Goal: Information Seeking & Learning: Learn about a topic

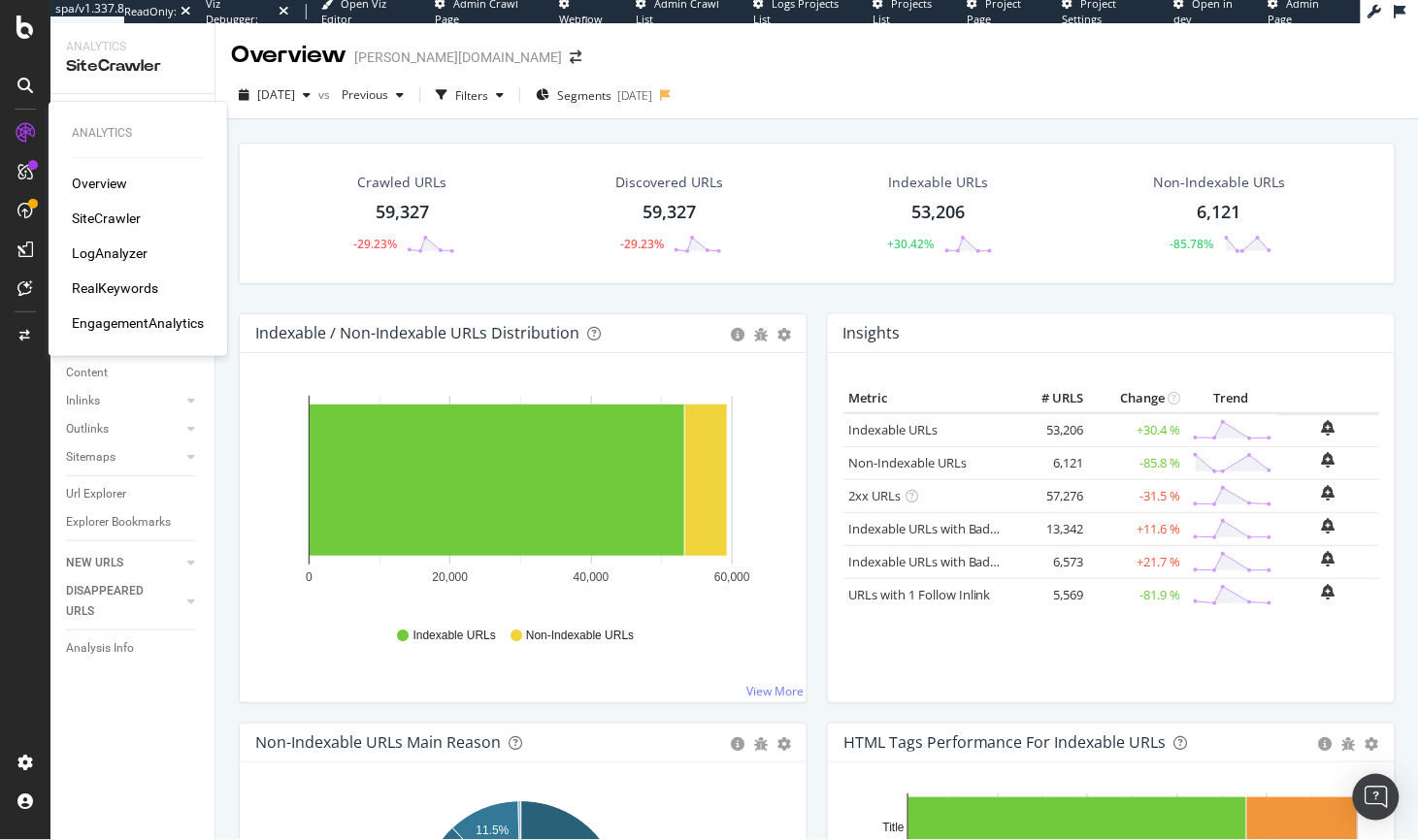
click at [110, 278] on div "RealKeywords" at bounding box center [115, 288] width 86 height 20
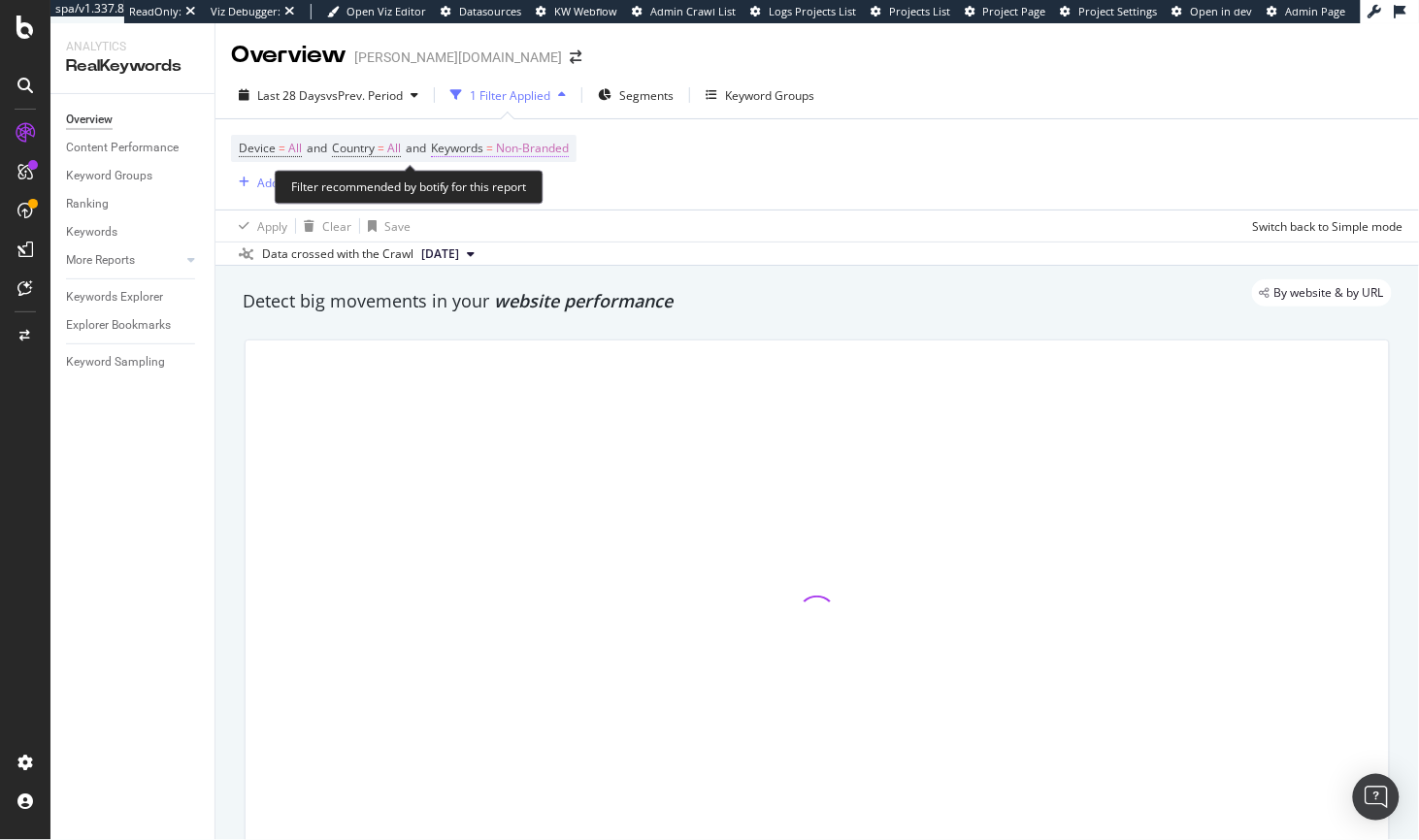
click at [516, 150] on span "Non-Branded" at bounding box center [532, 149] width 72 height 27
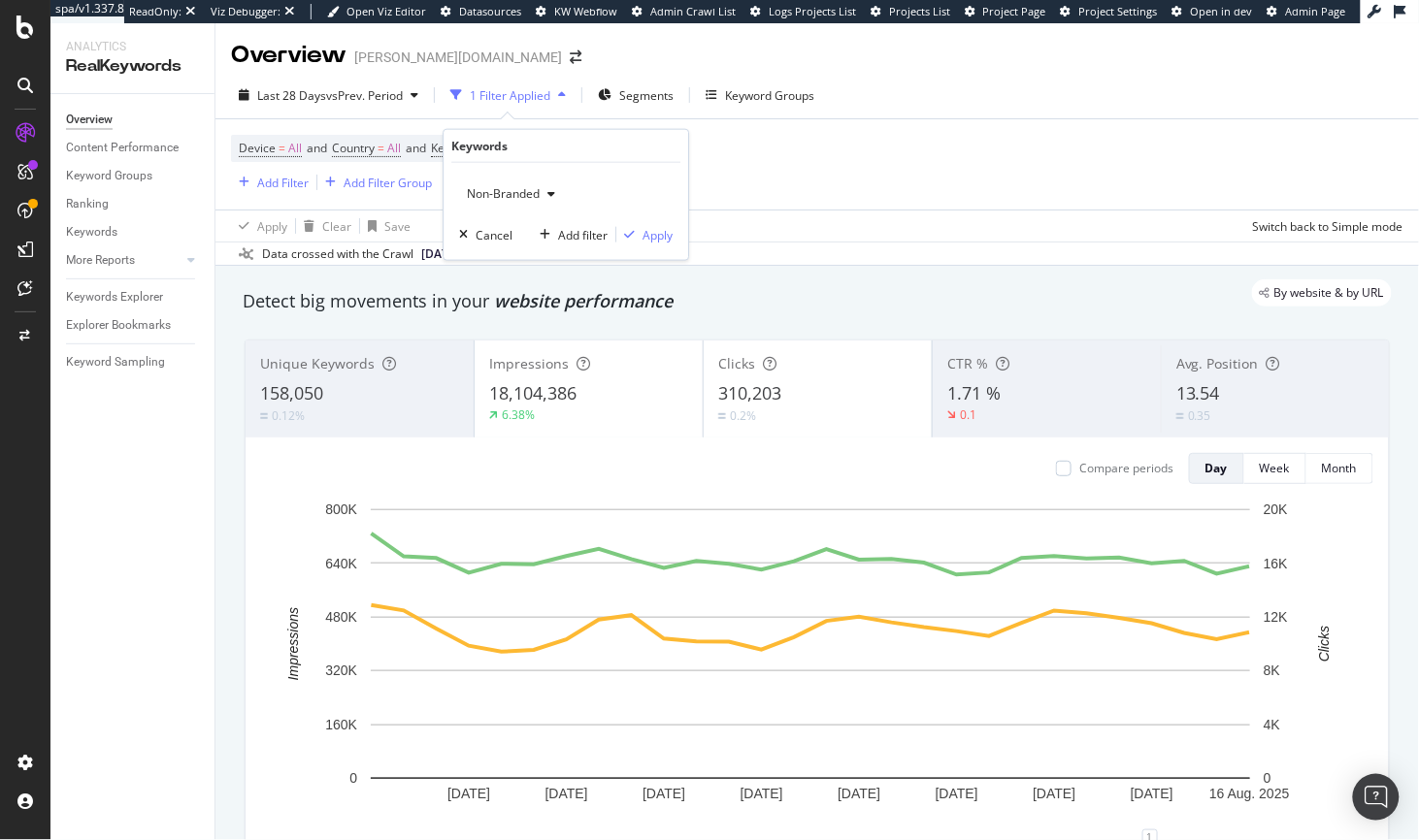
click at [544, 198] on div "button" at bounding box center [551, 194] width 24 height 12
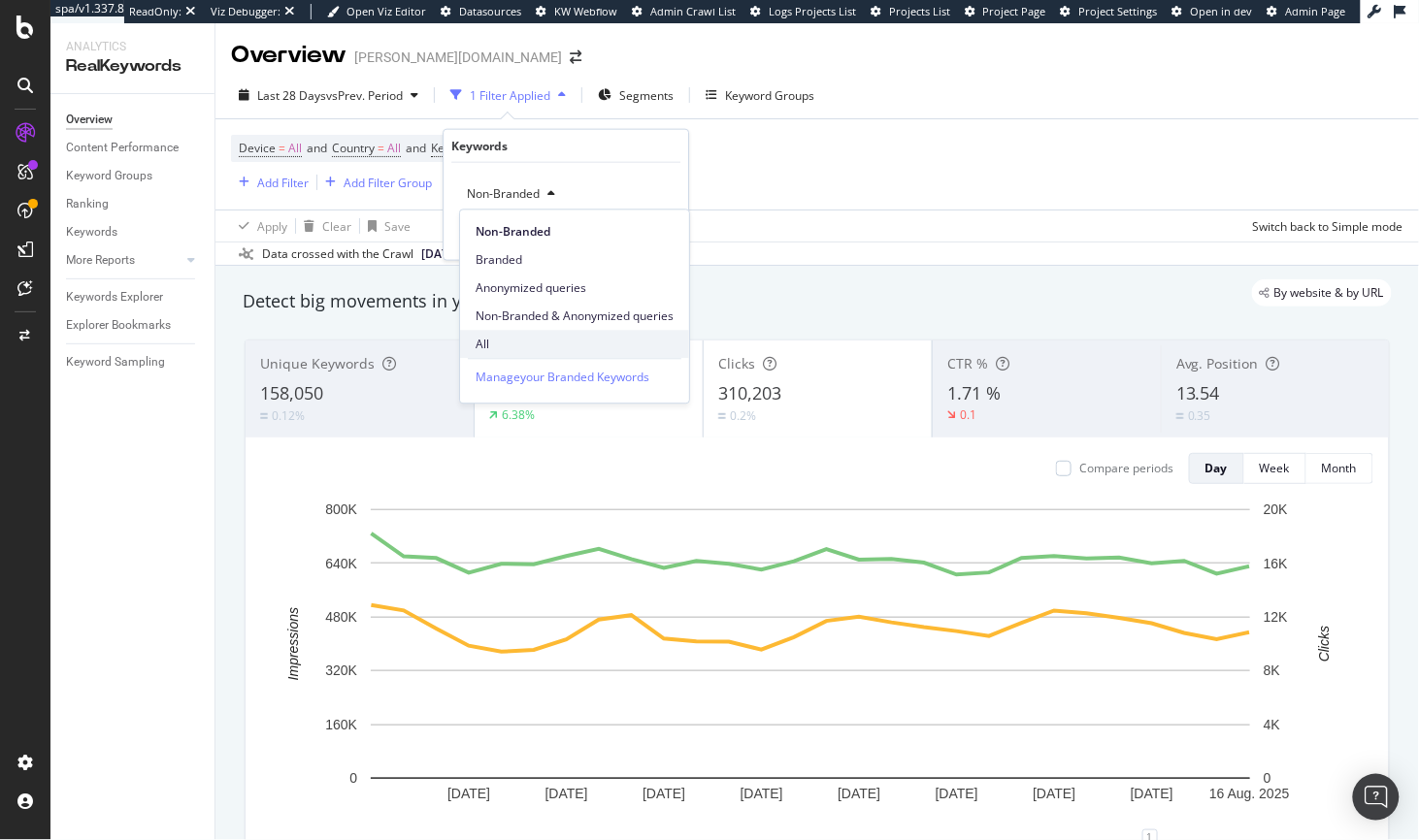
click at [480, 344] on span "All" at bounding box center [575, 345] width 198 height 18
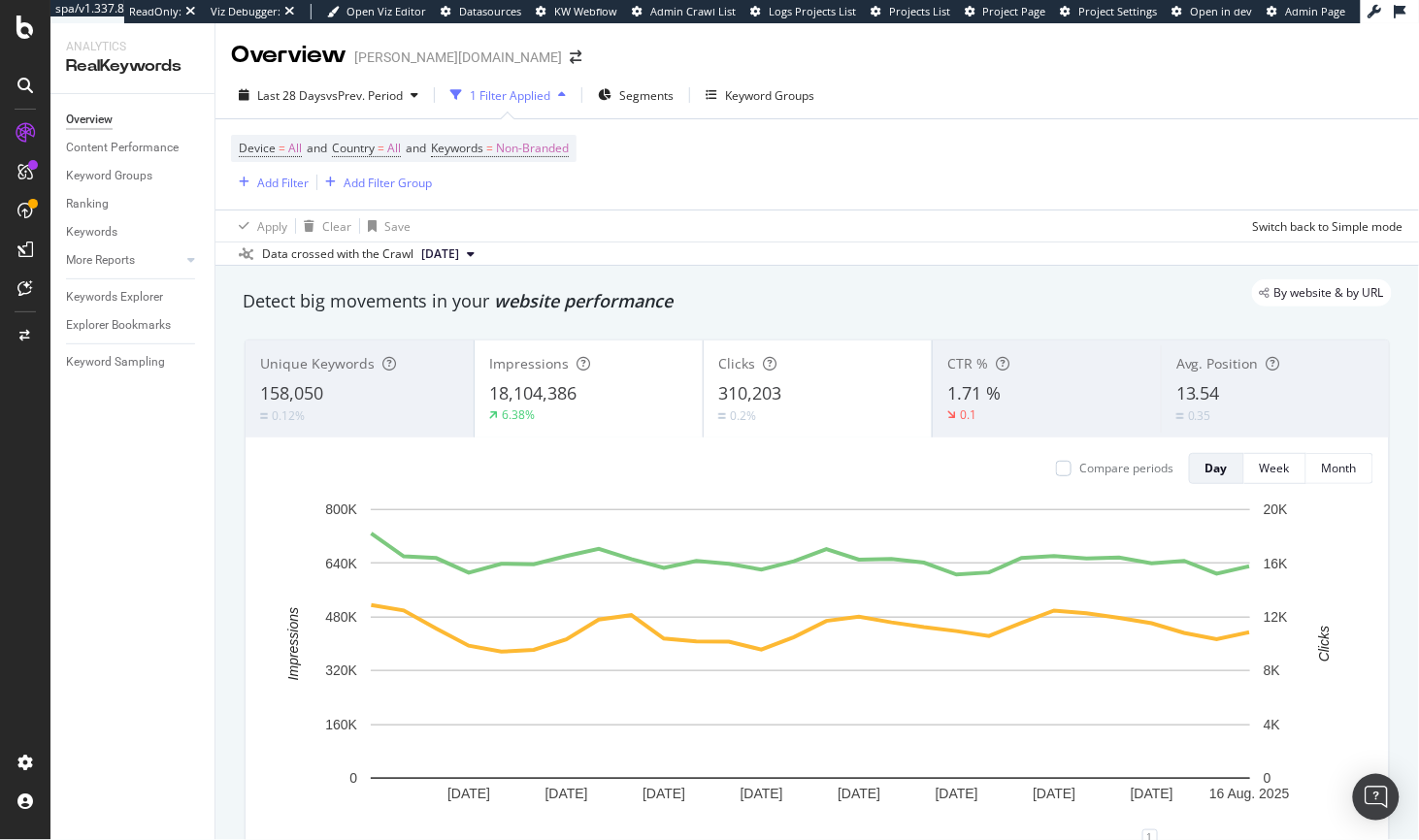
click at [730, 203] on div "Device = All and Country = All and Keywords = Non-Branded Add Filter Add Filter…" at bounding box center [817, 164] width 1172 height 90
click at [531, 142] on span "Non-Branded" at bounding box center [532, 149] width 72 height 27
click at [489, 192] on span "Non-Branded" at bounding box center [499, 193] width 80 height 17
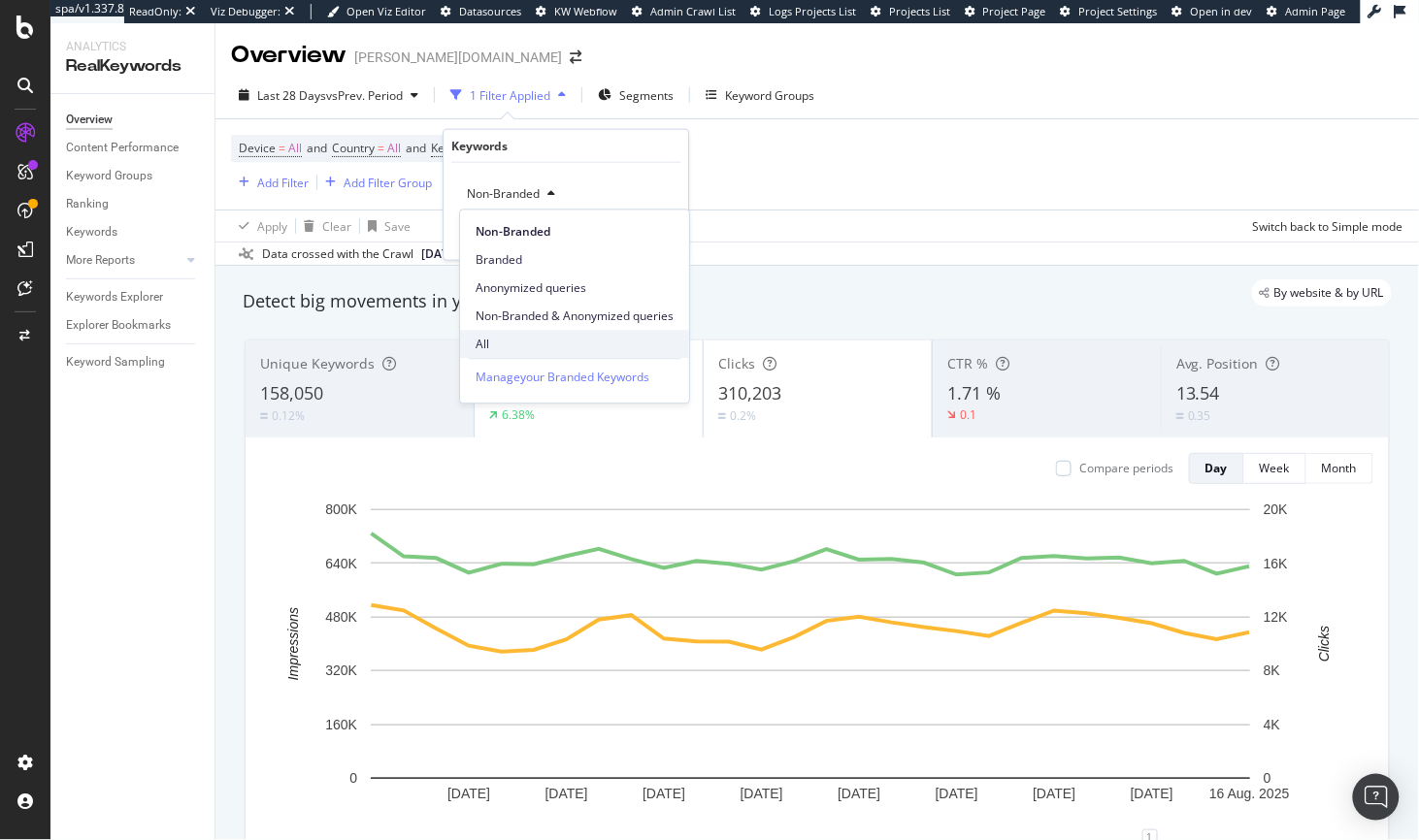
click at [488, 334] on div "All" at bounding box center [575, 344] width 229 height 28
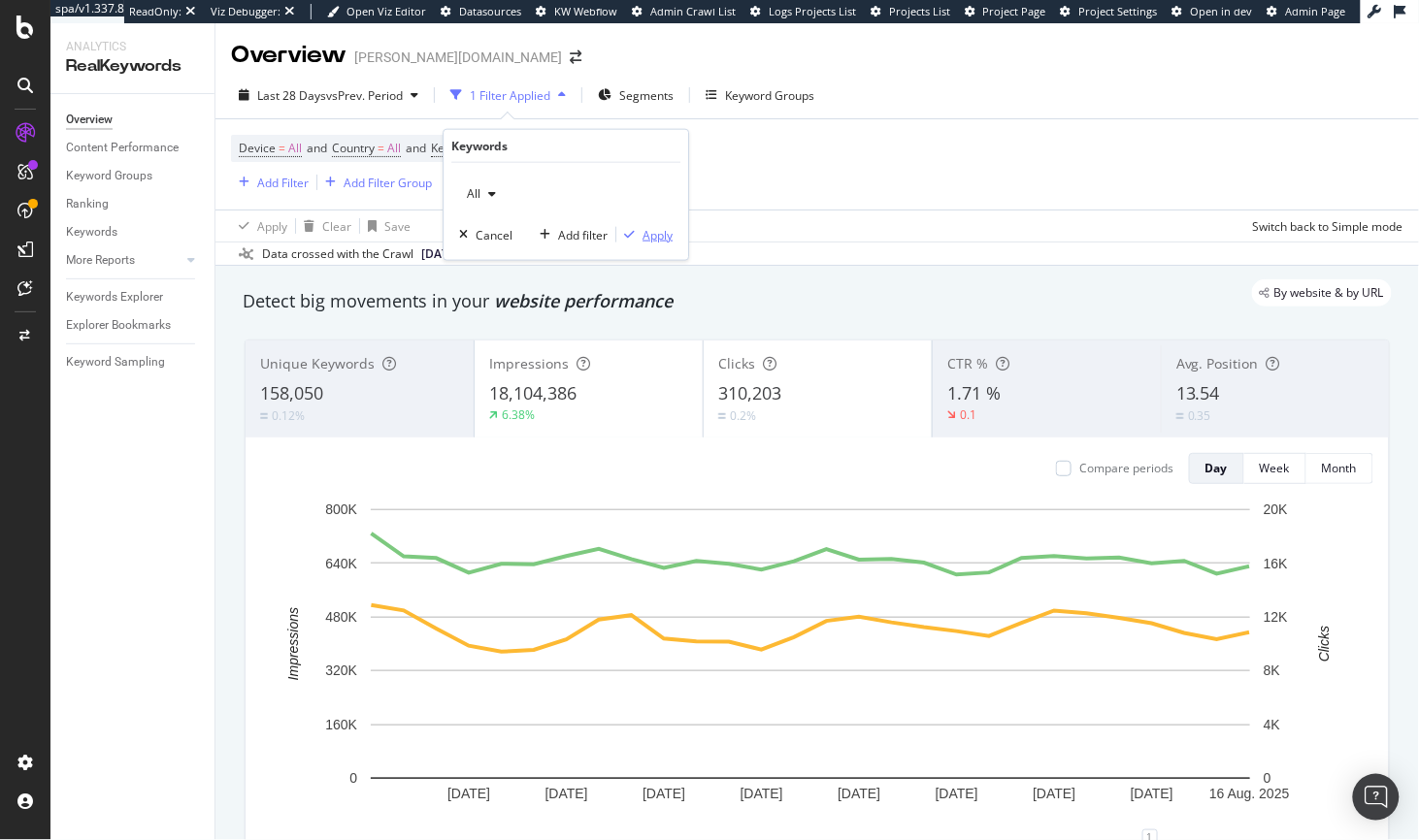
click at [657, 241] on div "Apply" at bounding box center [657, 234] width 30 height 17
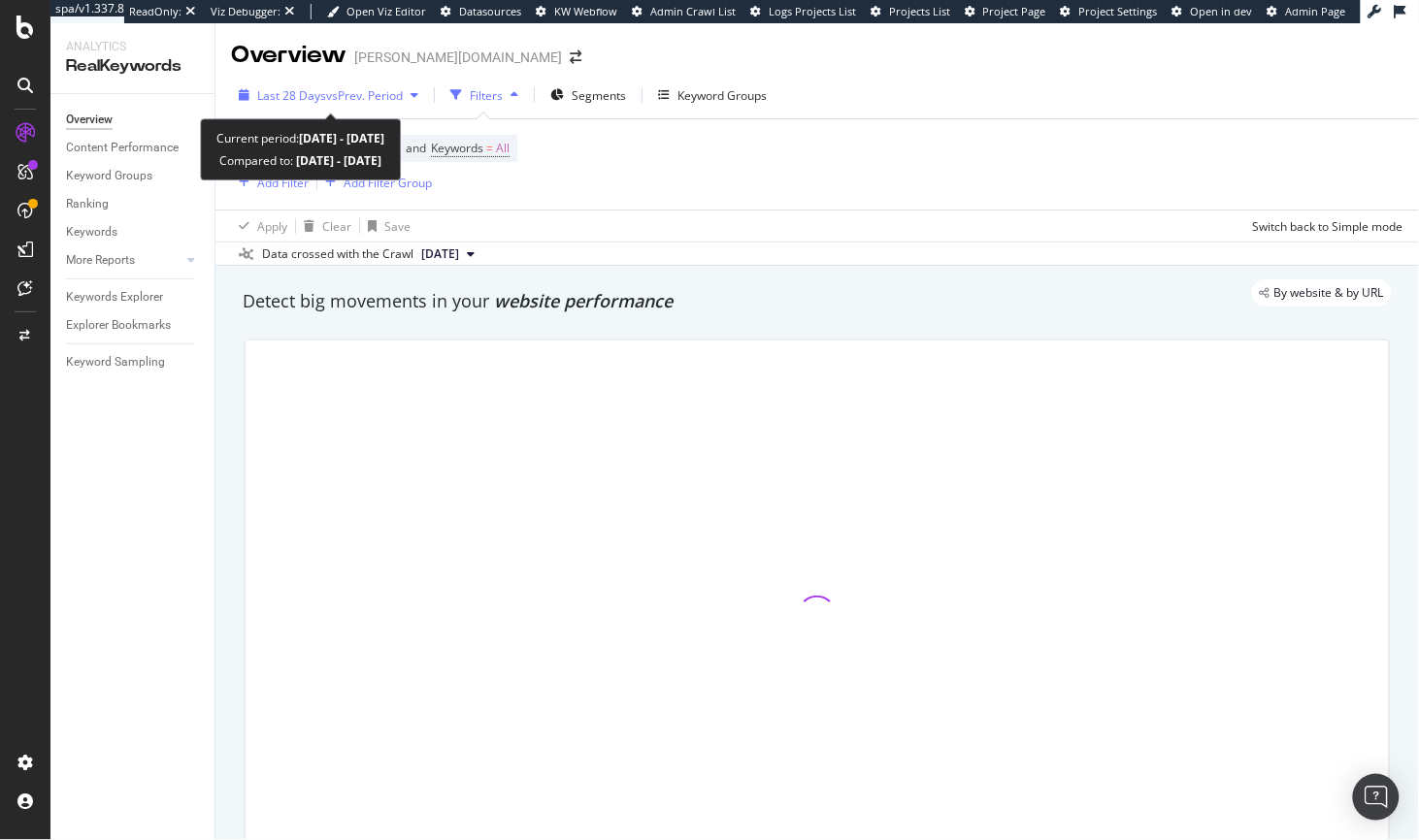
click at [368, 90] on span "vs Prev. Period" at bounding box center [364, 95] width 76 height 17
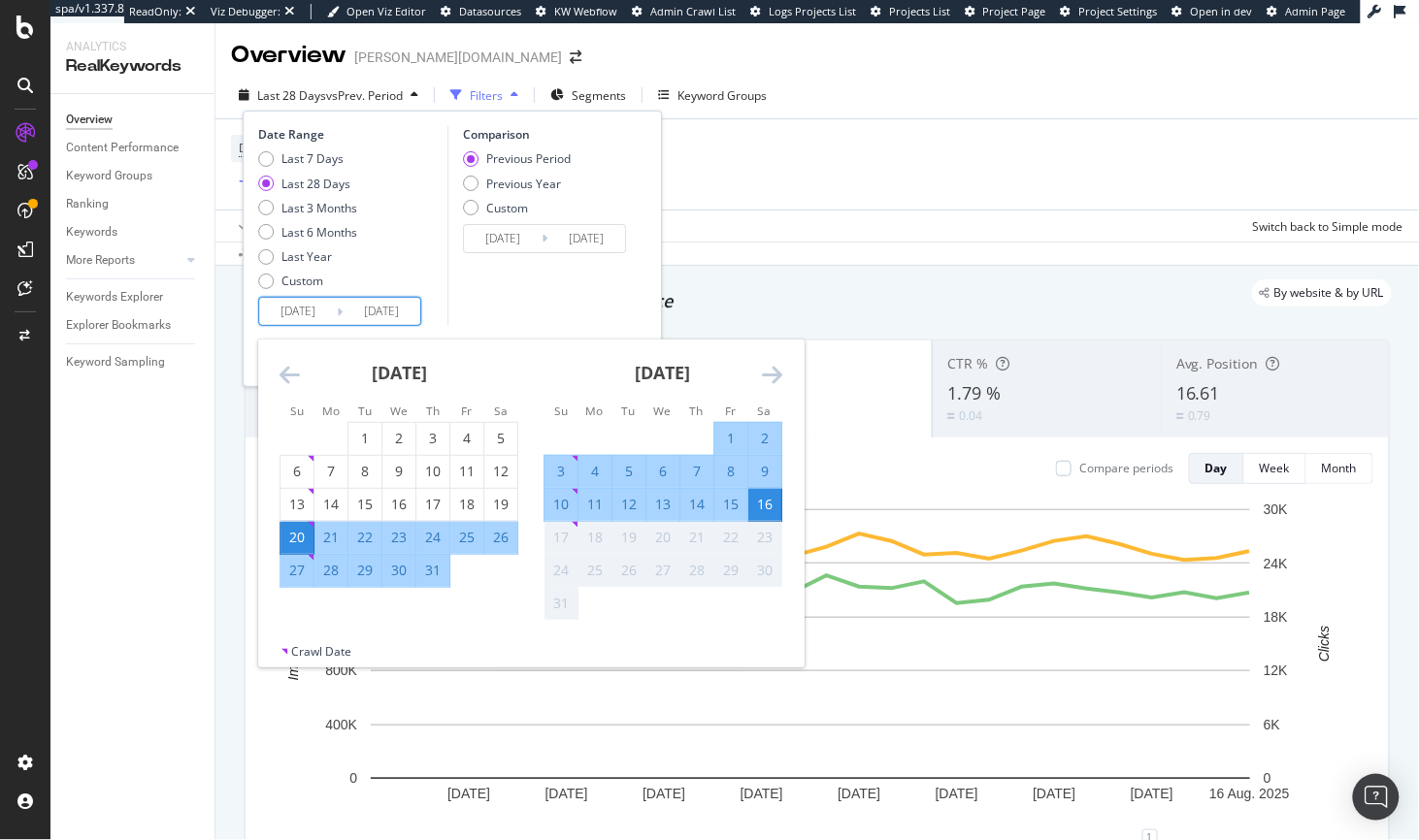
click at [307, 306] on input "2025/07/20" at bounding box center [298, 311] width 77 height 27
click at [296, 372] on icon "Move backward to switch to the previous month." at bounding box center [289, 375] width 21 height 23
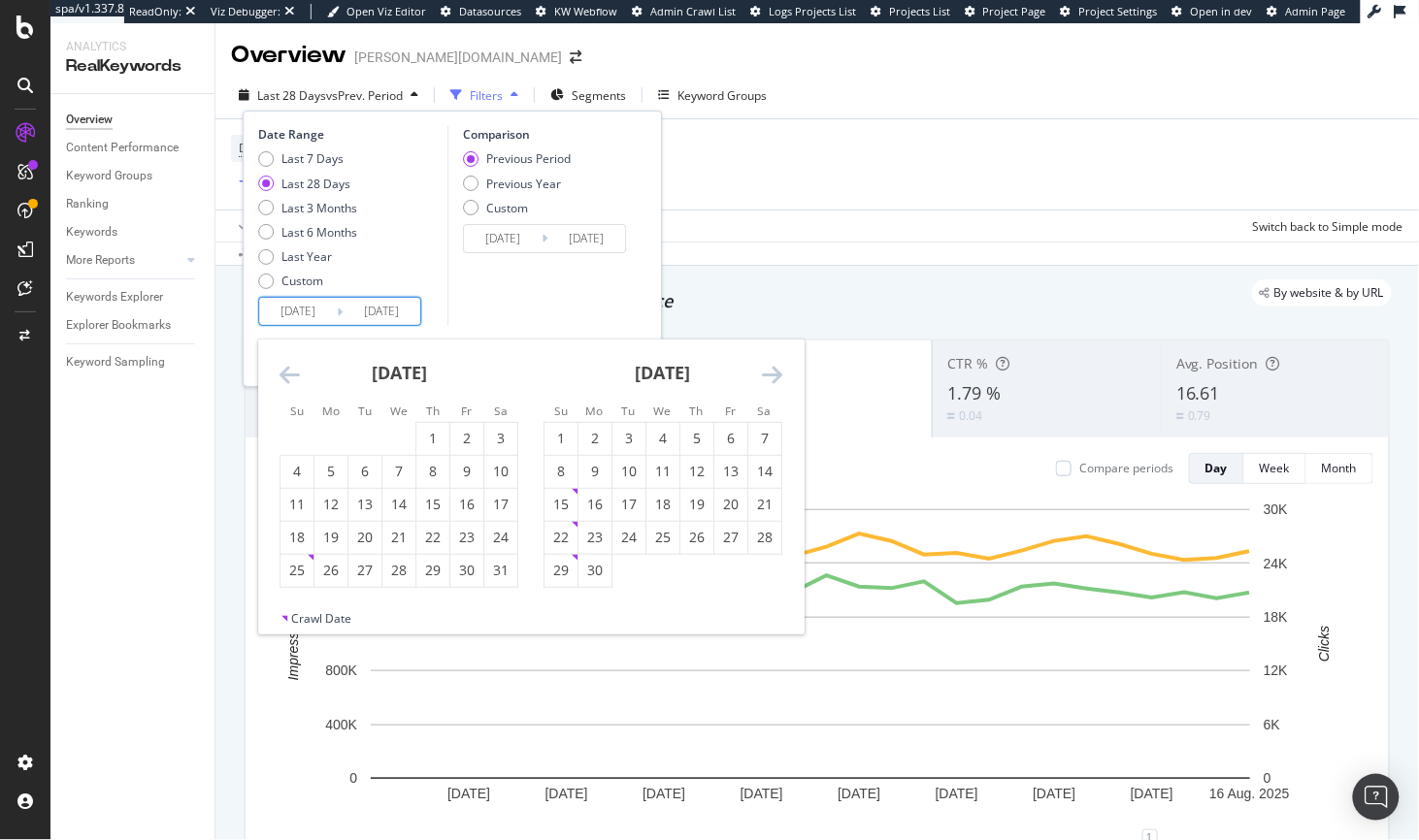
click at [296, 372] on icon "Move backward to switch to the previous month." at bounding box center [289, 375] width 21 height 23
click at [294, 374] on icon "Move backward to switch to the previous month." at bounding box center [289, 375] width 21 height 23
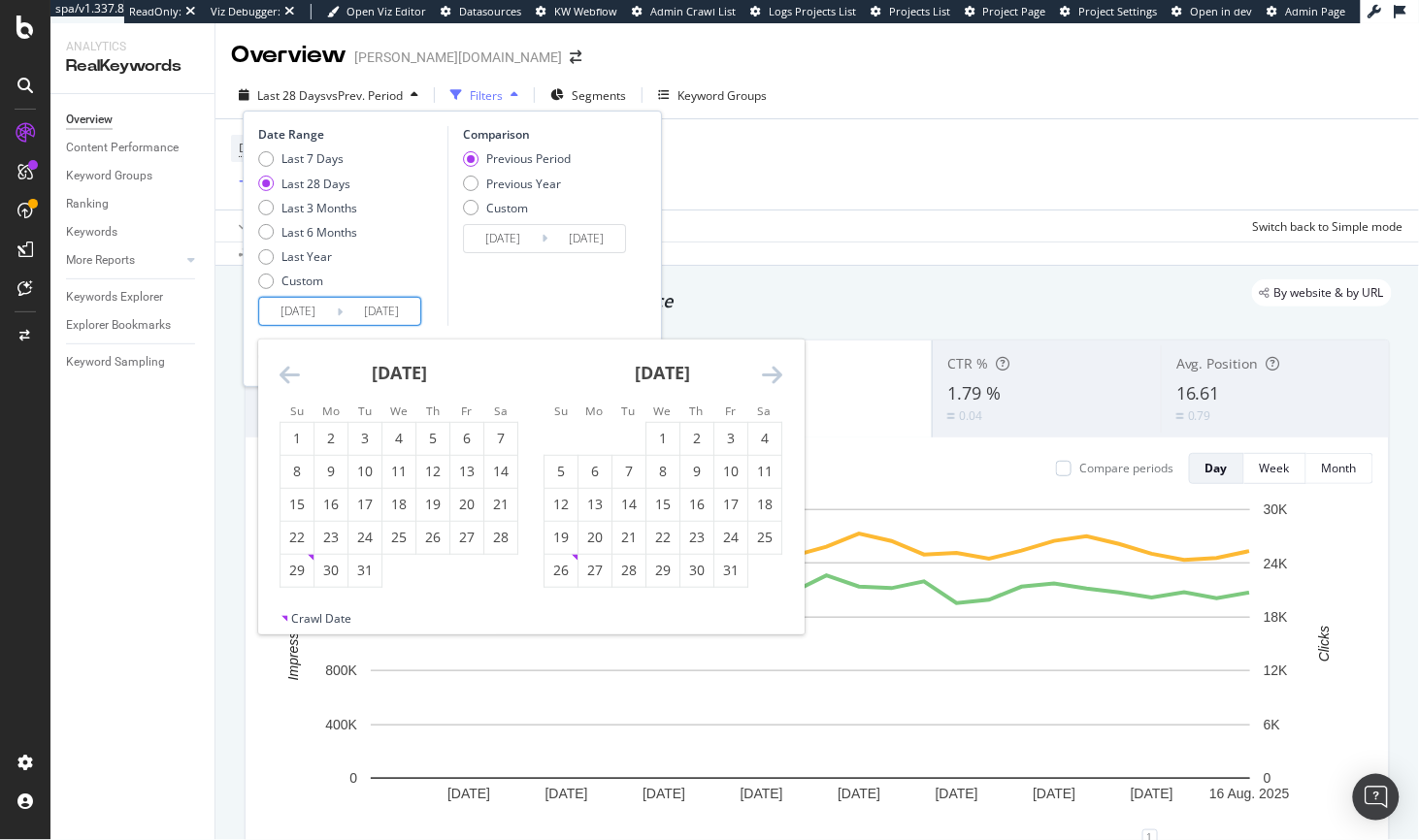
click at [294, 374] on icon "Move backward to switch to the previous month." at bounding box center [289, 375] width 21 height 23
click at [361, 437] on div "1" at bounding box center [365, 439] width 33 height 20
type input "2024/10/01"
type input "2023/11/16"
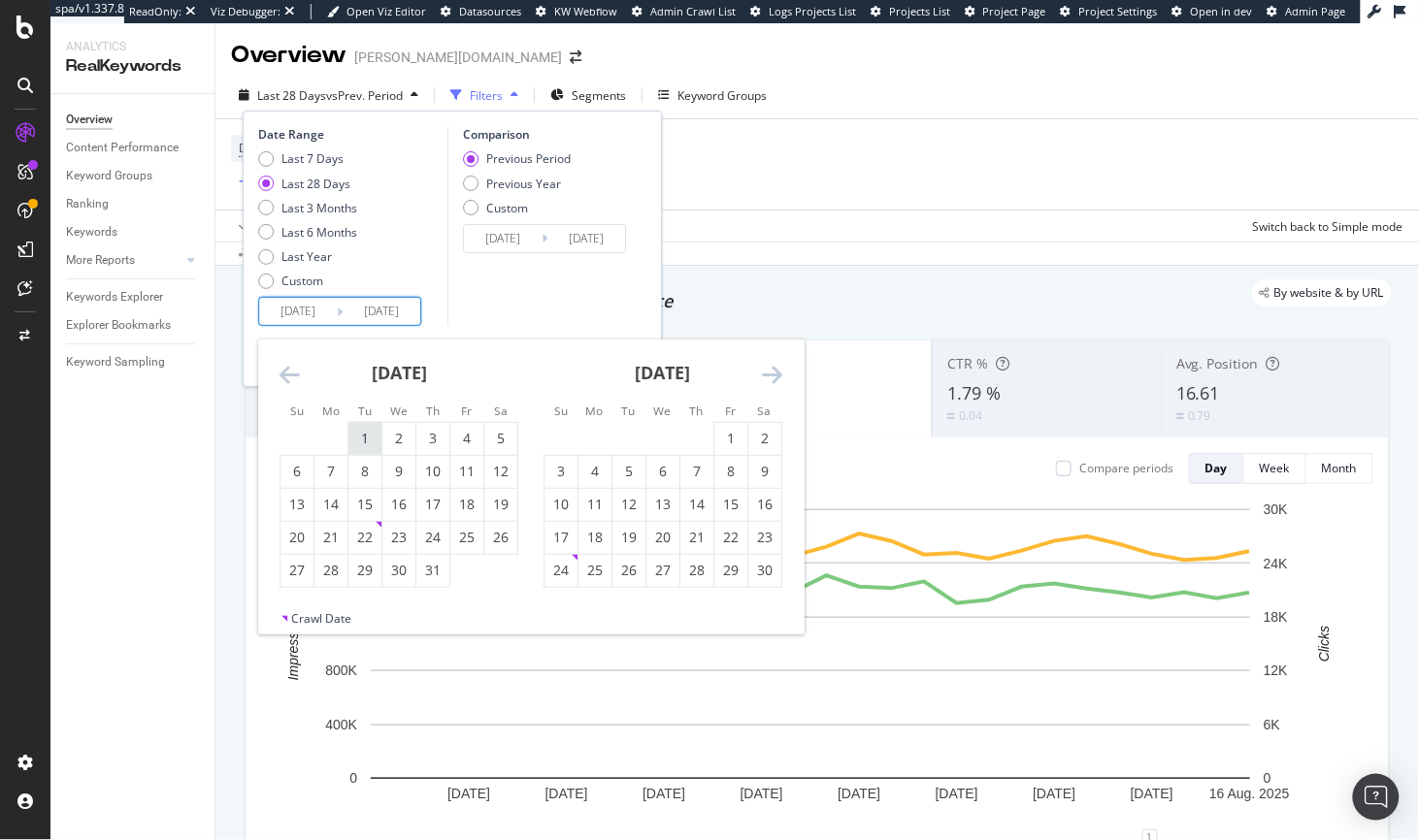
type input "2024/09/30"
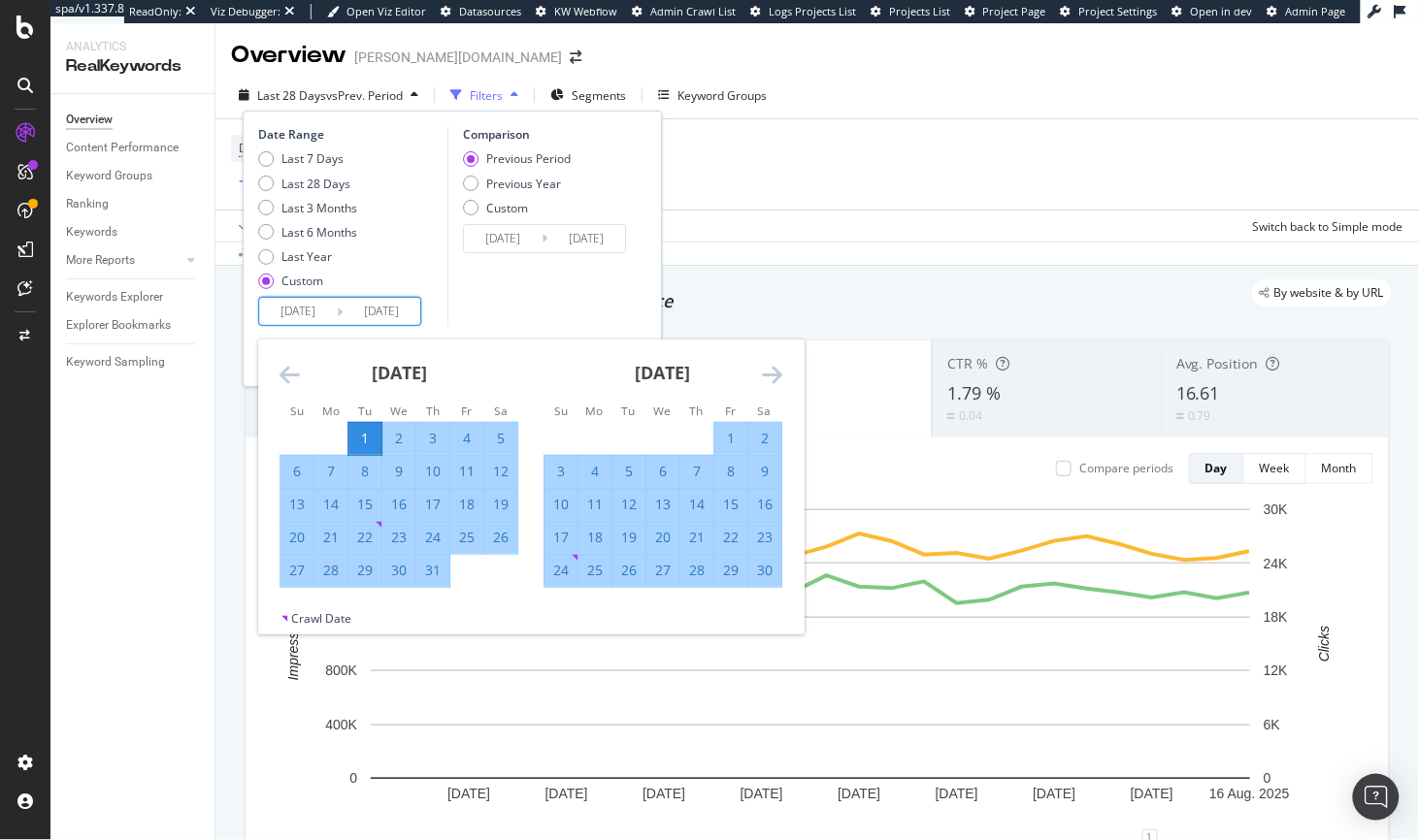
click at [780, 375] on icon "Move forward to switch to the next month." at bounding box center [772, 375] width 21 height 23
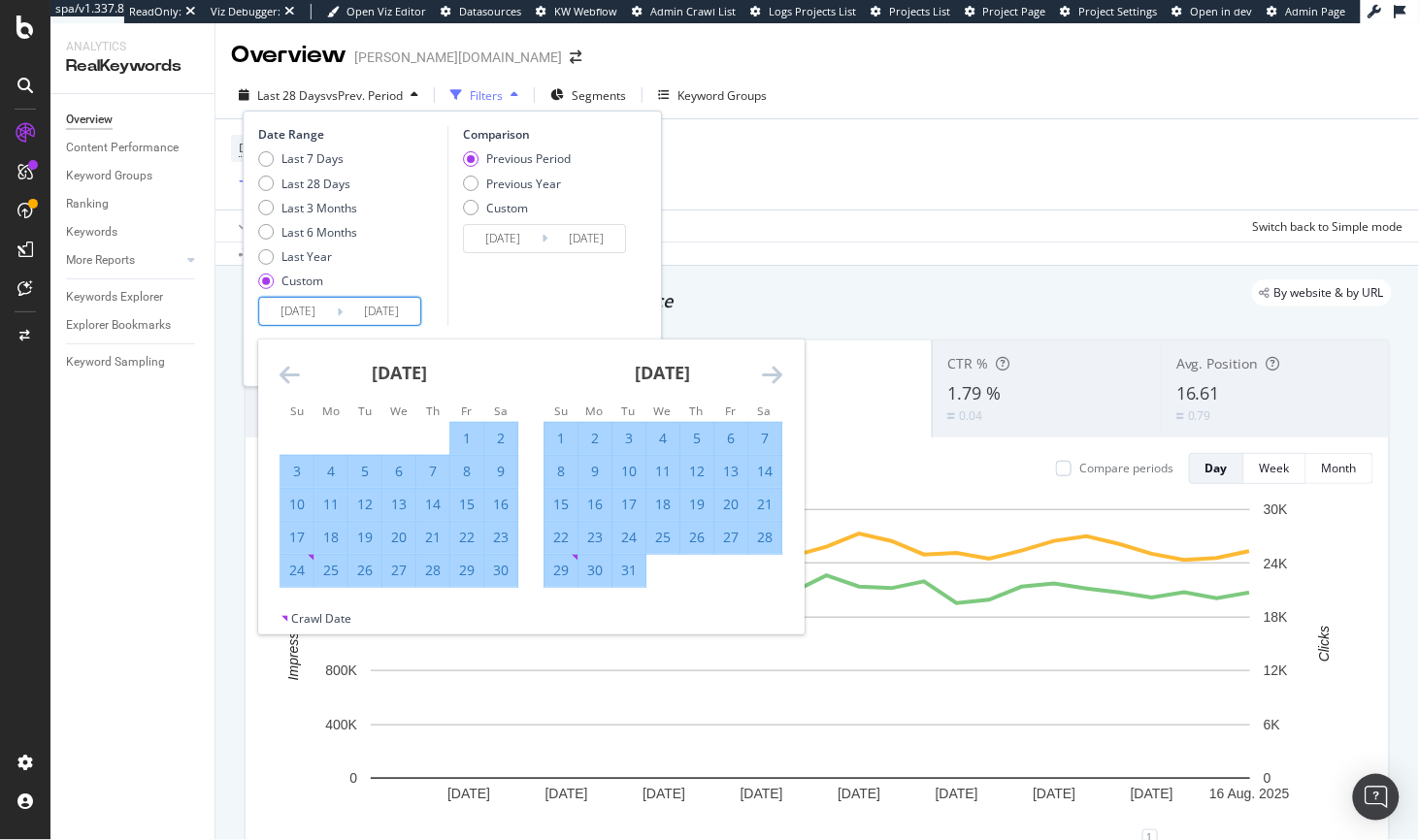
click at [622, 579] on div "31" at bounding box center [629, 571] width 33 height 20
type input "2024/12/31"
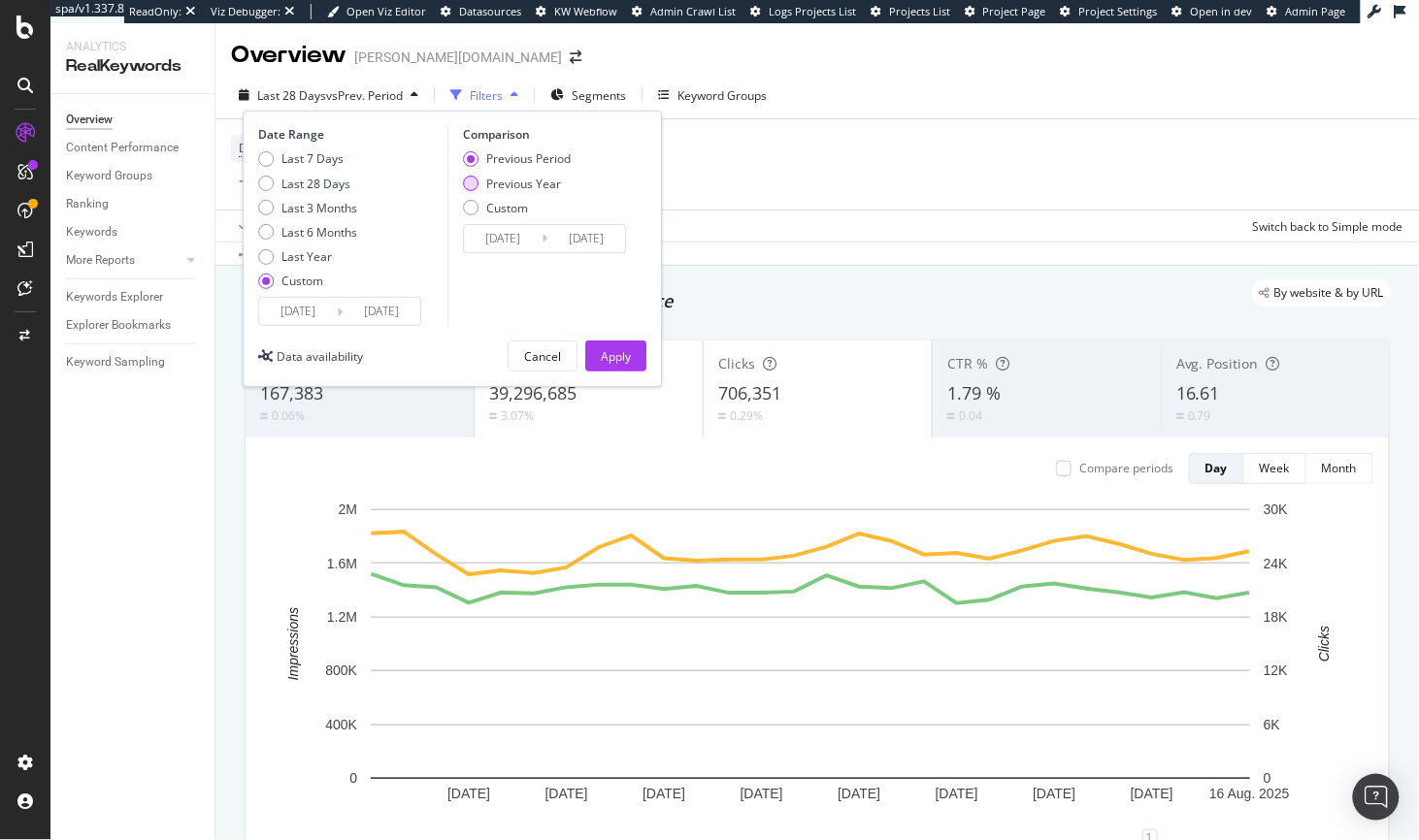
click at [463, 189] on div "Previous Year" at bounding box center [517, 183] width 108 height 17
type input "2023/10/03"
type input "2024/01/02"
click at [608, 345] on div "Apply" at bounding box center [615, 356] width 30 height 29
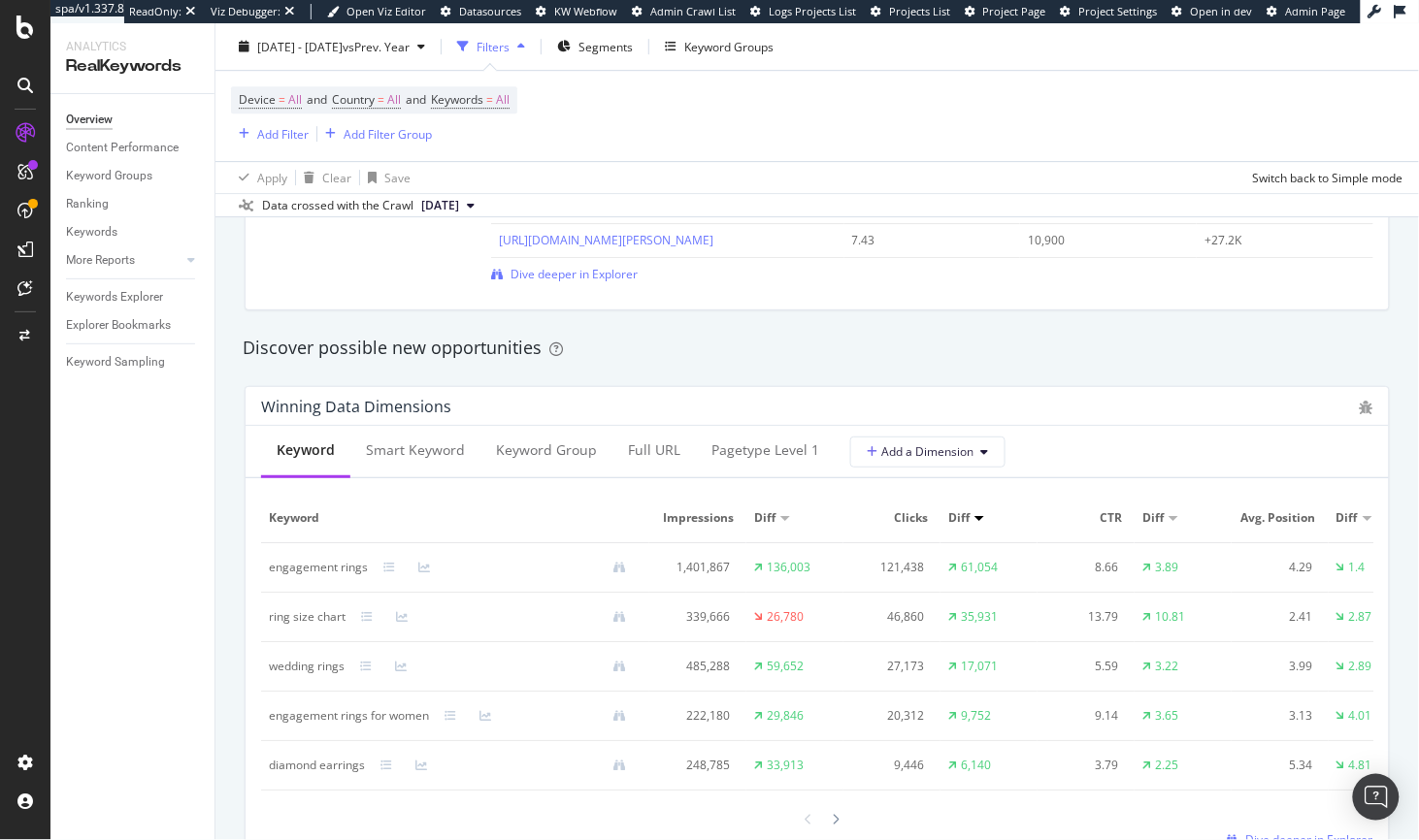
scroll to position [1747, 0]
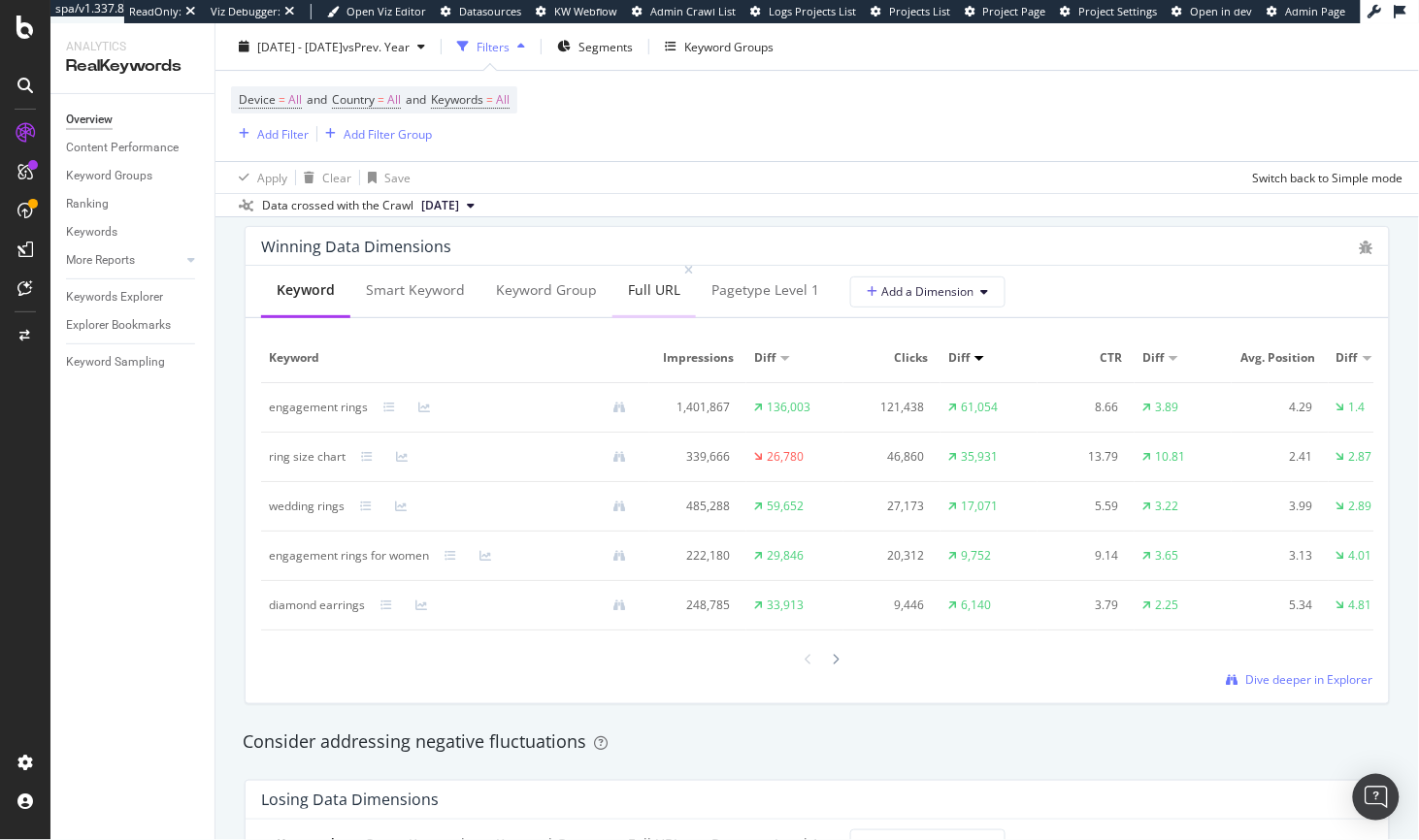
click at [648, 294] on div "Full URL" at bounding box center [654, 290] width 53 height 20
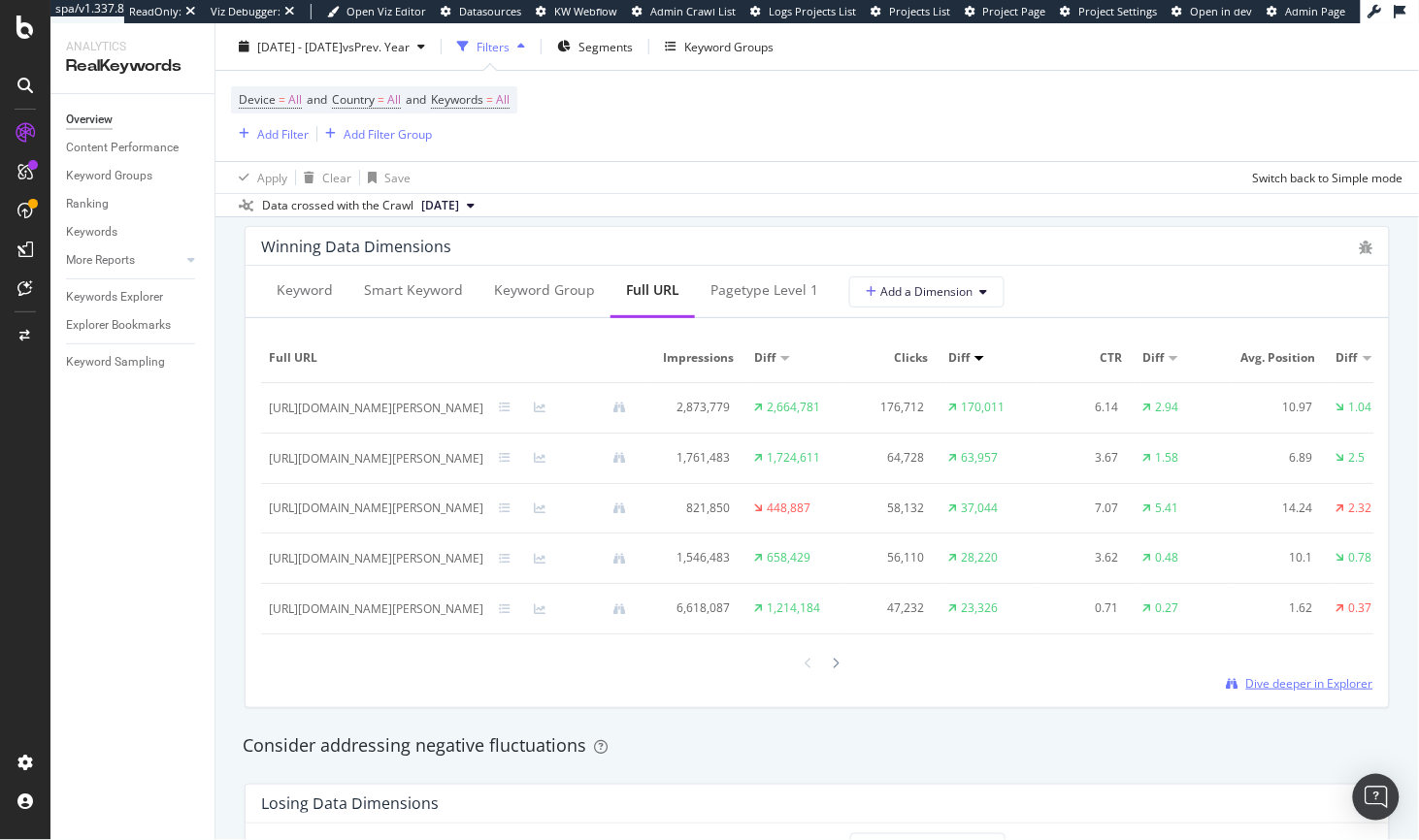
click at [1305, 692] on span "Dive deeper in Explorer" at bounding box center [1309, 683] width 127 height 17
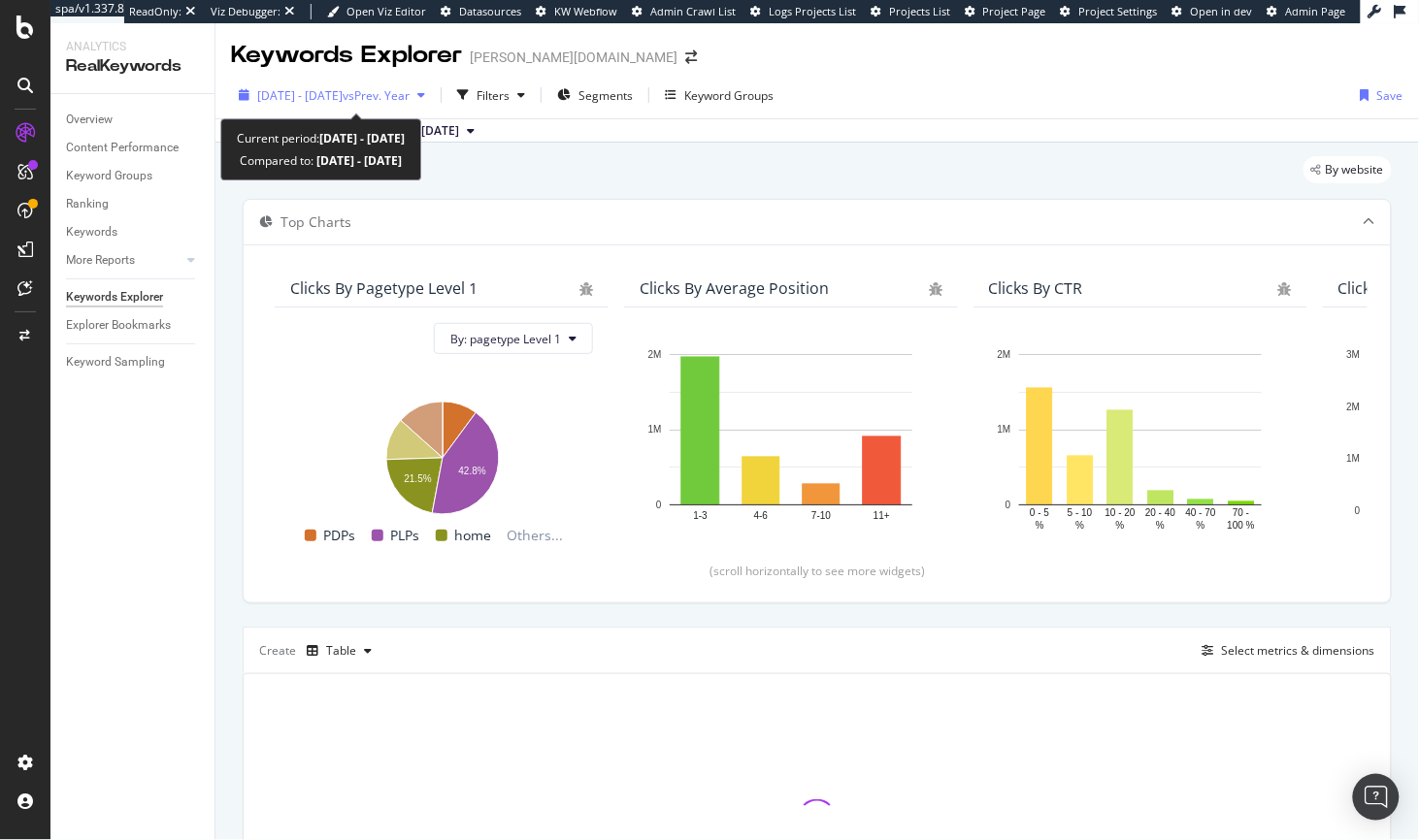
click at [382, 85] on div "2024 Oct. 1st - Dec. 31st vs Prev. Year" at bounding box center [332, 95] width 202 height 29
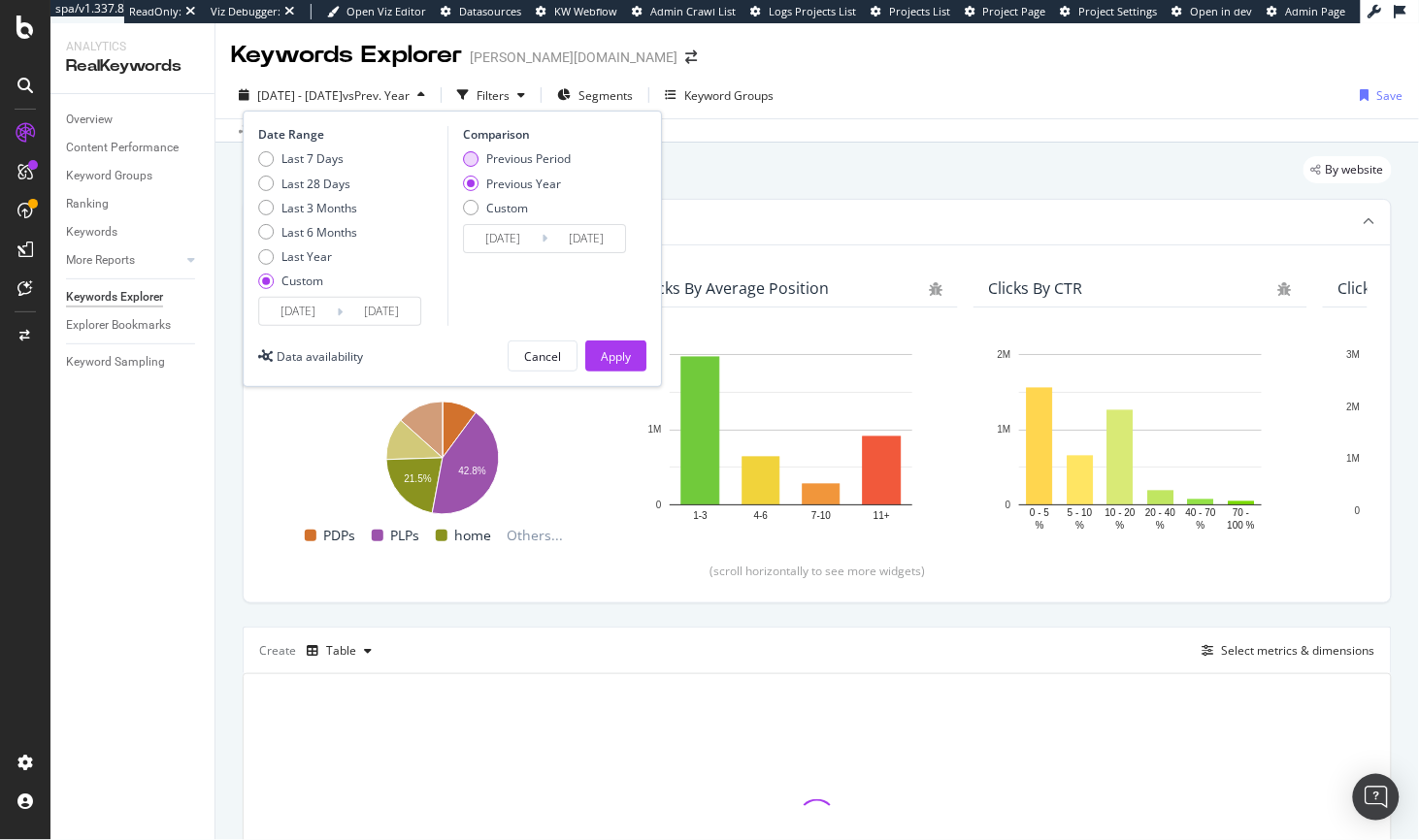
click at [477, 158] on div "Previous Period" at bounding box center [471, 160] width 16 height 16
type input "2024/07/01"
type input "2024/09/30"
click at [629, 361] on div "Apply" at bounding box center [615, 356] width 30 height 17
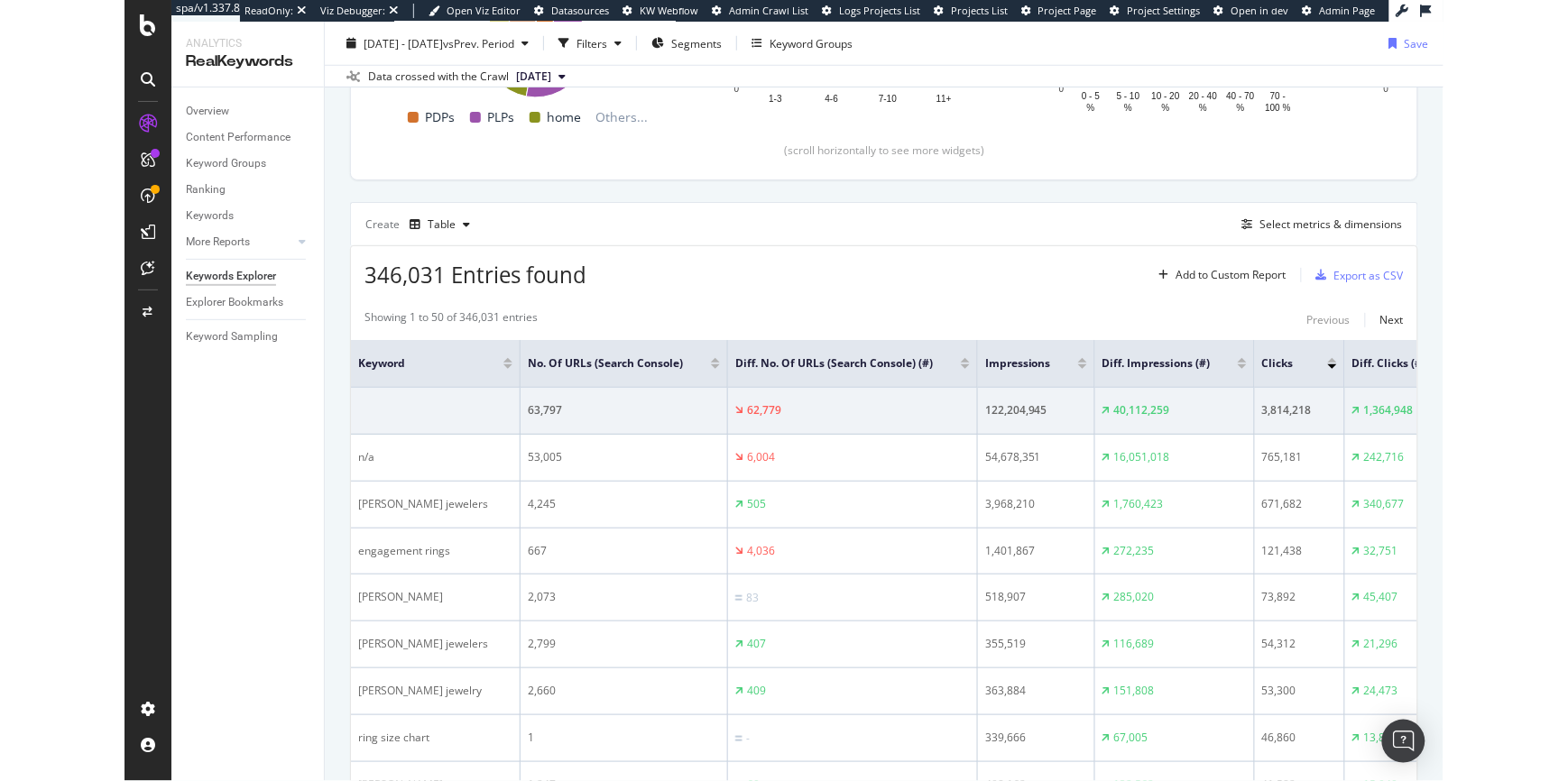
scroll to position [335, 0]
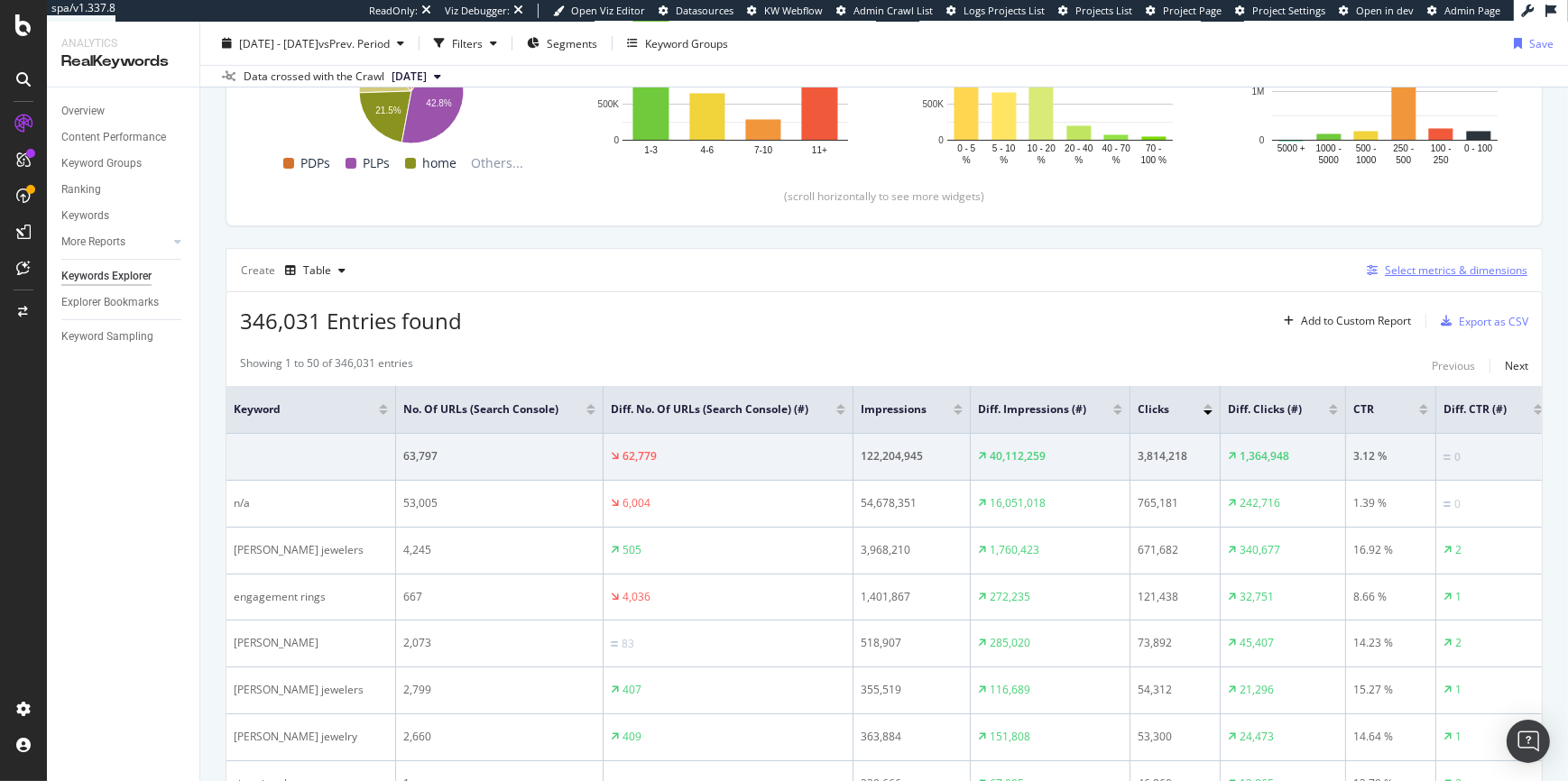
click at [1319, 269] on div "Select metrics & dimensions" at bounding box center [1456, 269] width 143 height 15
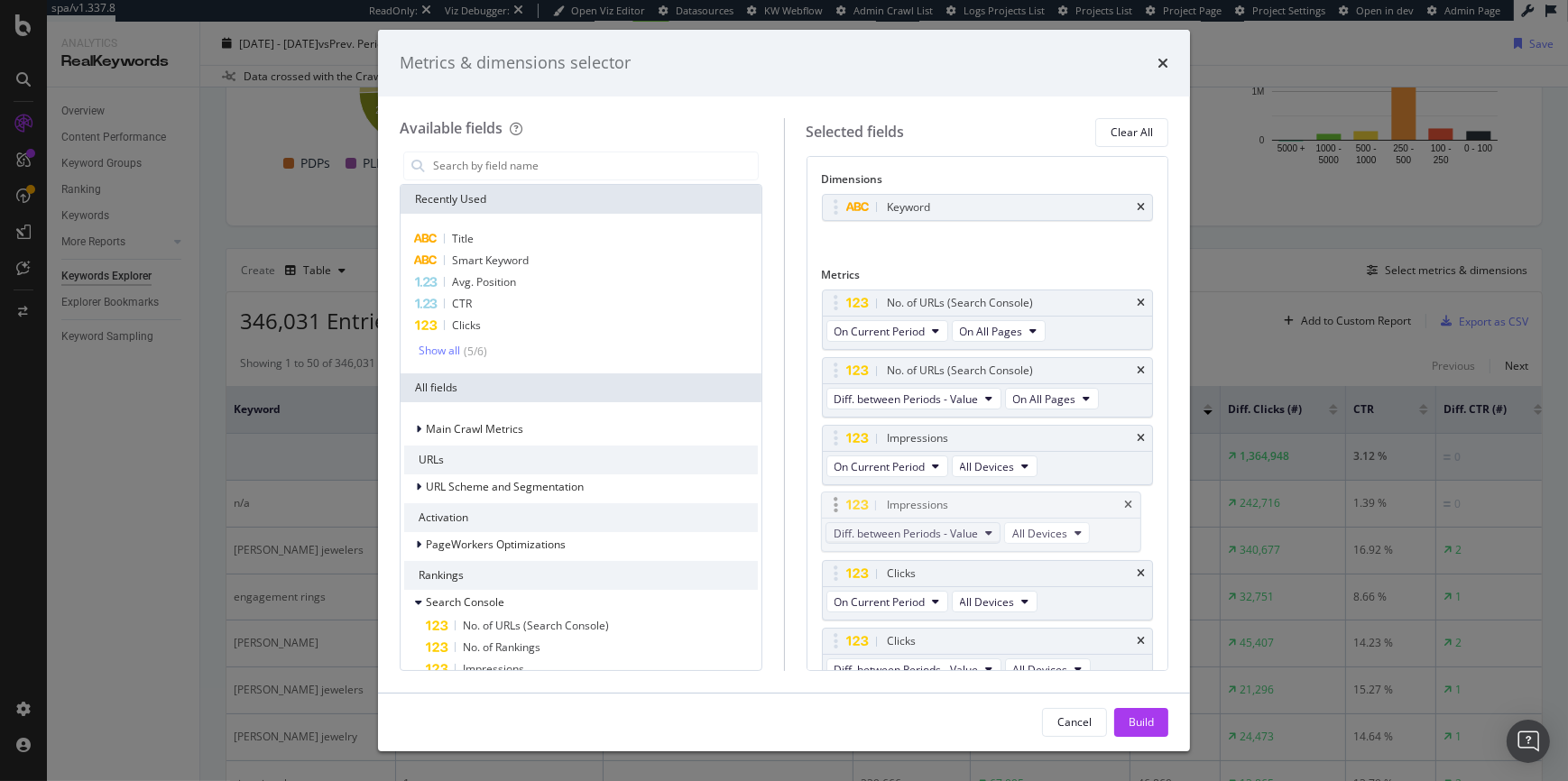
click at [992, 525] on body "spa/v1.337.8 ReadOnly: Viz Debugger: Open Viz Editor Datasources KW Webflow Adm…" at bounding box center [784, 390] width 1568 height 781
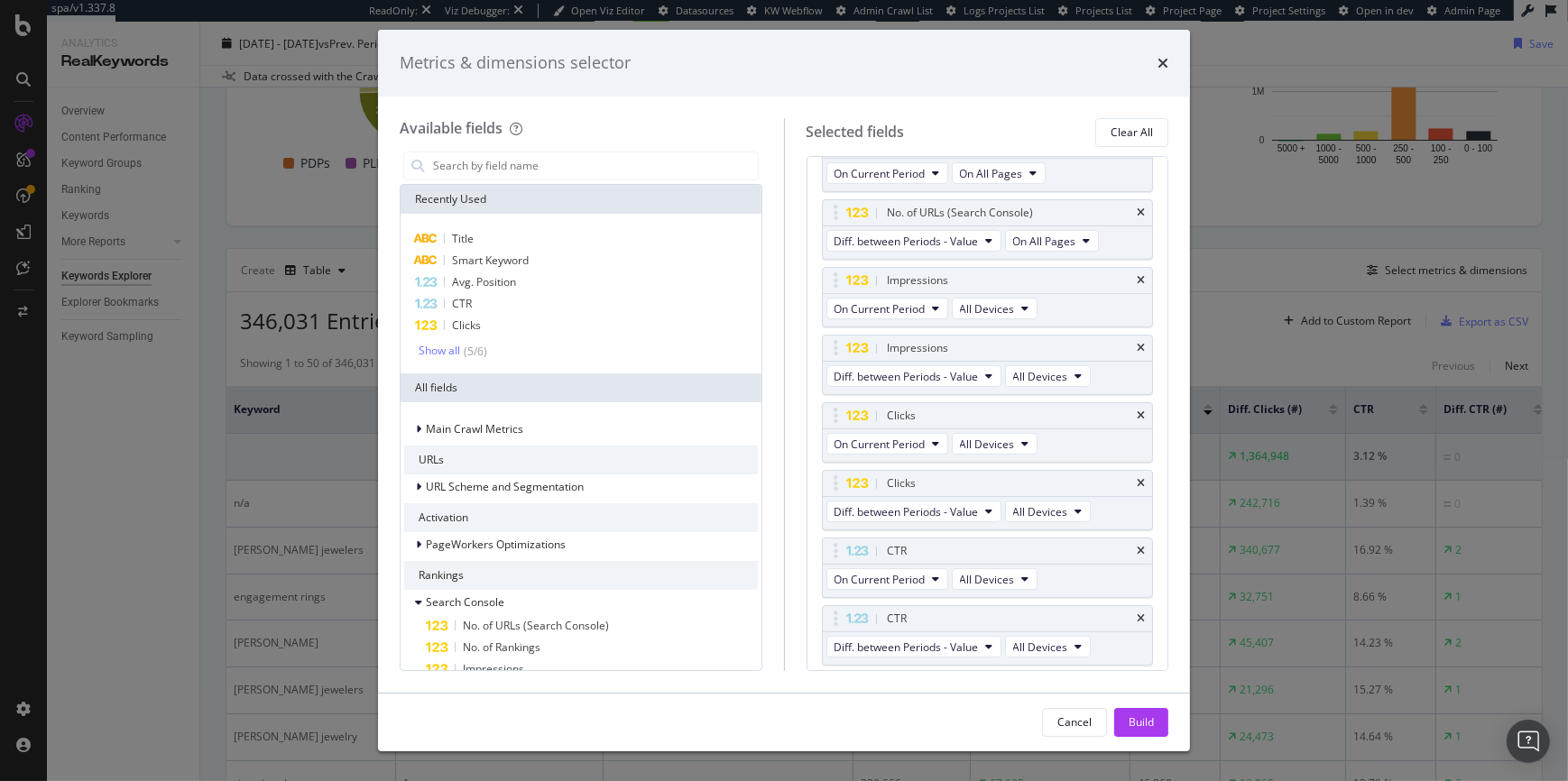
scroll to position [164, 0]
click at [464, 329] on span "Clicks" at bounding box center [466, 325] width 29 height 15
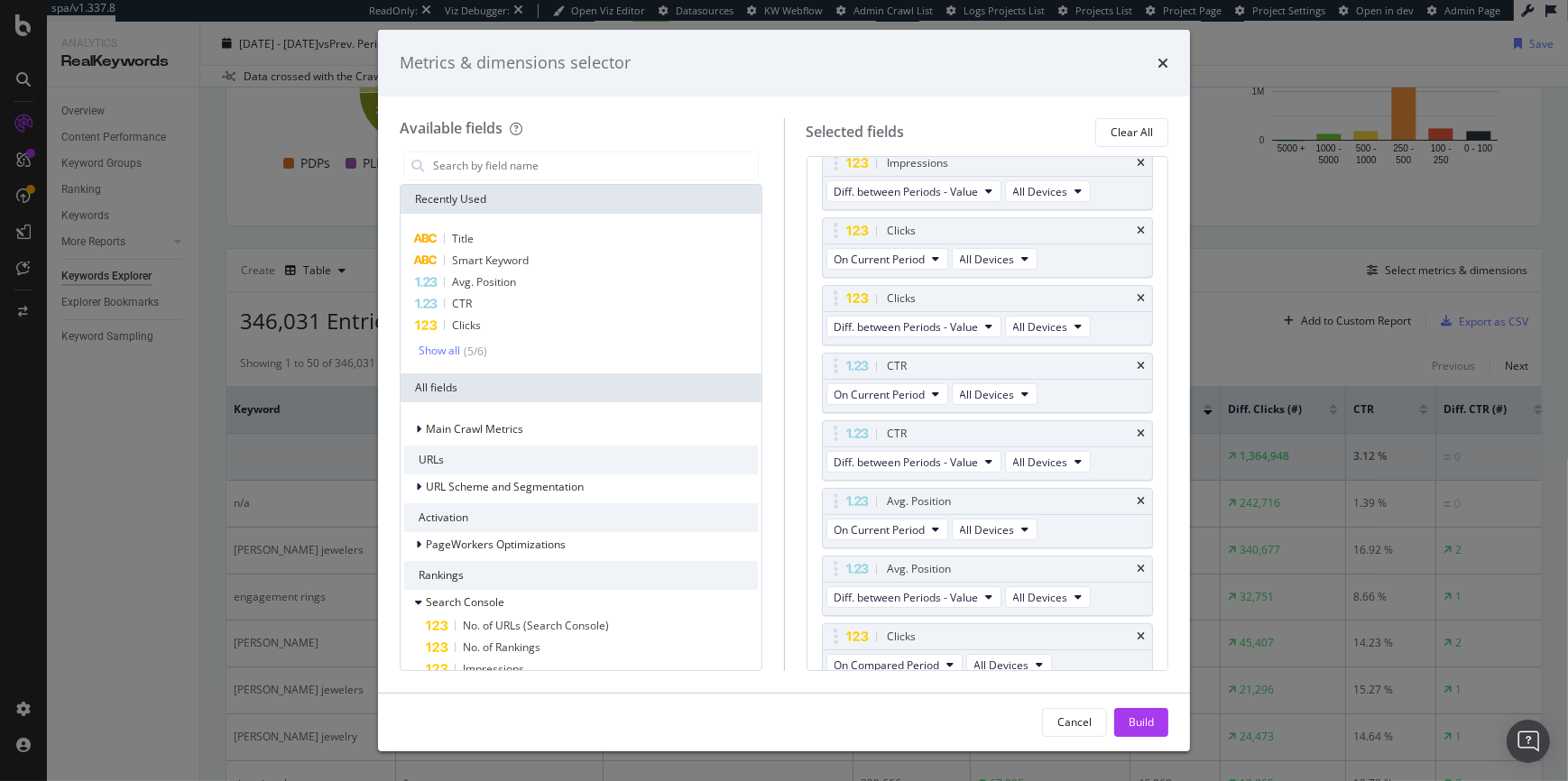
scroll to position [353, 0]
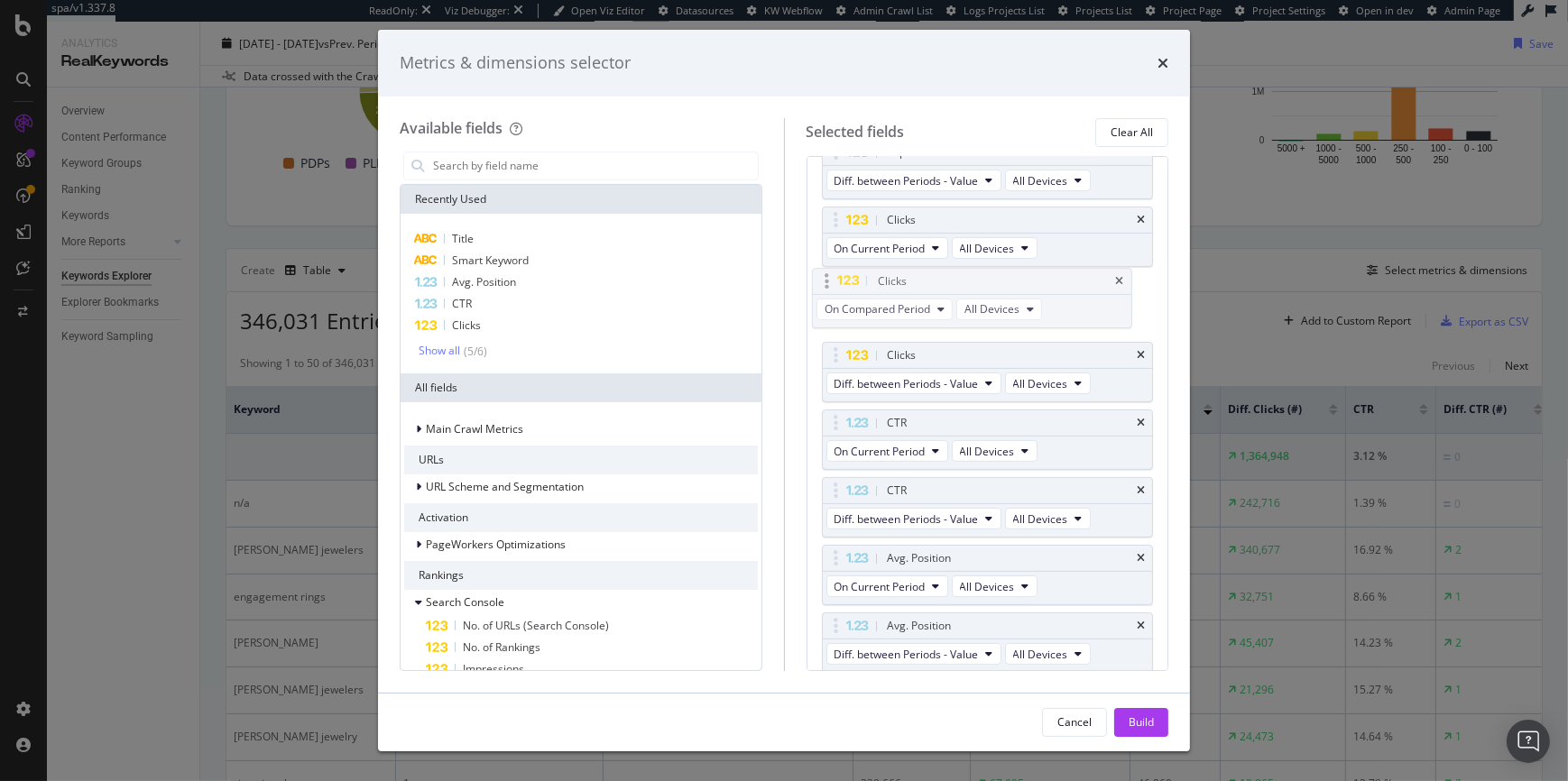
drag, startPoint x: 986, startPoint y: 622, endPoint x: 978, endPoint y: 280, distance: 342.1
click at [977, 279] on body "spa/v1.337.8 ReadOnly: Viz Debugger: Open Viz Editor Datasources KW Webflow Adm…" at bounding box center [784, 390] width 1568 height 781
click at [949, 320] on icon "modal" at bounding box center [952, 316] width 7 height 11
click at [940, 409] on span "Diff. between Periods - Percentage" at bounding box center [928, 413] width 174 height 16
click at [1145, 724] on div "Build" at bounding box center [1142, 722] width 25 height 15
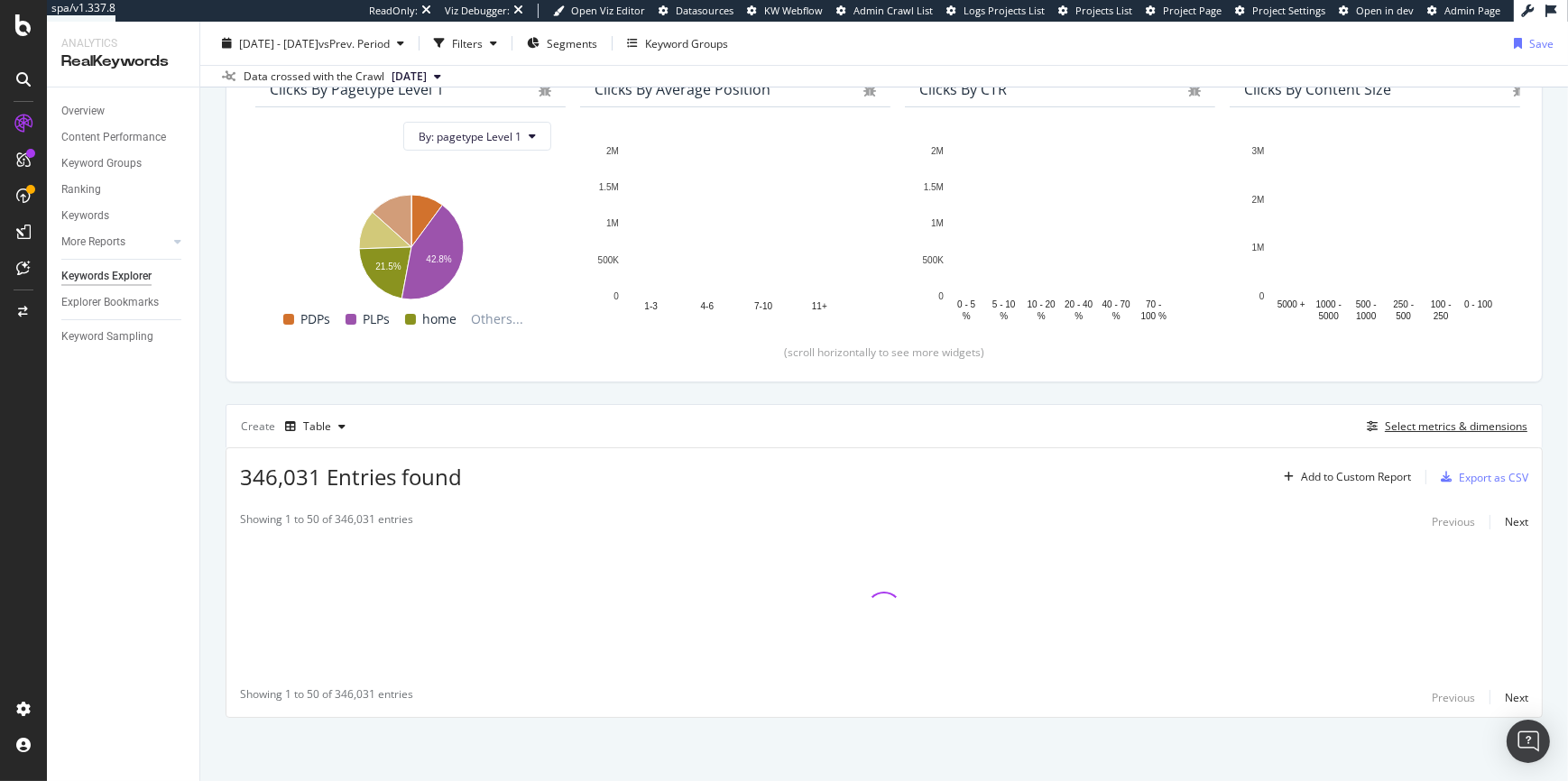
scroll to position [178, 0]
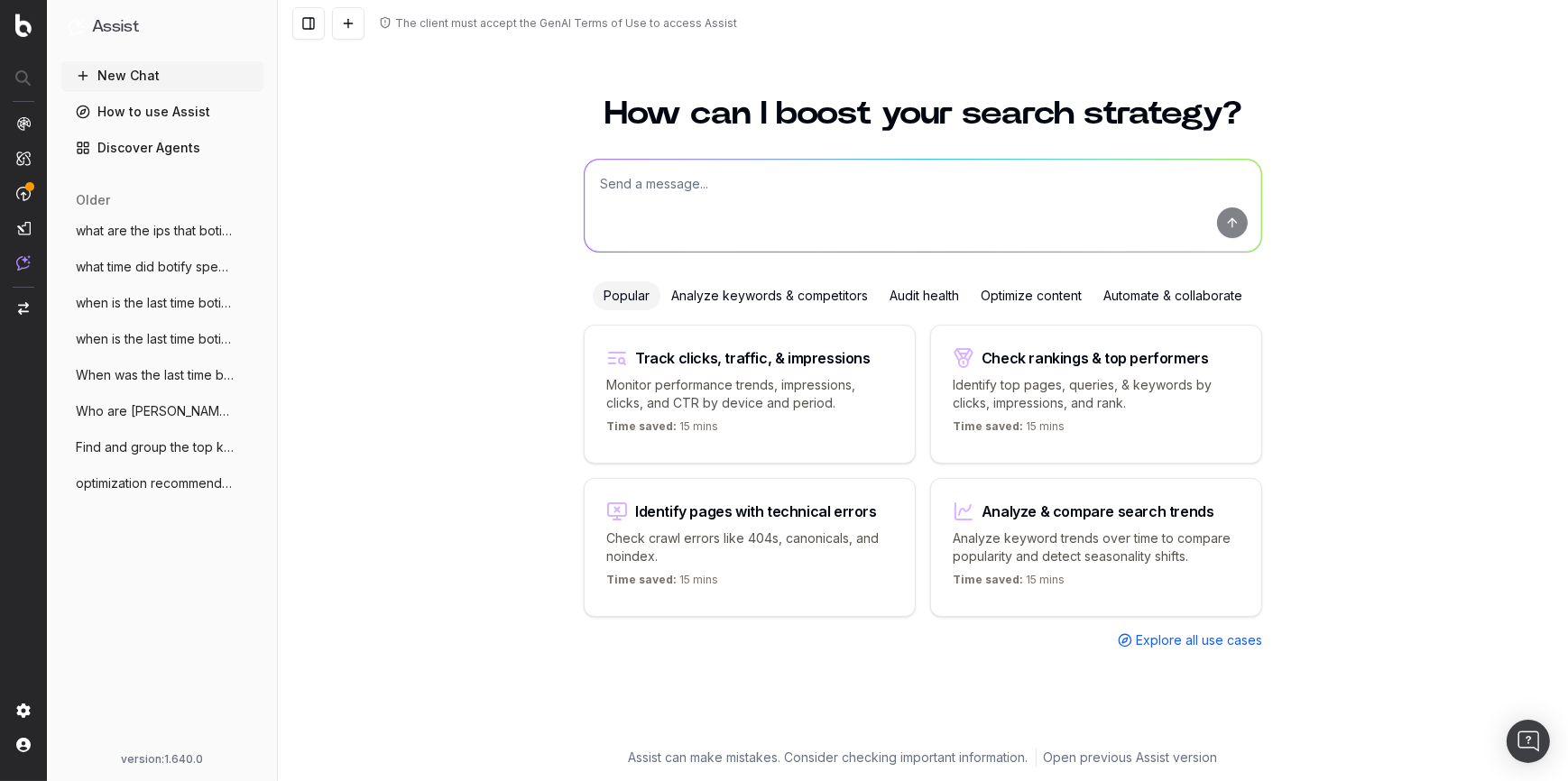
click at [699, 192] on textarea at bounding box center [922, 205] width 677 height 92
type textarea "what"
click at [168, 263] on span "what time did botify speedworkers crawl" at bounding box center [155, 267] width 158 height 18
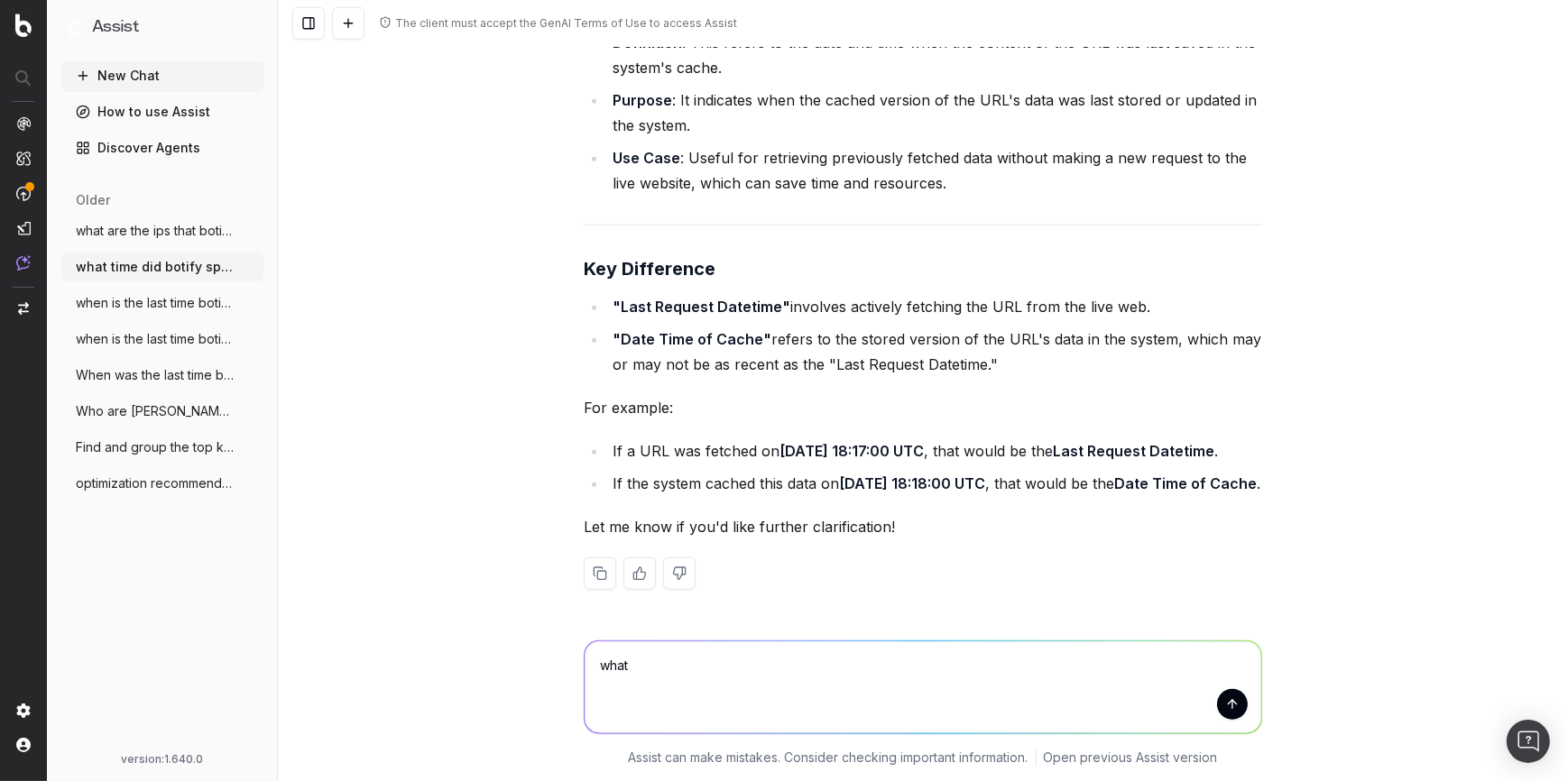
scroll to position [2792, 0]
click at [130, 262] on span "what time did botify speedworkers crawl" at bounding box center [155, 267] width 158 height 18
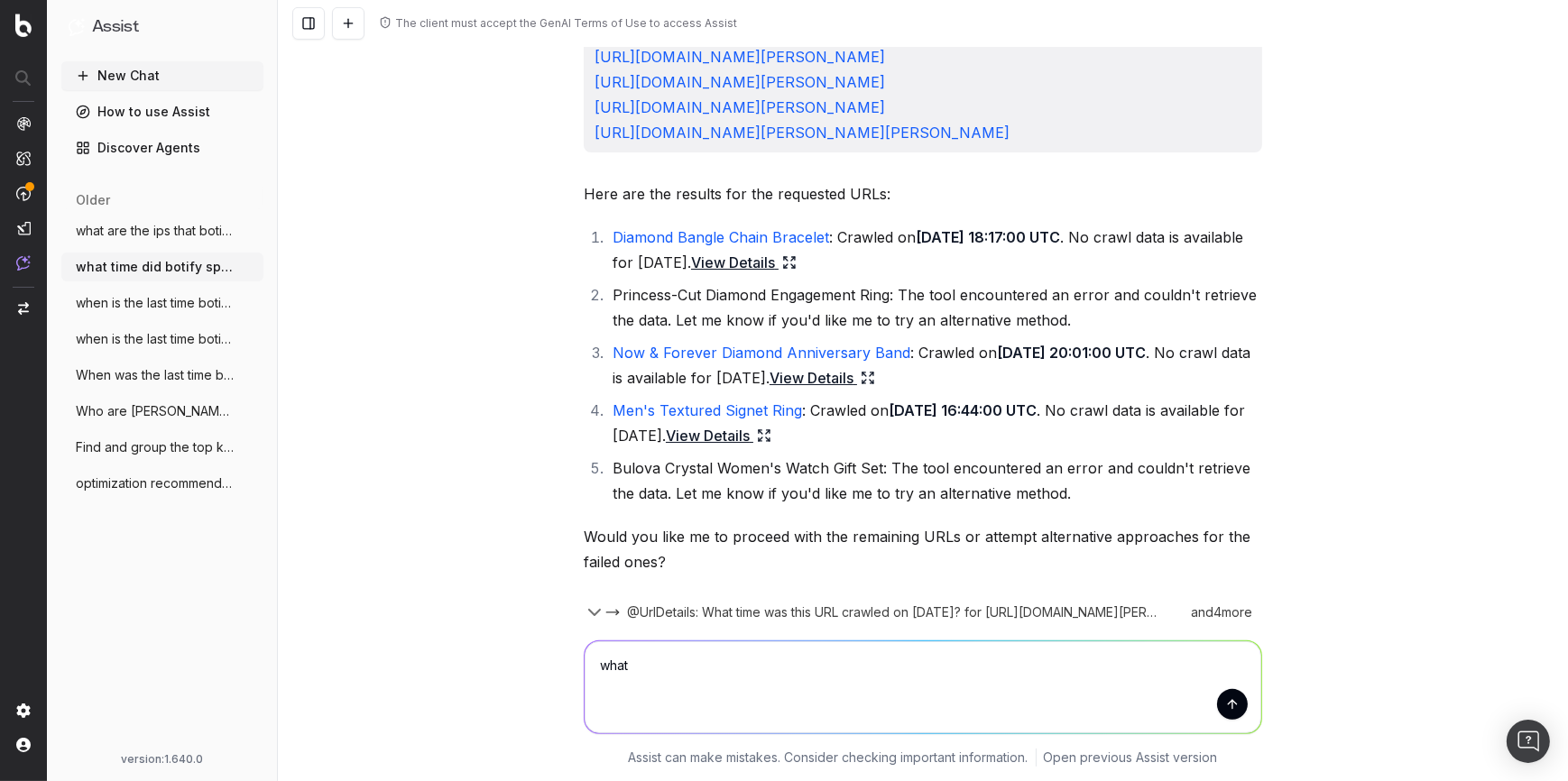
scroll to position [0, 0]
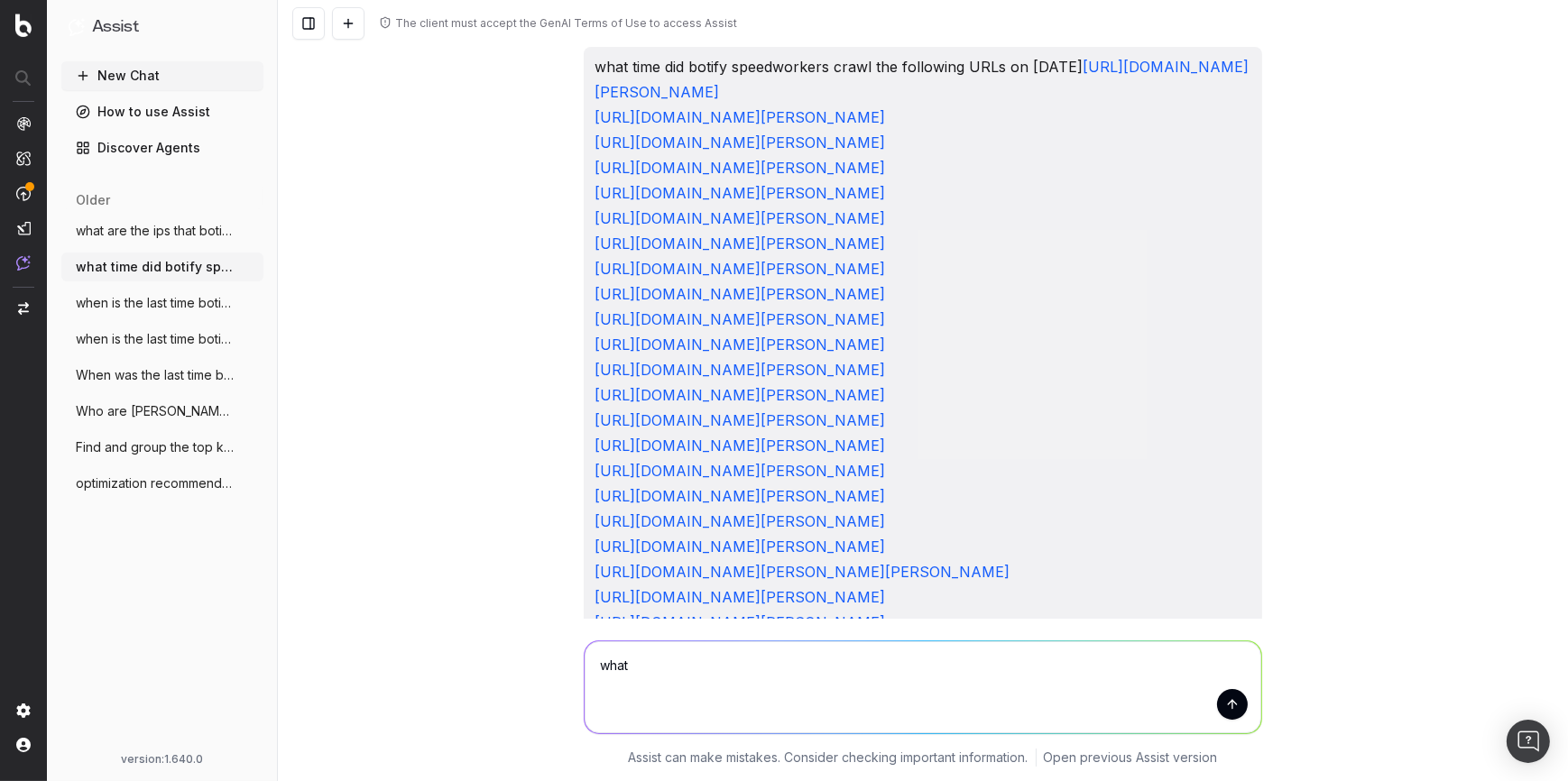
click at [106, 76] on button "New Chat" at bounding box center [162, 76] width 202 height 29
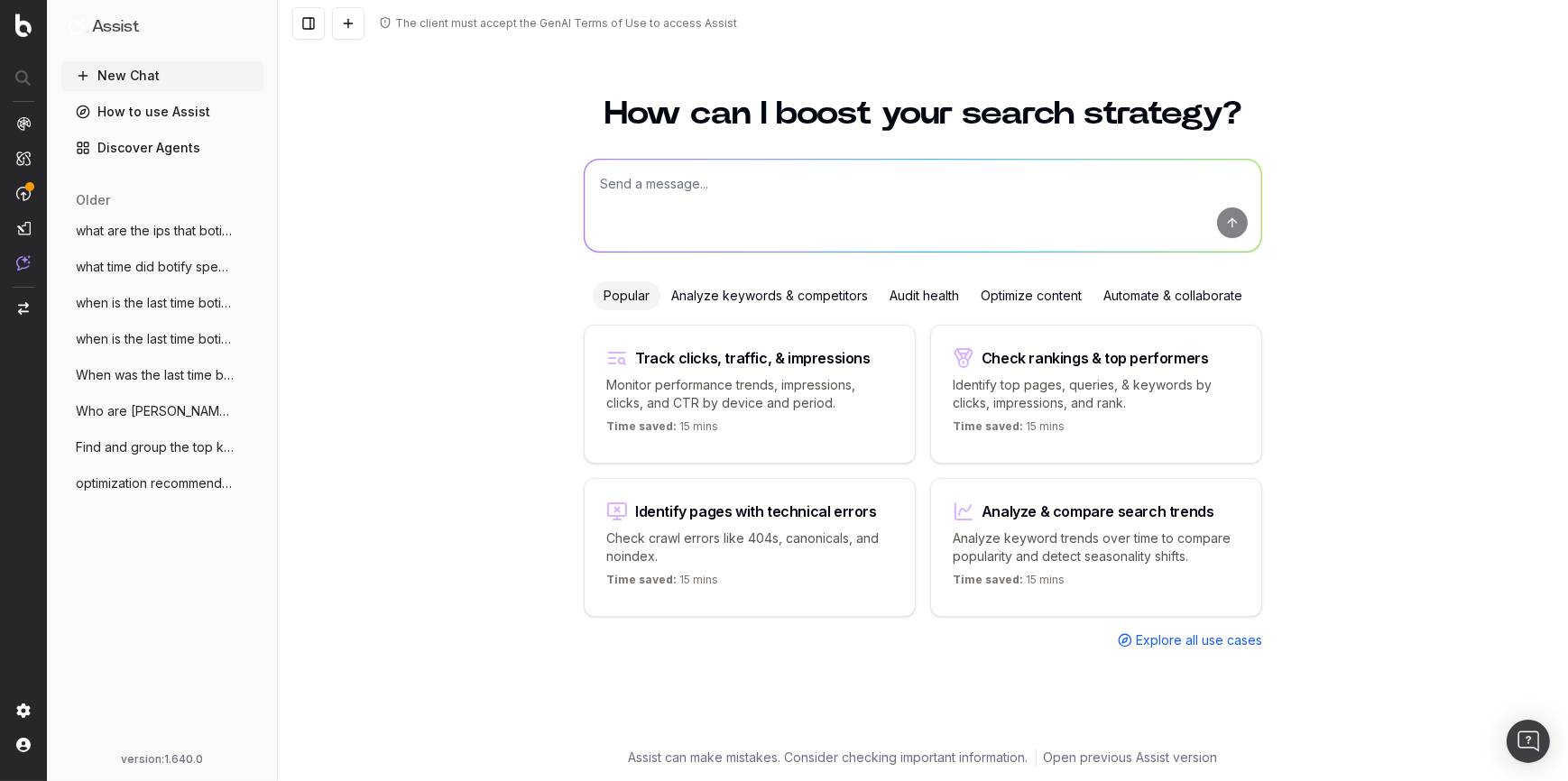
click at [728, 200] on textarea at bounding box center [922, 205] width 677 height 92
type textarea "what were the top "gift" related terms in Q4 2024?"
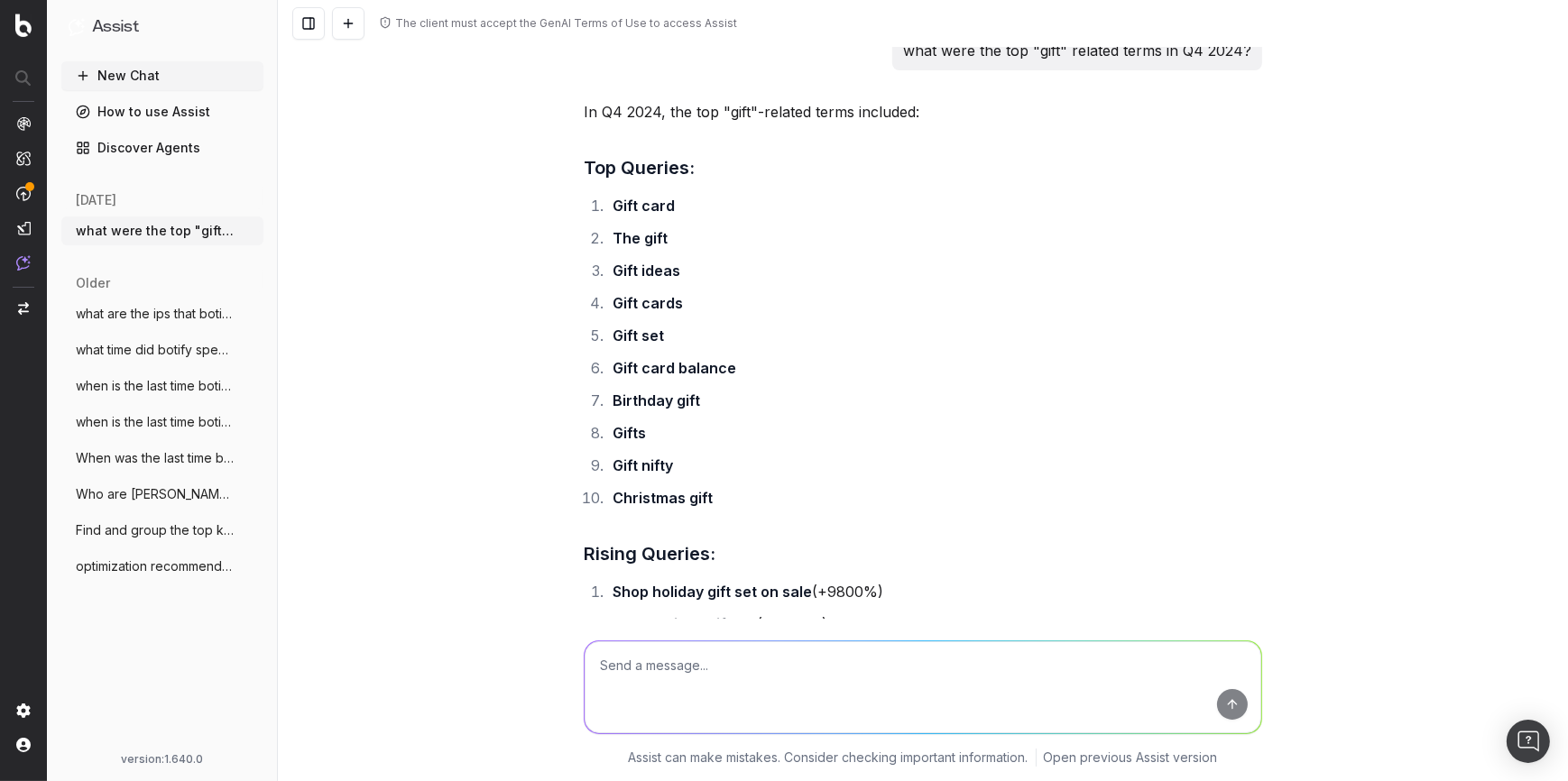
scroll to position [16, 0]
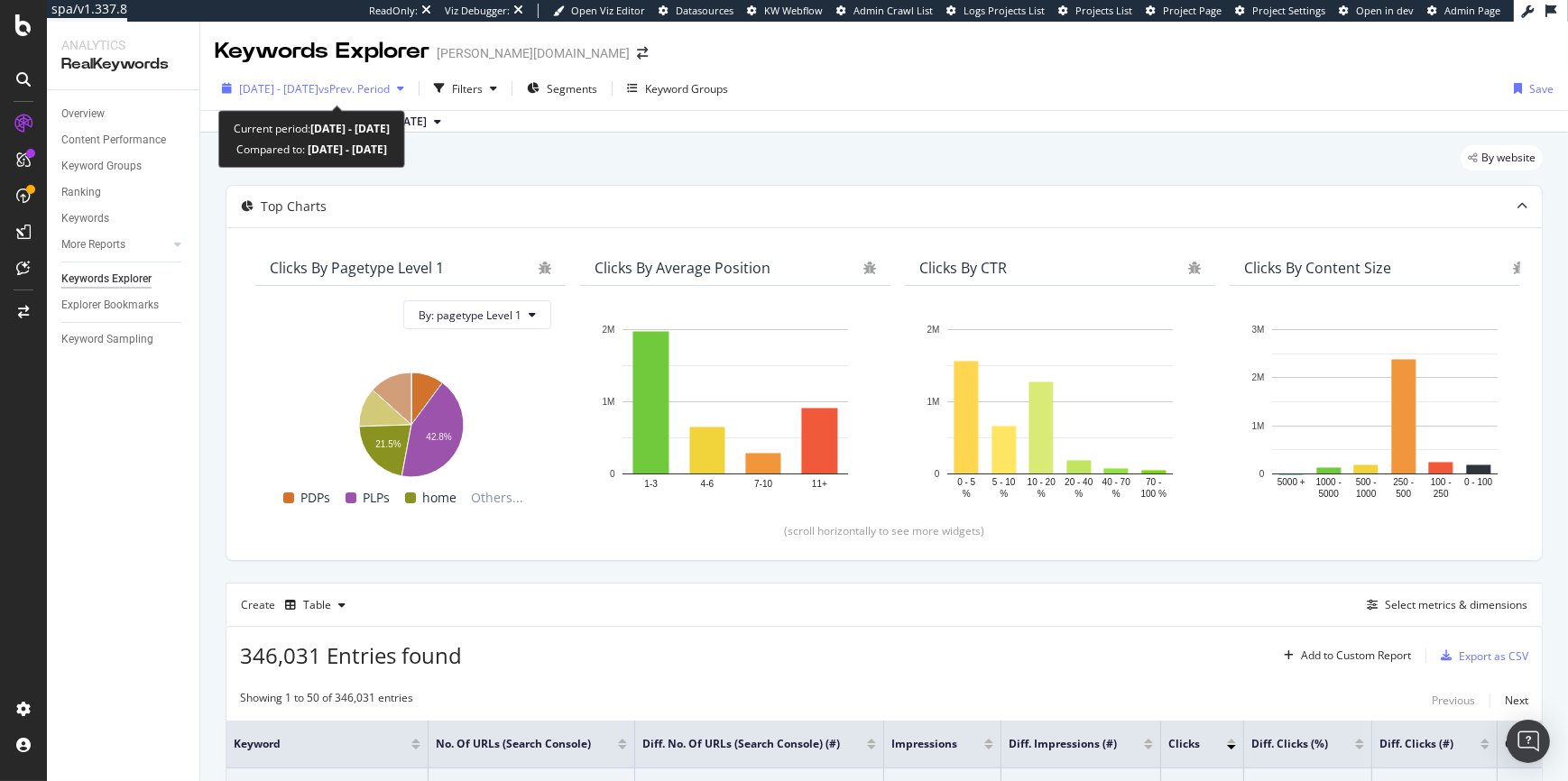
click at [390, 87] on span "vs Prev. Period" at bounding box center [354, 88] width 71 height 15
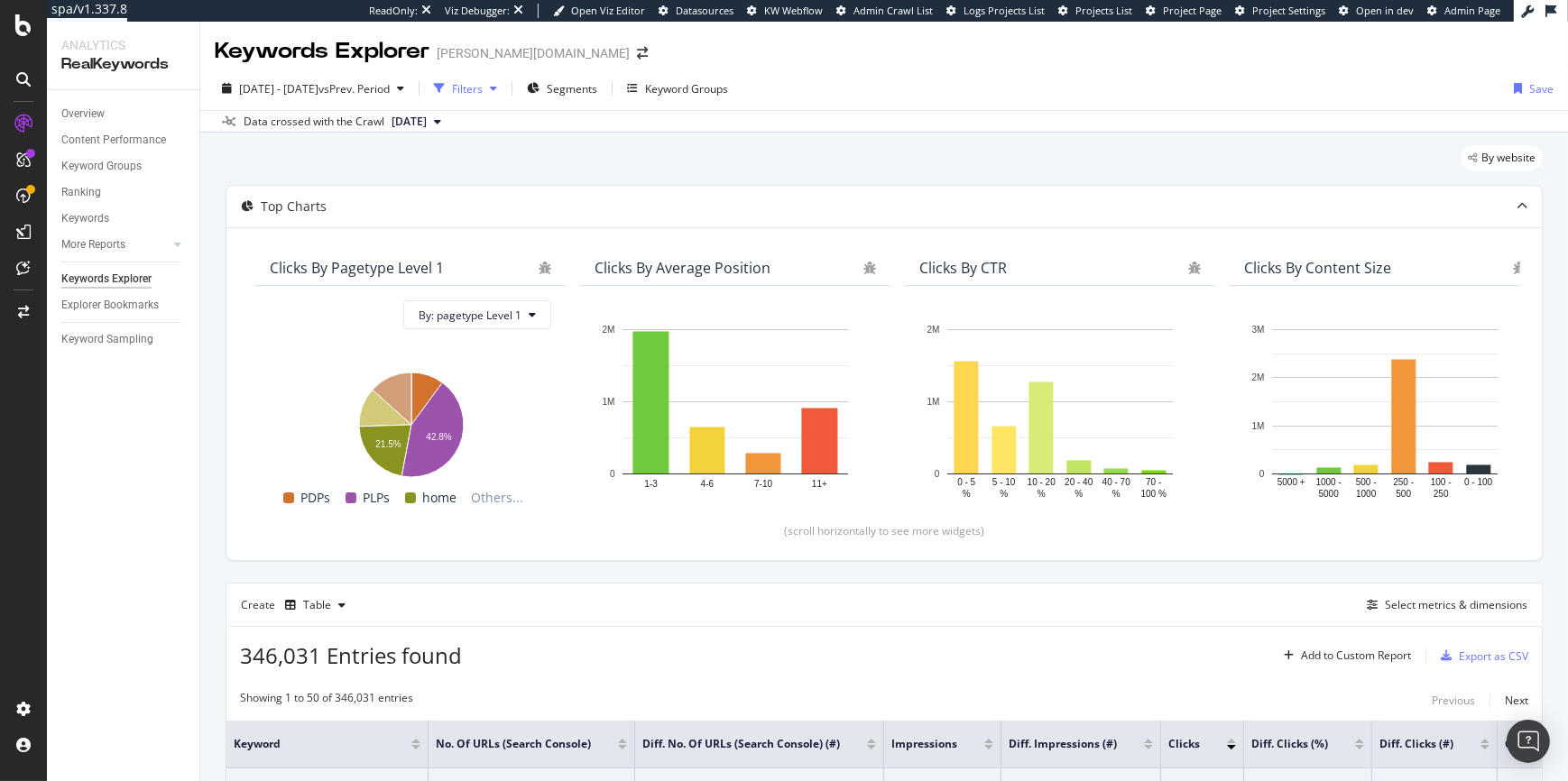
click at [504, 97] on div "Filters" at bounding box center [465, 88] width 77 height 27
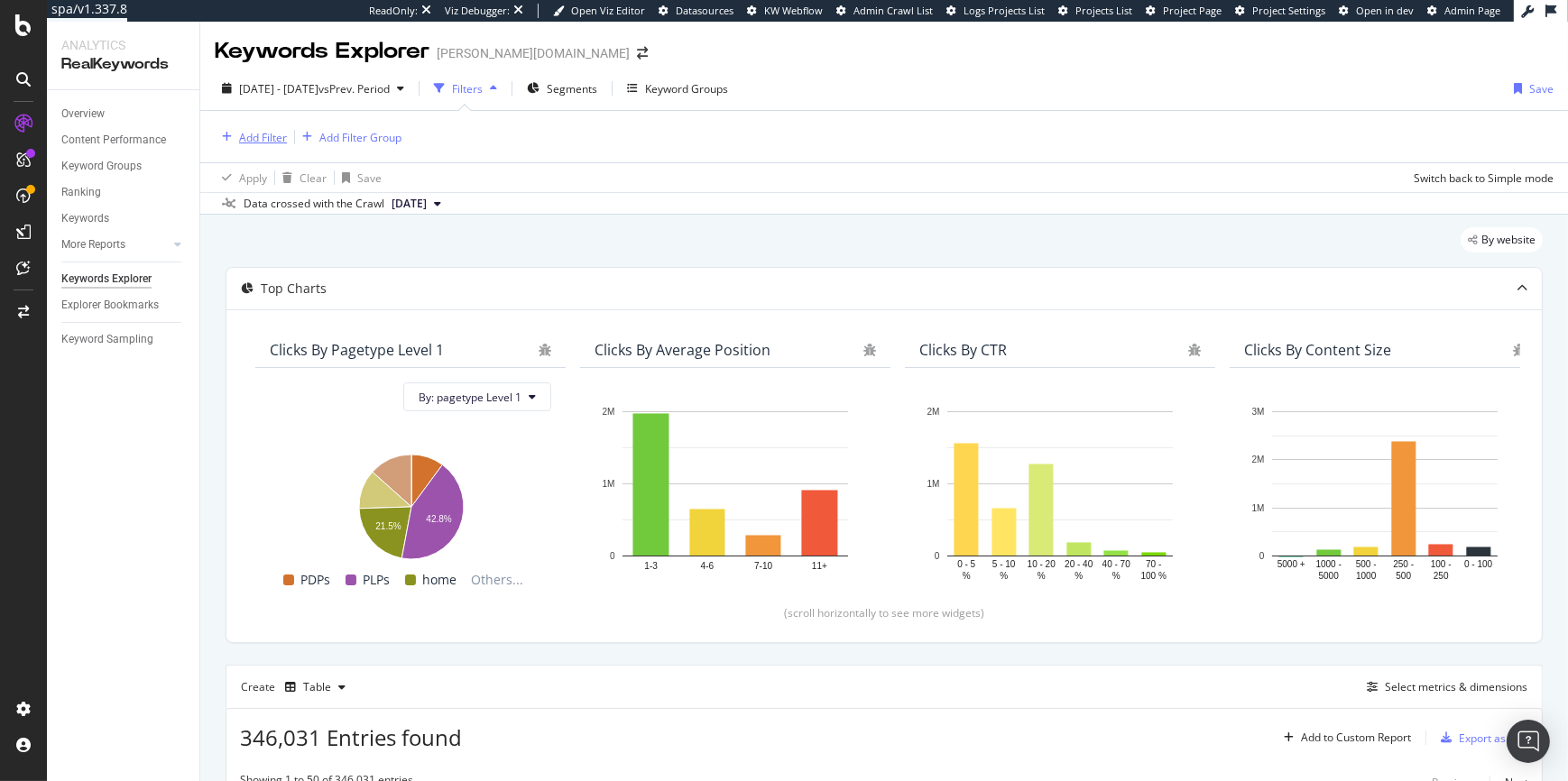
click at [271, 138] on div "Add Filter" at bounding box center [263, 137] width 48 height 15
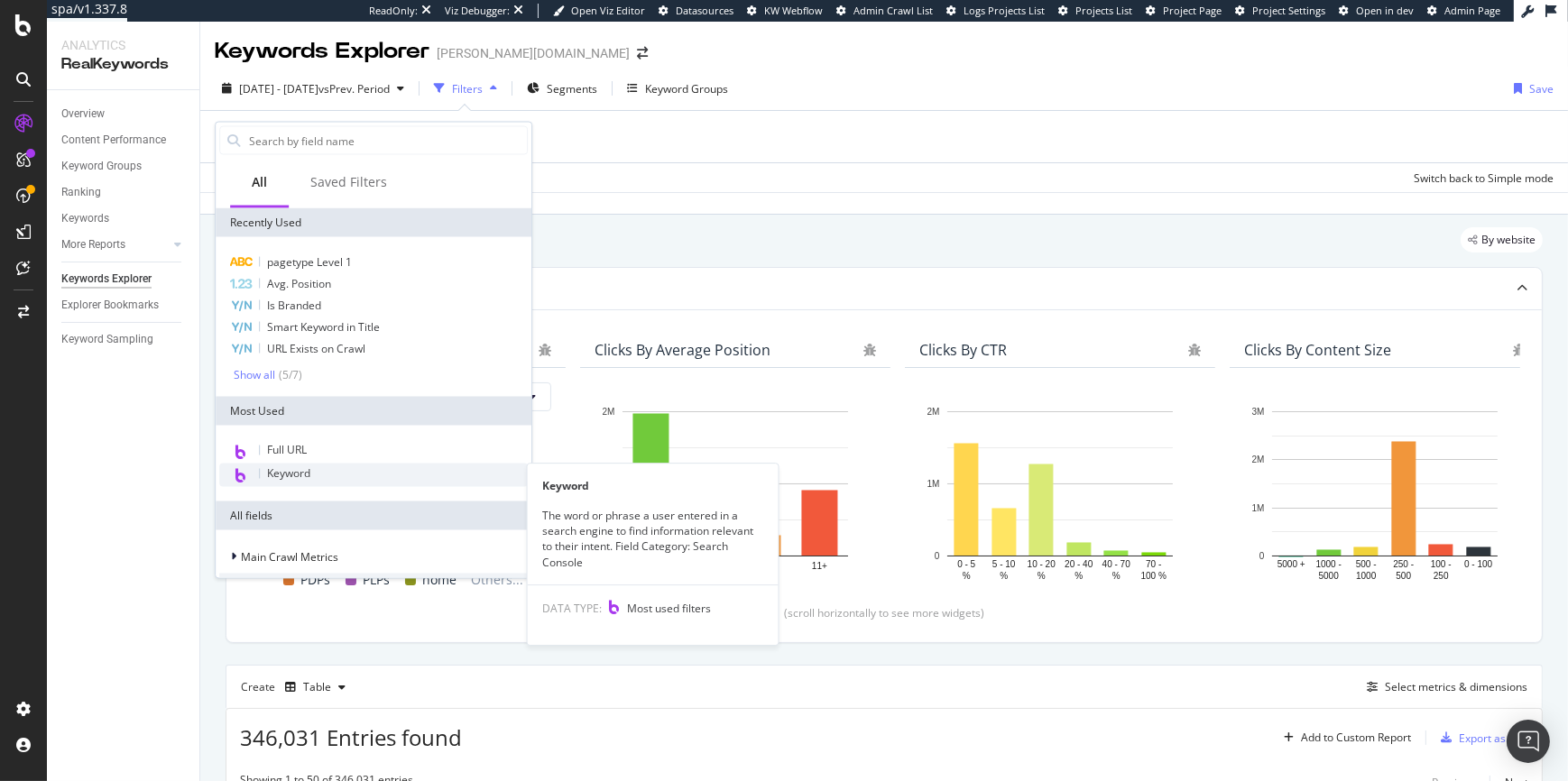
click at [283, 463] on div "Keyword" at bounding box center [373, 475] width 309 height 24
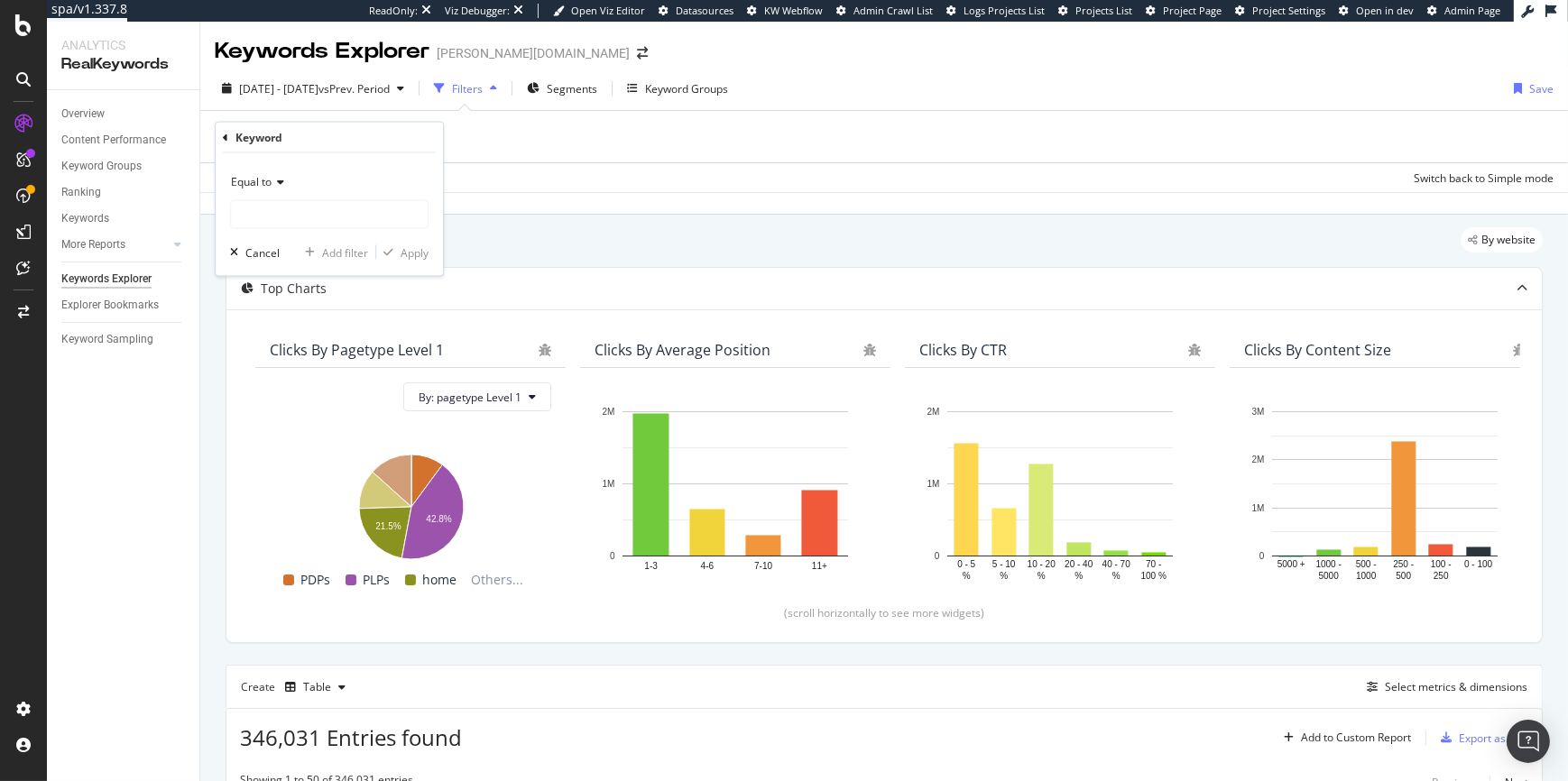
click at [279, 191] on div "Equal to" at bounding box center [330, 182] width 199 height 29
click at [258, 353] on span "Contains" at bounding box center [261, 359] width 45 height 15
click at [273, 226] on input "text" at bounding box center [330, 215] width 197 height 29
type input "gift"
click at [390, 248] on icon "button" at bounding box center [388, 253] width 10 height 11
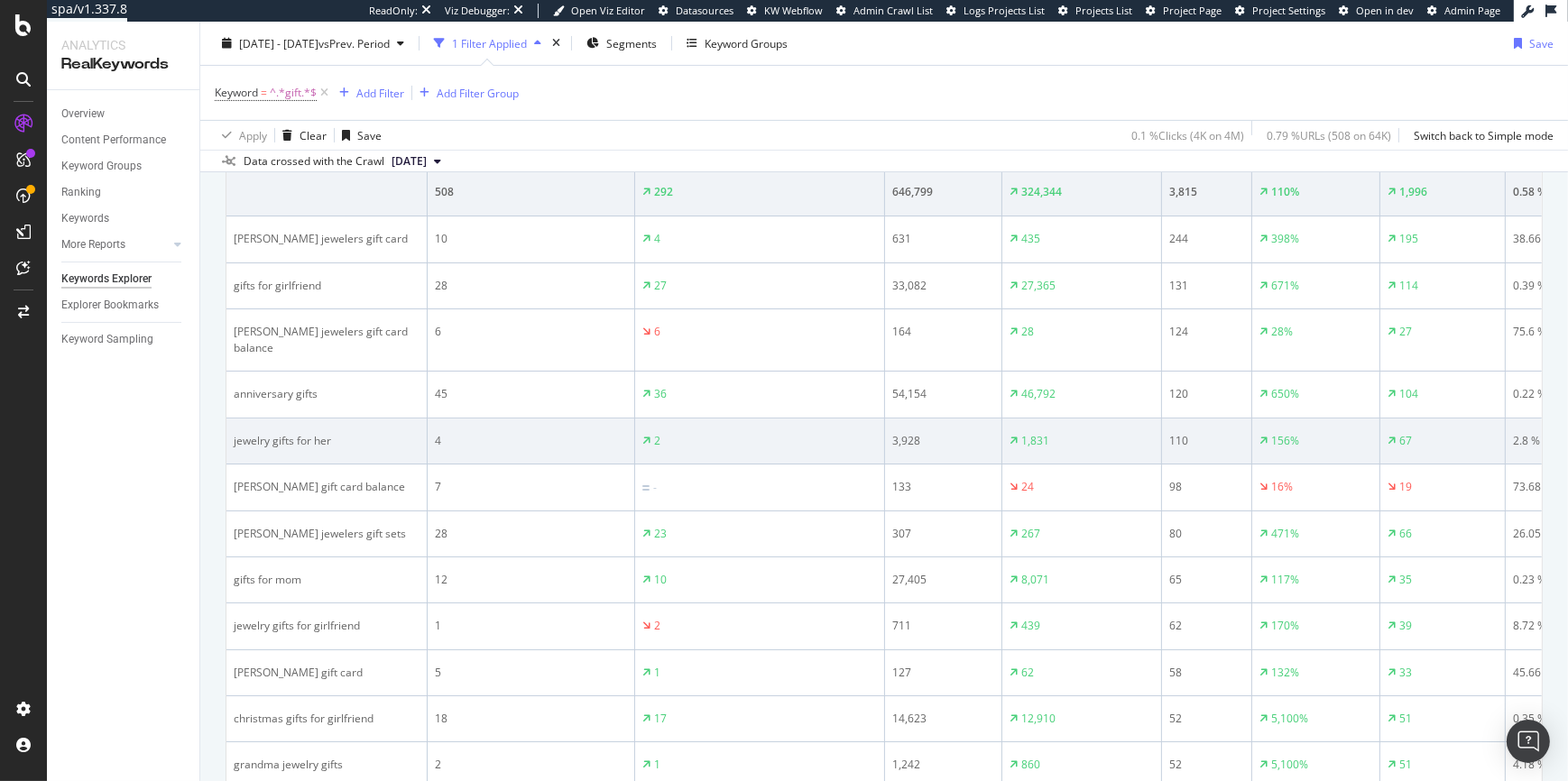
scroll to position [683, 0]
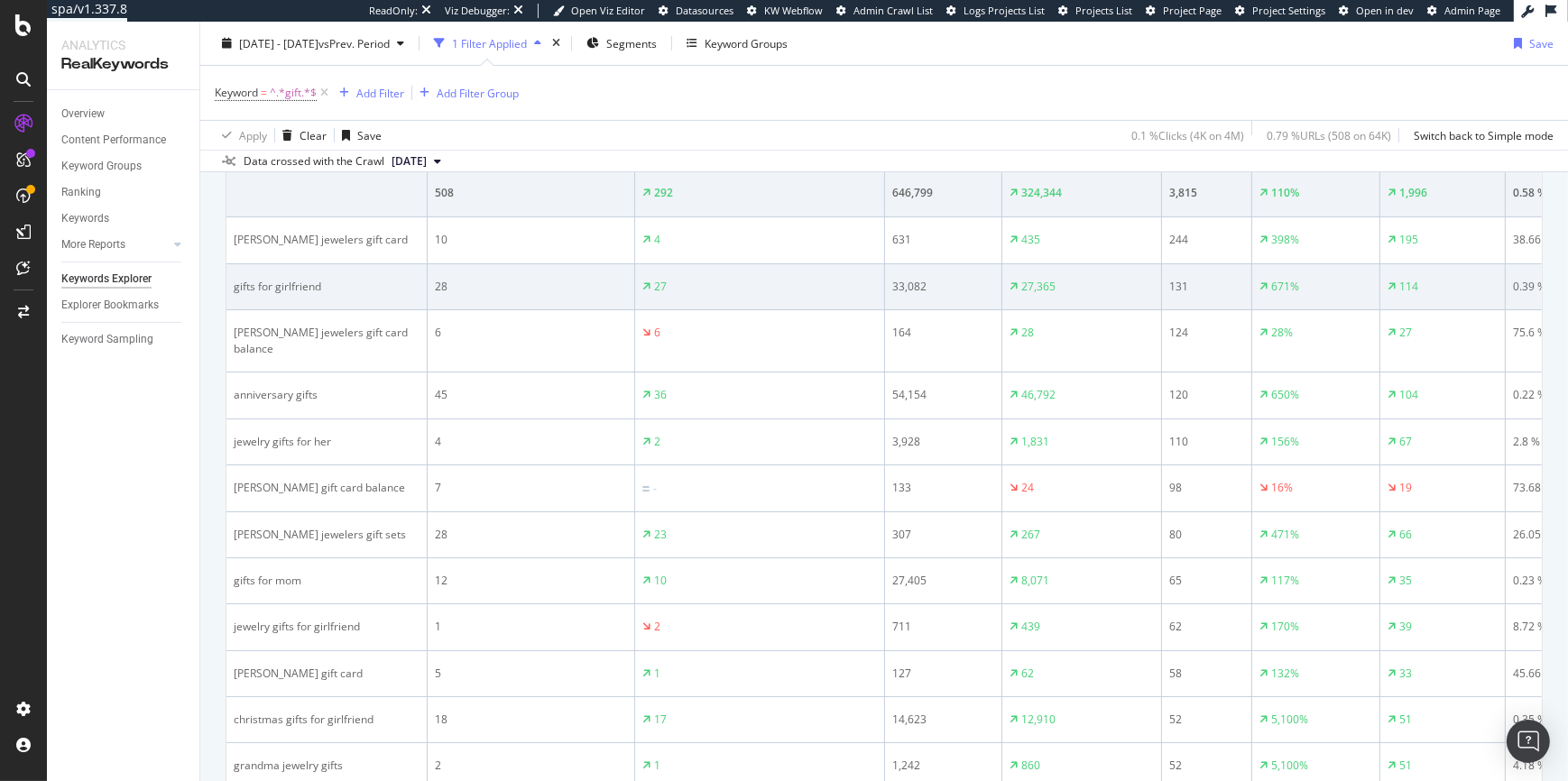
click at [352, 295] on div "gifts for girlfriend" at bounding box center [327, 287] width 186 height 16
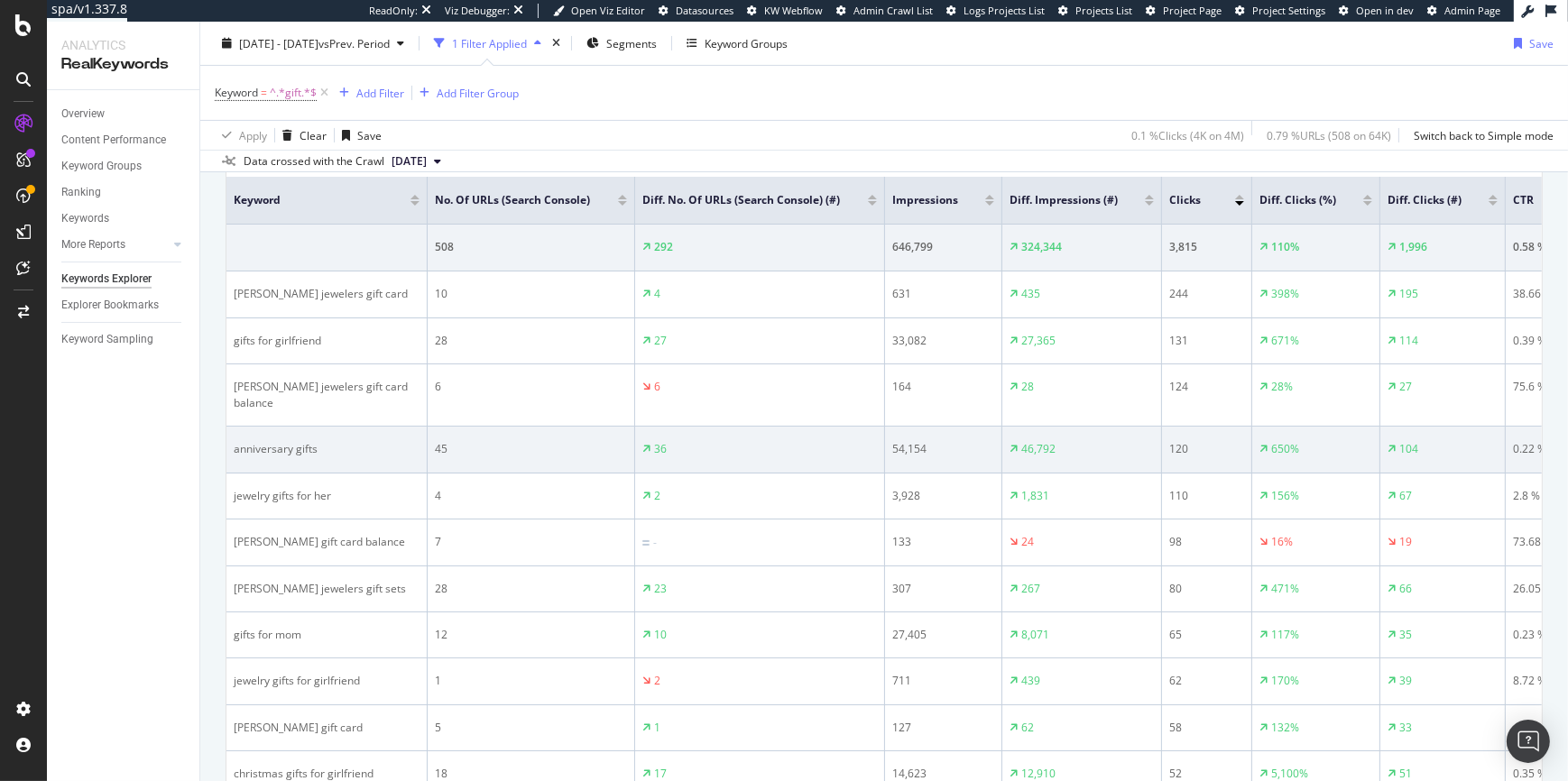
scroll to position [476, 0]
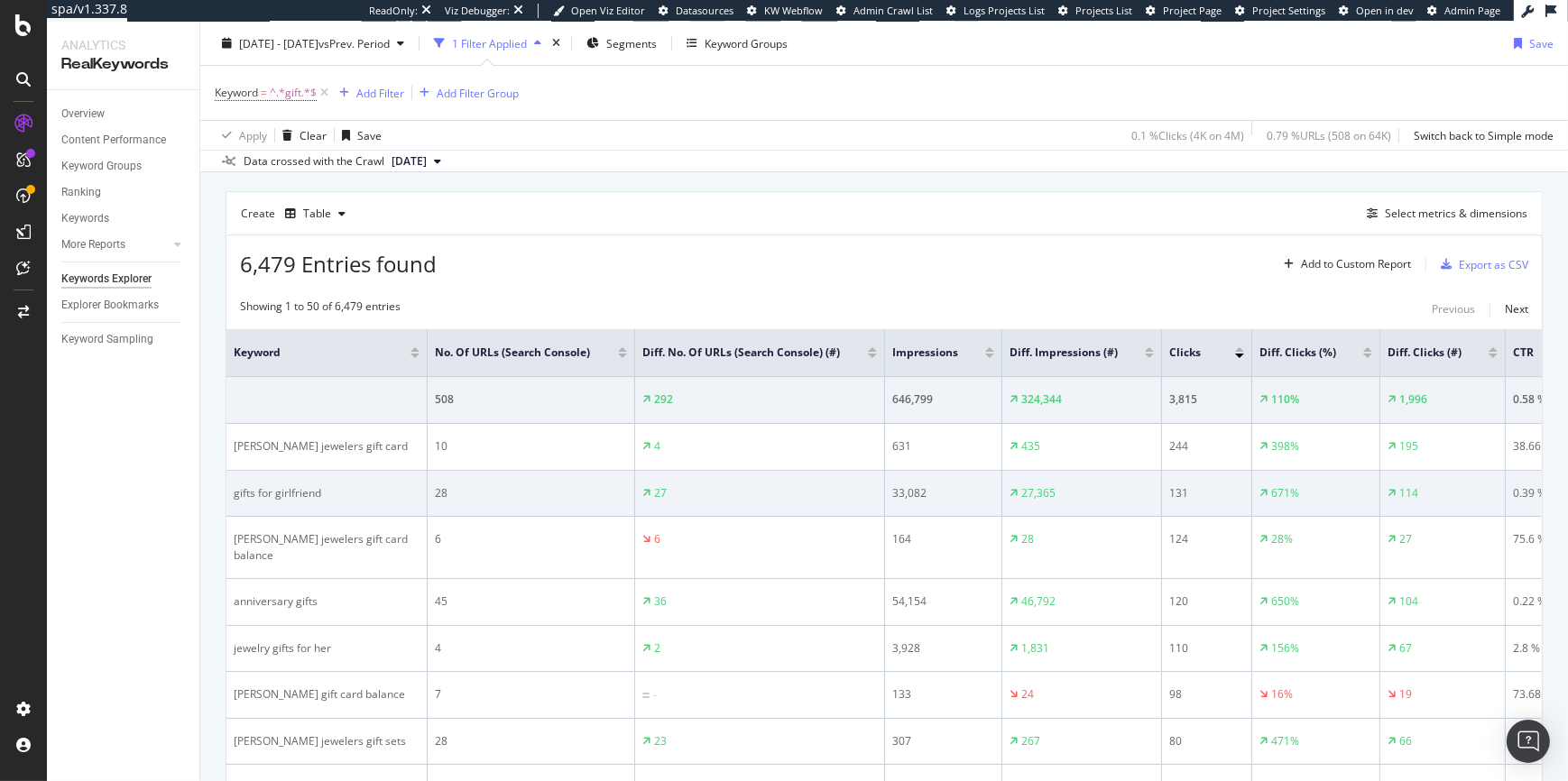
click at [254, 502] on div "gifts for girlfriend" at bounding box center [327, 493] width 186 height 16
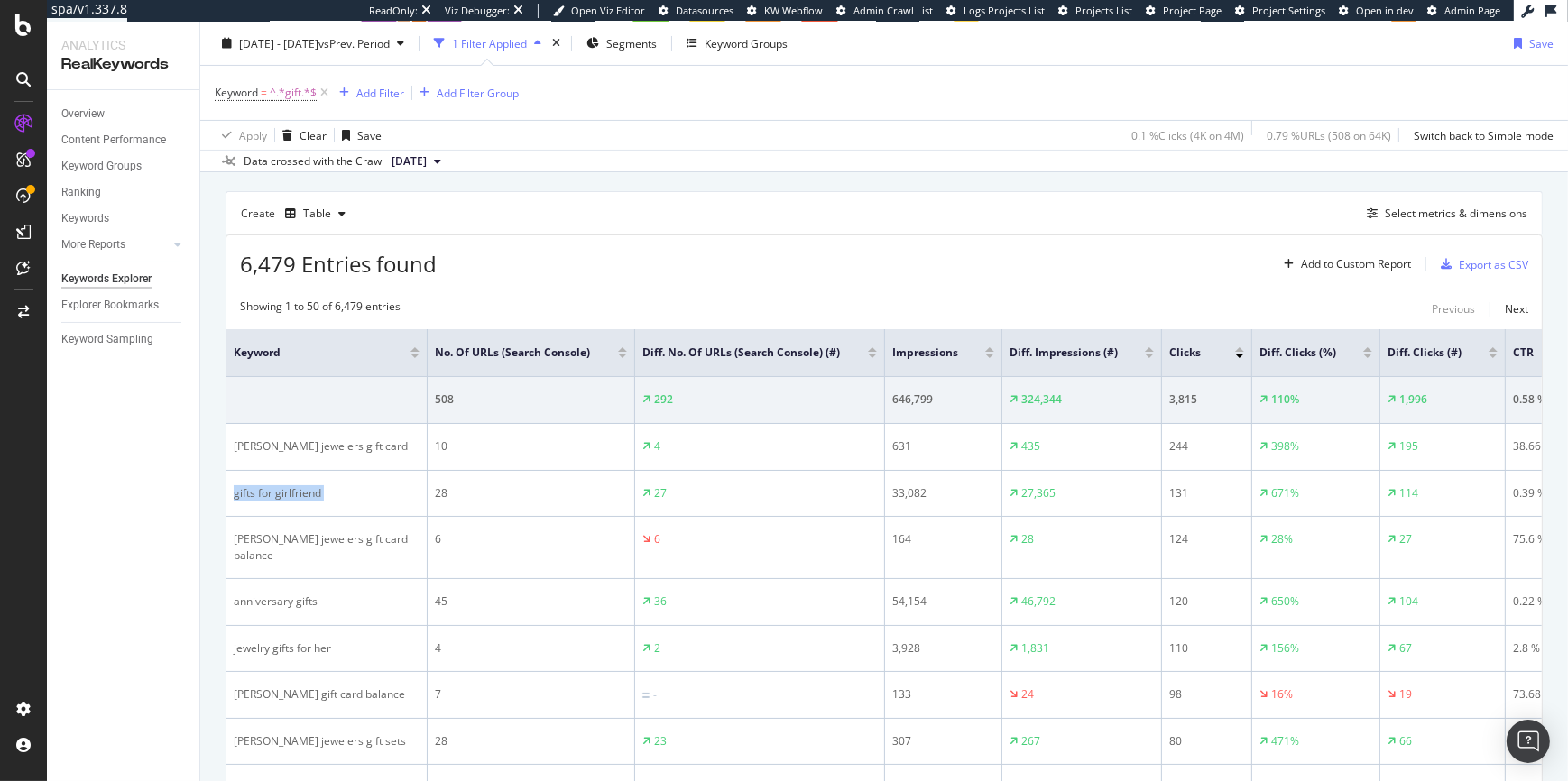
copy div "gifts for girlfriend"
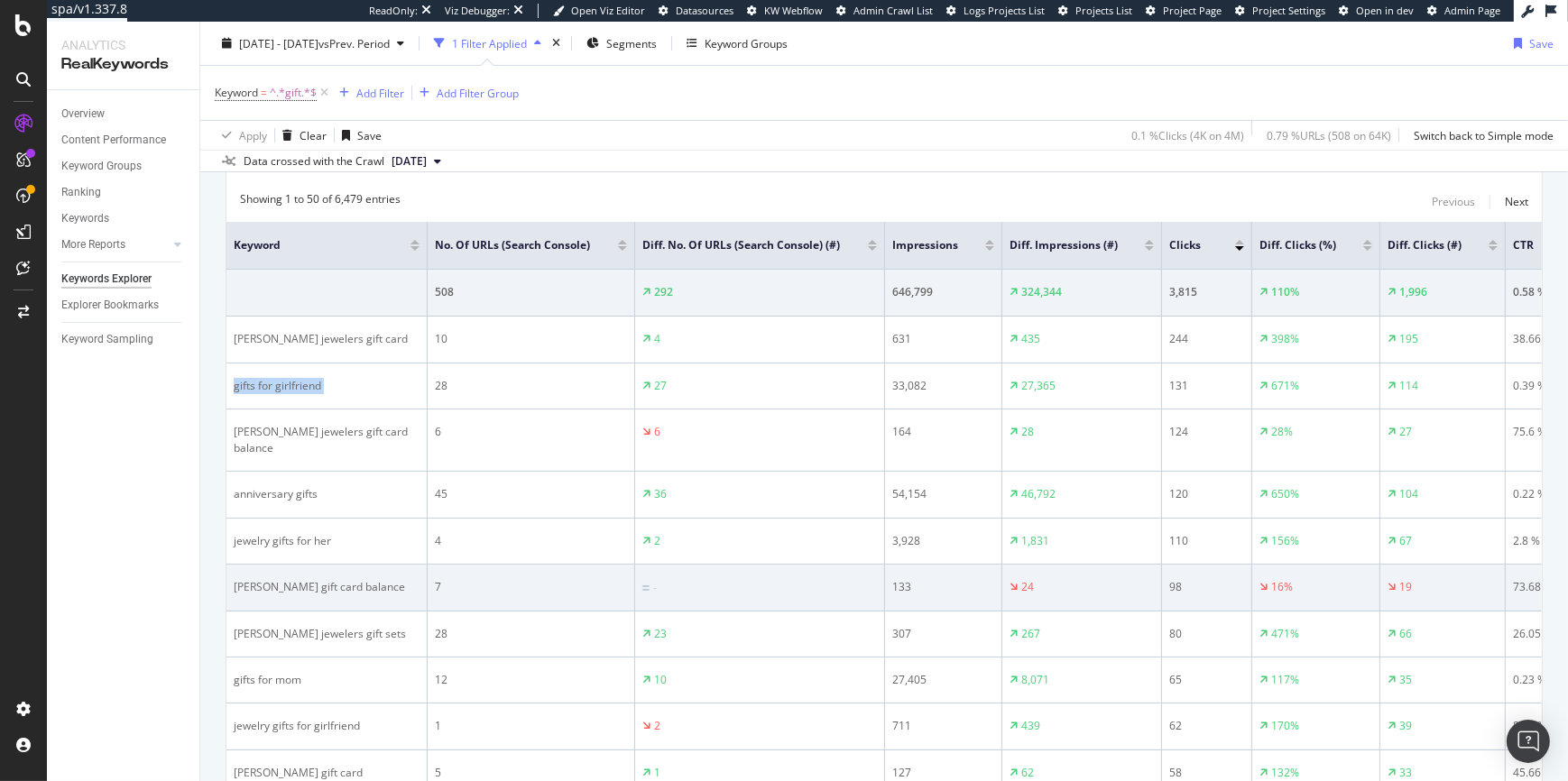
scroll to position [597, 0]
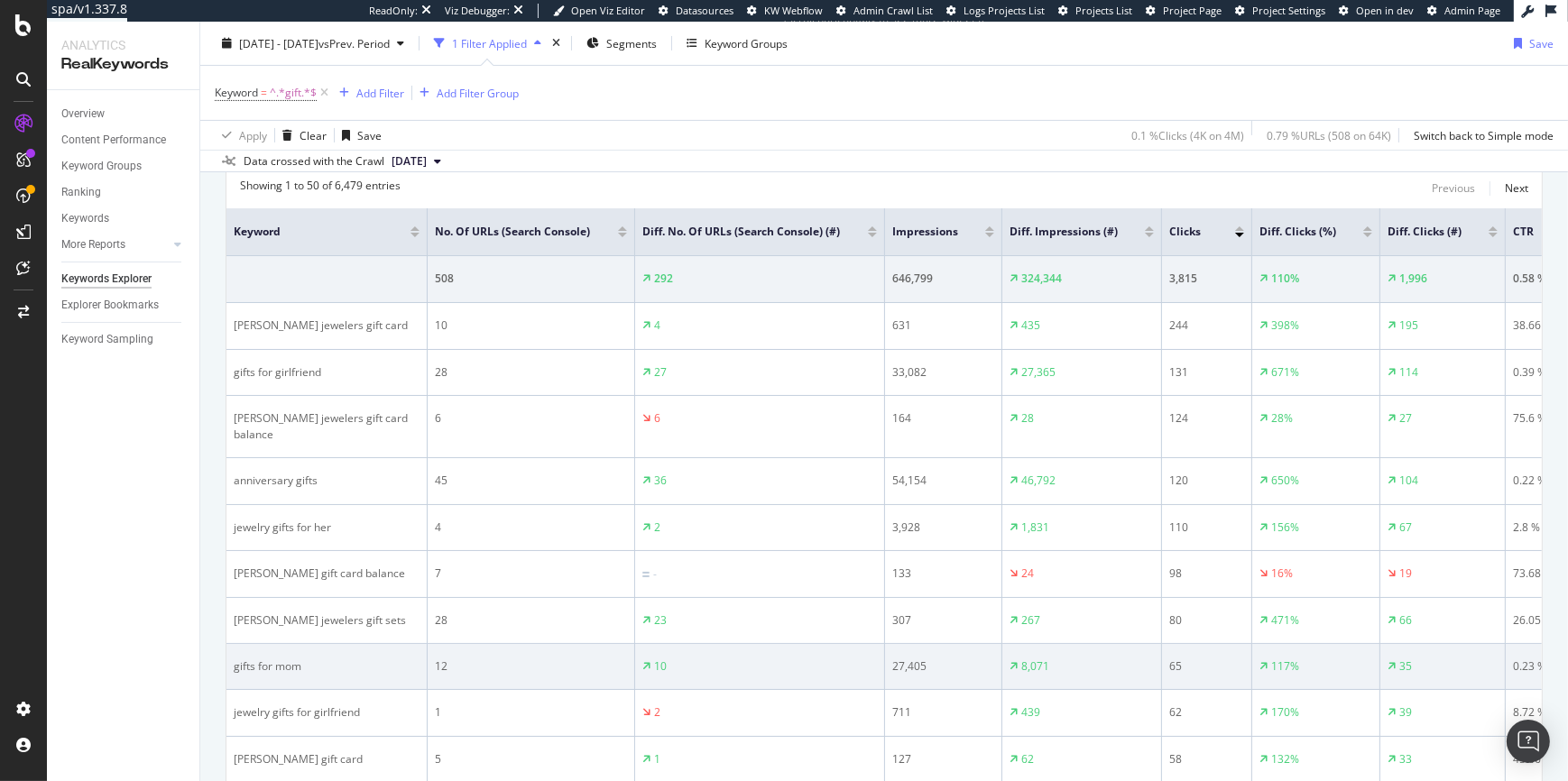
click at [241, 669] on div "gifts for mom" at bounding box center [327, 666] width 186 height 16
drag, startPoint x: 241, startPoint y: 669, endPoint x: 291, endPoint y: 672, distance: 50.1
click at [291, 672] on td "gifts for mom" at bounding box center [327, 667] width 201 height 46
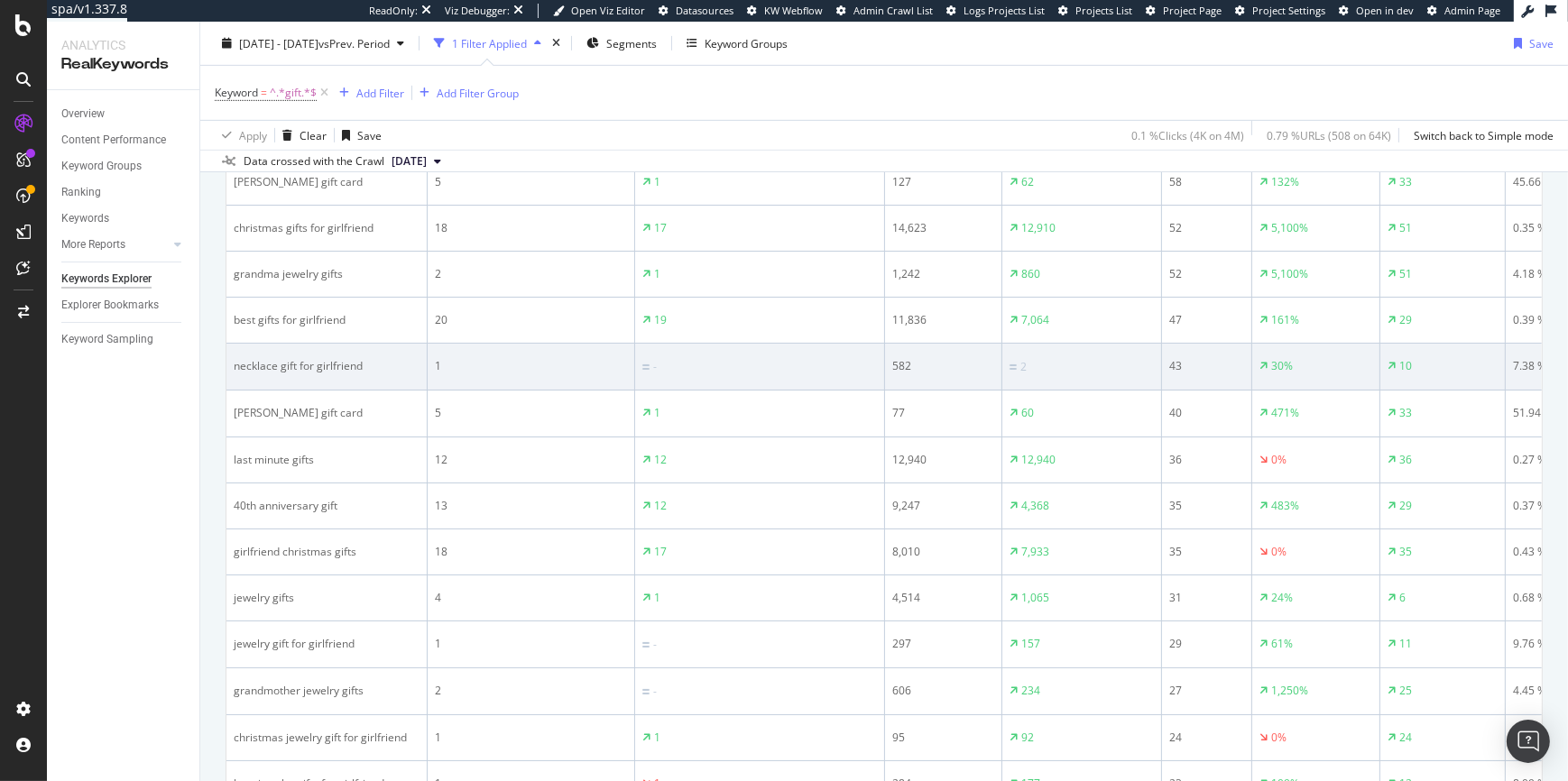
scroll to position [1219, 0]
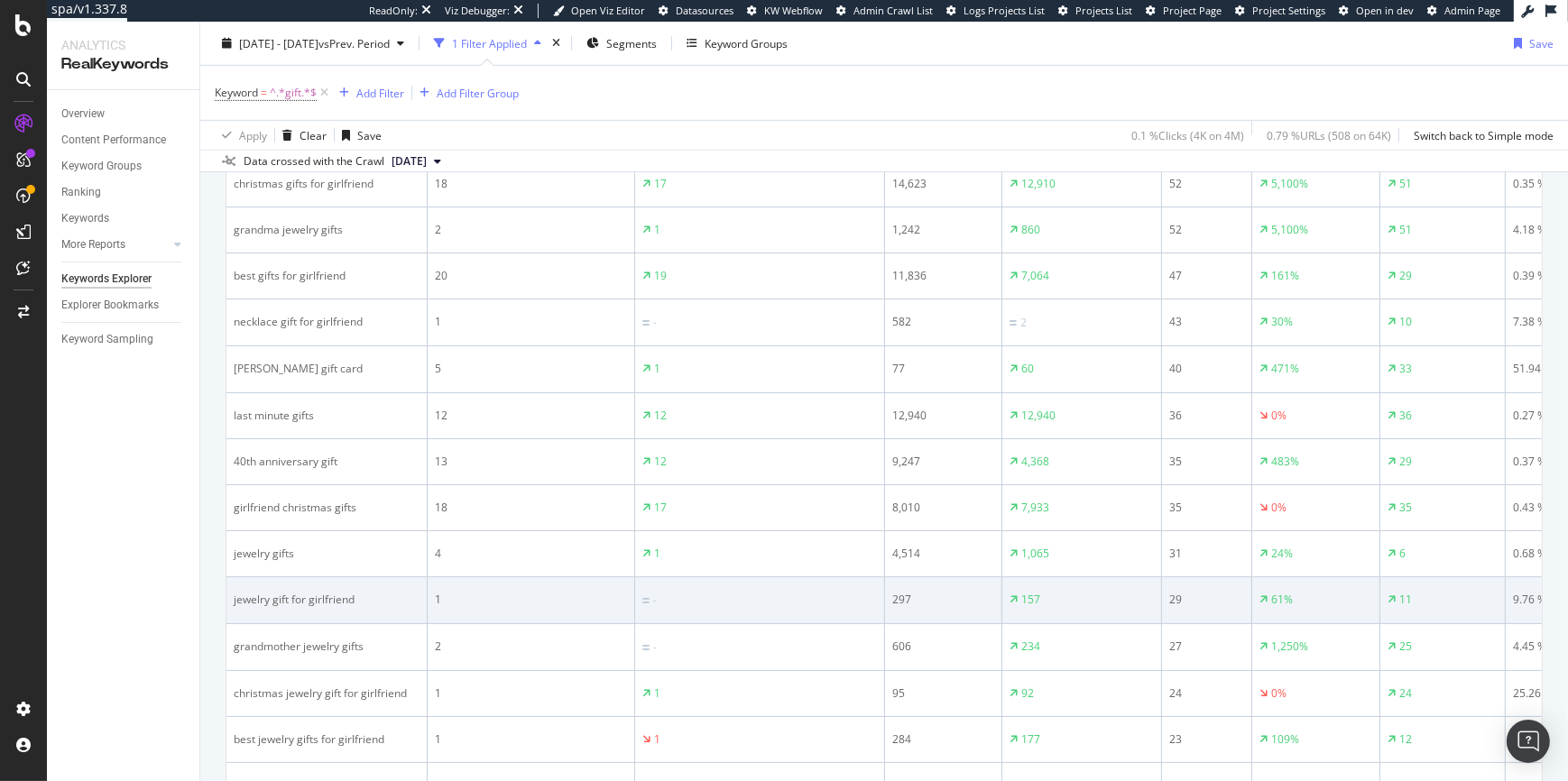
click at [246, 601] on div "jewelry gift for girlfriend" at bounding box center [327, 600] width 186 height 16
drag, startPoint x: 246, startPoint y: 601, endPoint x: 322, endPoint y: 599, distance: 76.0
click at [322, 599] on div "jewelry gift for girlfriend" at bounding box center [327, 600] width 186 height 16
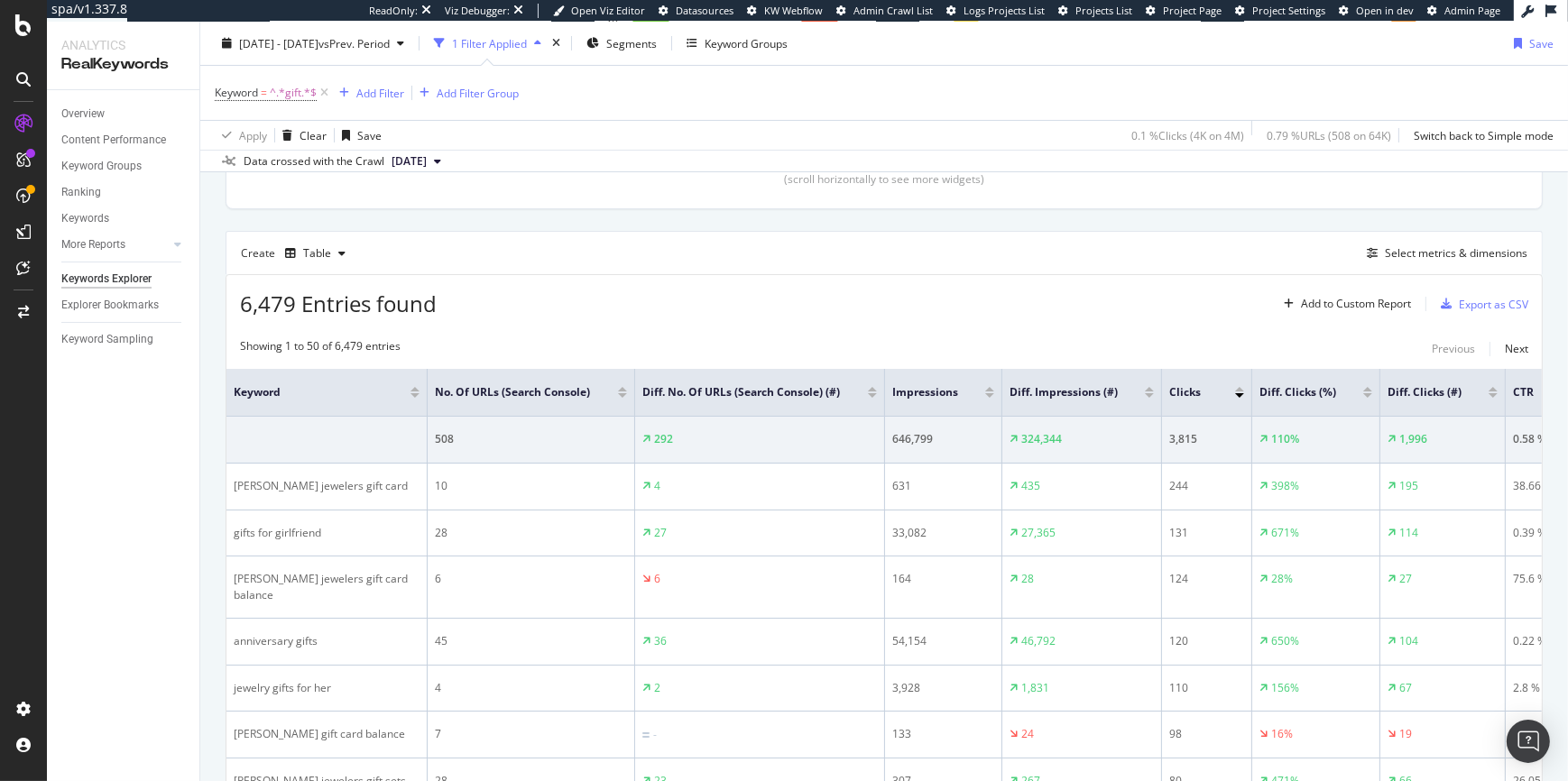
scroll to position [467, 0]
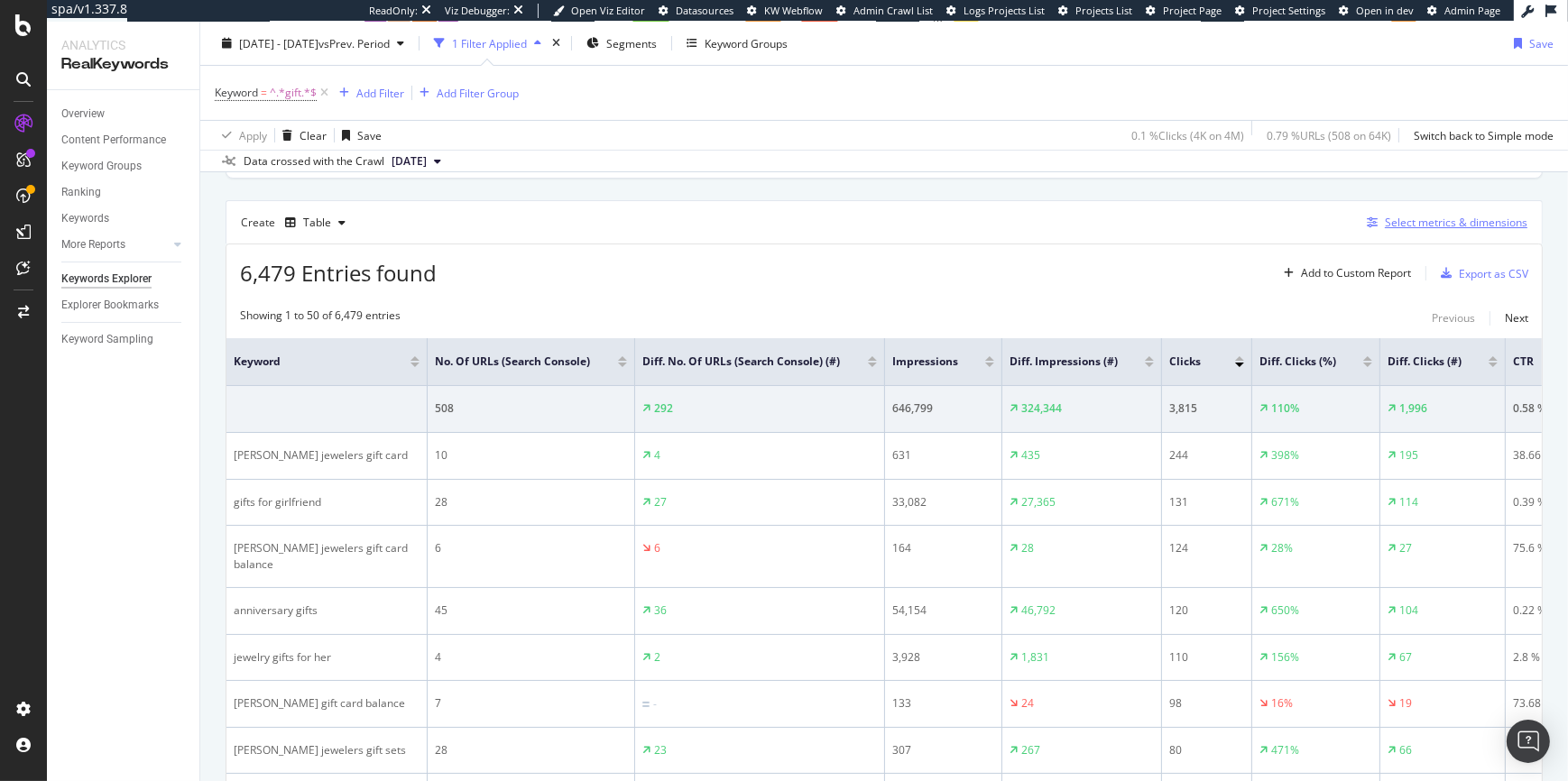
click at [1408, 227] on div "Select metrics & dimensions" at bounding box center [1456, 222] width 143 height 15
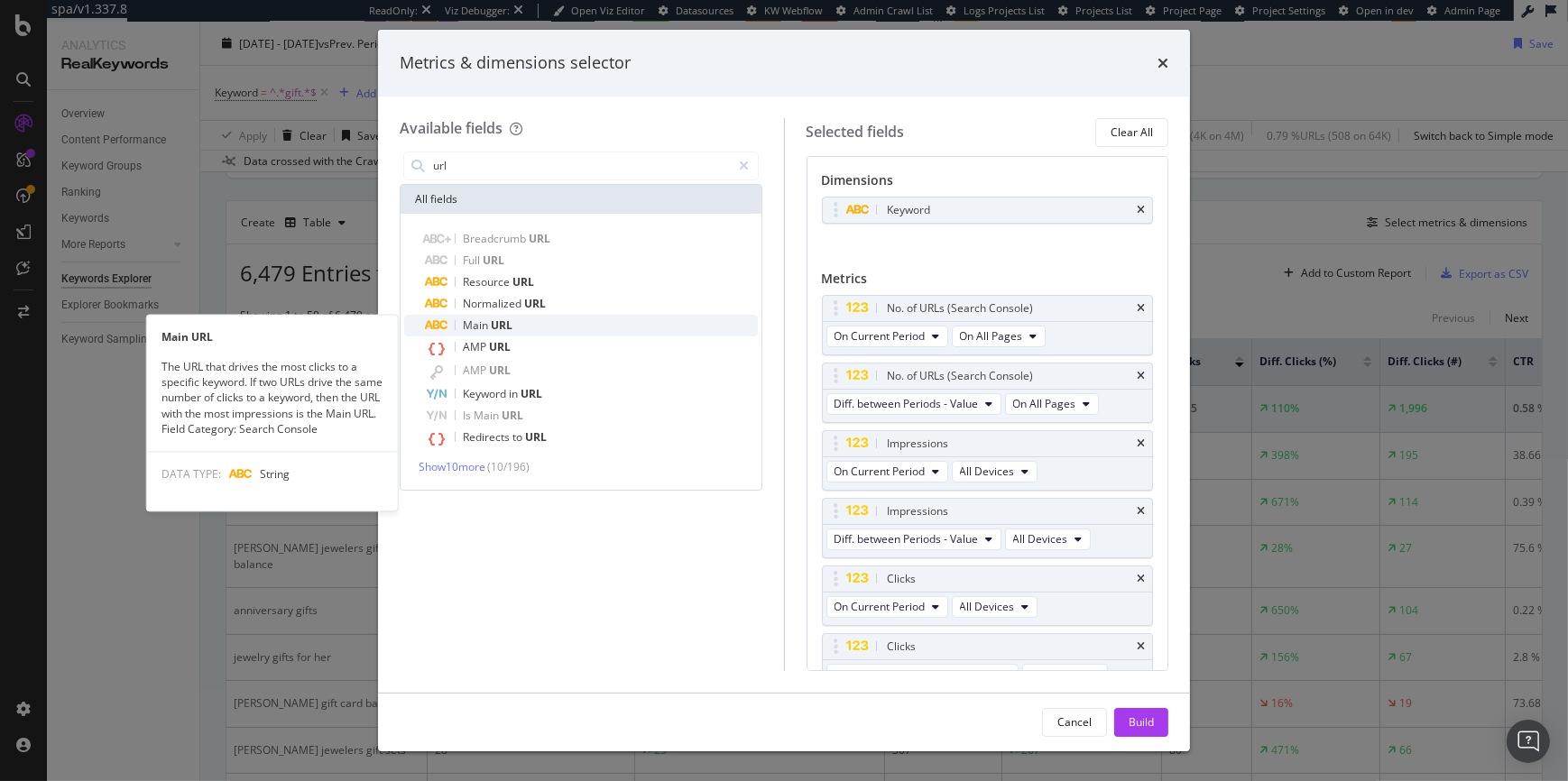
type input "url"
click at [466, 327] on span "Main" at bounding box center [476, 325] width 28 height 15
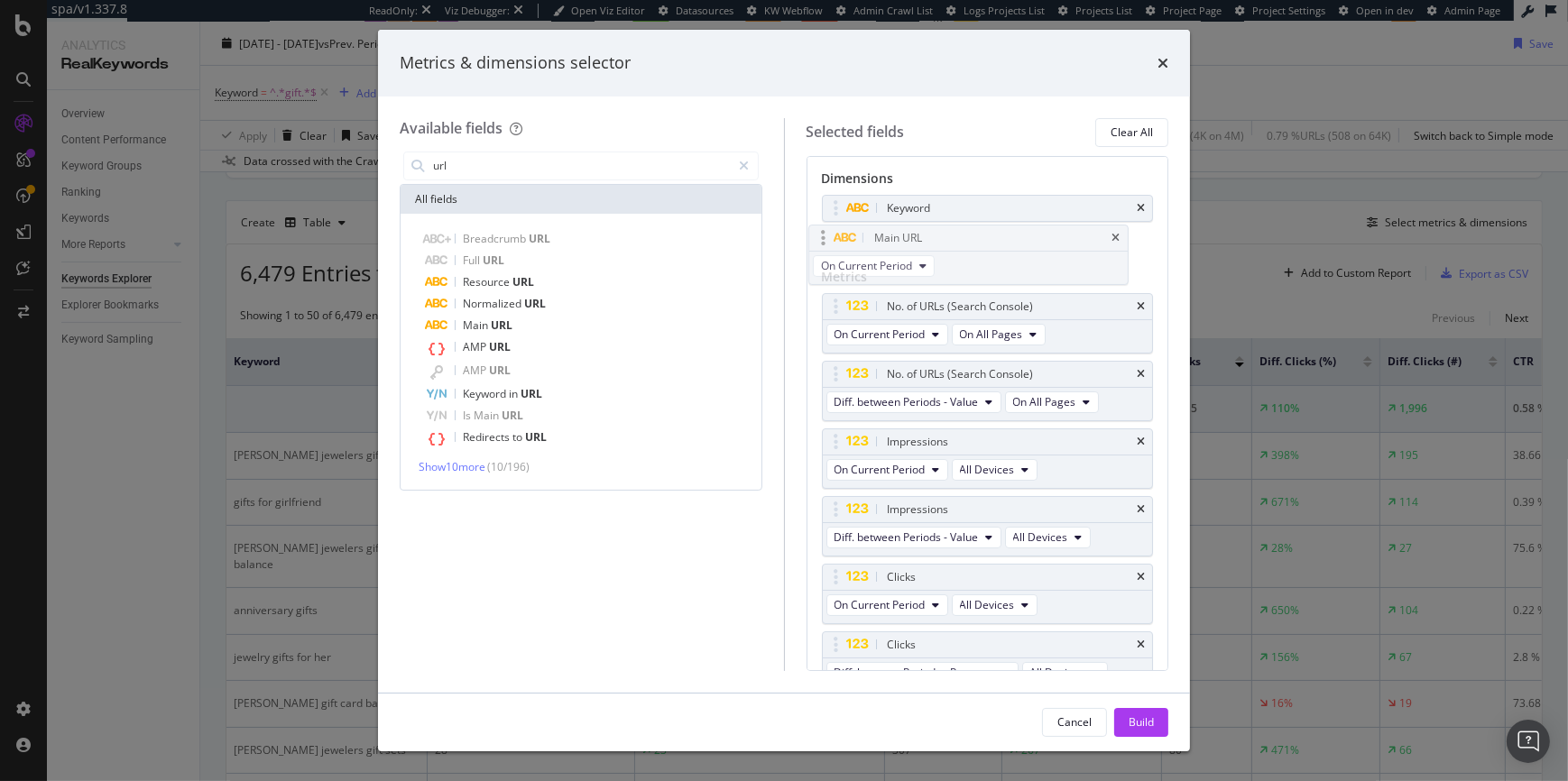
scroll to position [0, 0]
drag, startPoint x: 1011, startPoint y: 625, endPoint x: 1005, endPoint y: 231, distance: 394.0
click at [1005, 231] on body "spa/v1.337.8 ReadOnly: Viz Debugger: Open Viz Editor Datasources KW Webflow Adm…" at bounding box center [784, 390] width 1568 height 781
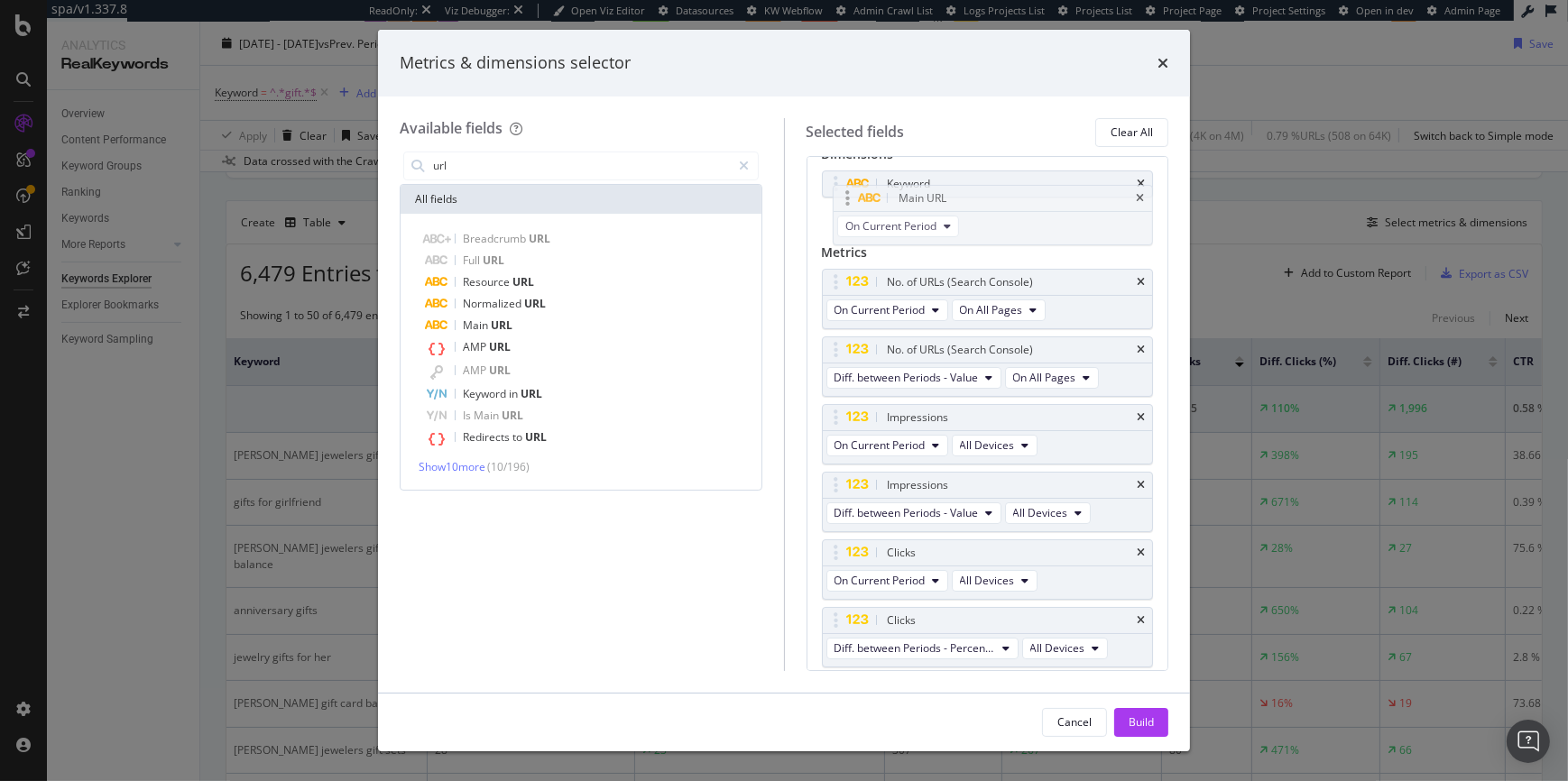
scroll to position [15, 0]
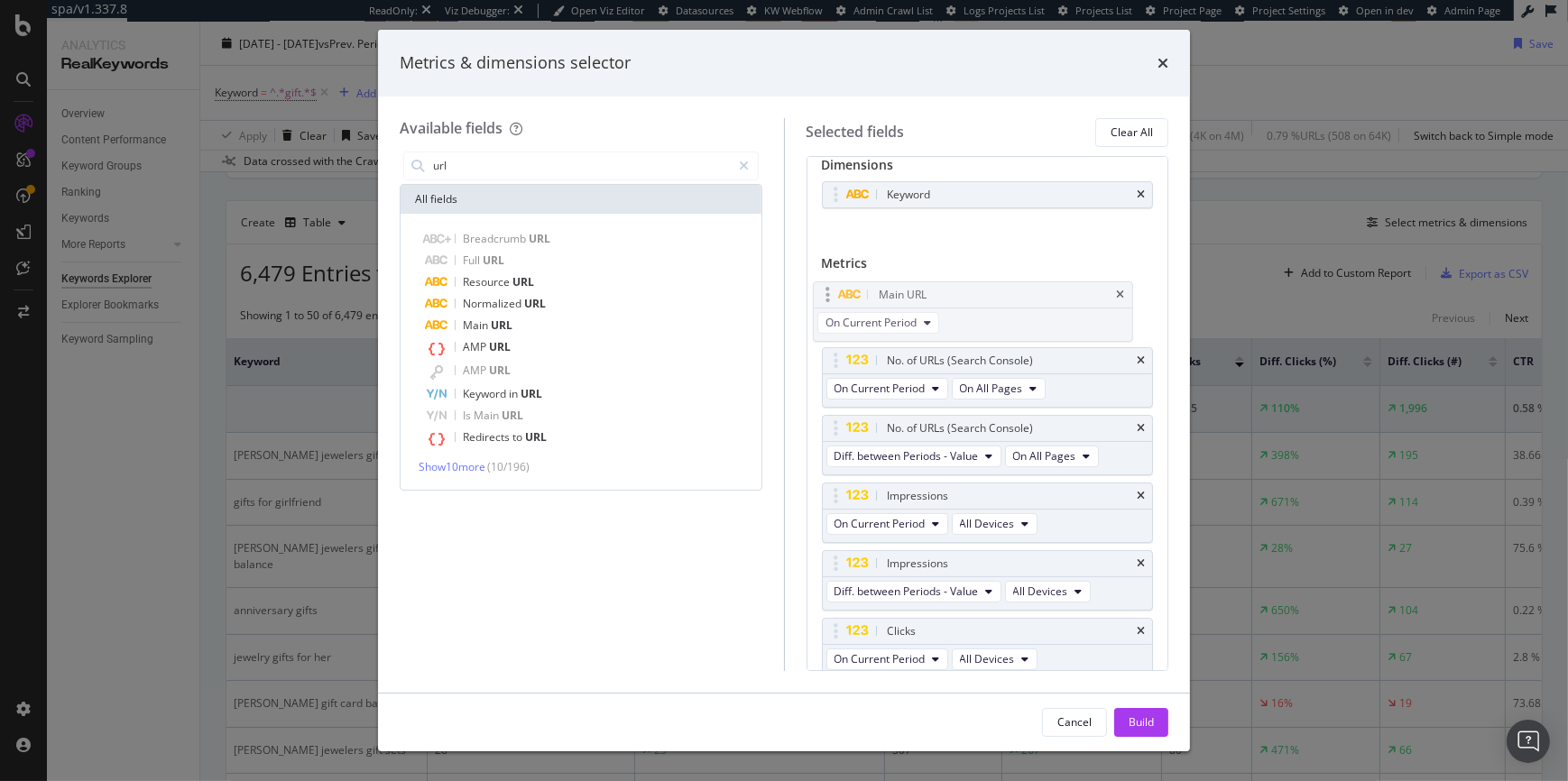
drag, startPoint x: 1028, startPoint y: 570, endPoint x: 1020, endPoint y: 301, distance: 269.1
click at [1020, 301] on body "spa/v1.337.8 ReadOnly: Viz Debugger: Open Viz Editor Datasources KW Webflow Adm…" at bounding box center [784, 390] width 1568 height 781
click at [1145, 728] on div "Build" at bounding box center [1142, 722] width 25 height 15
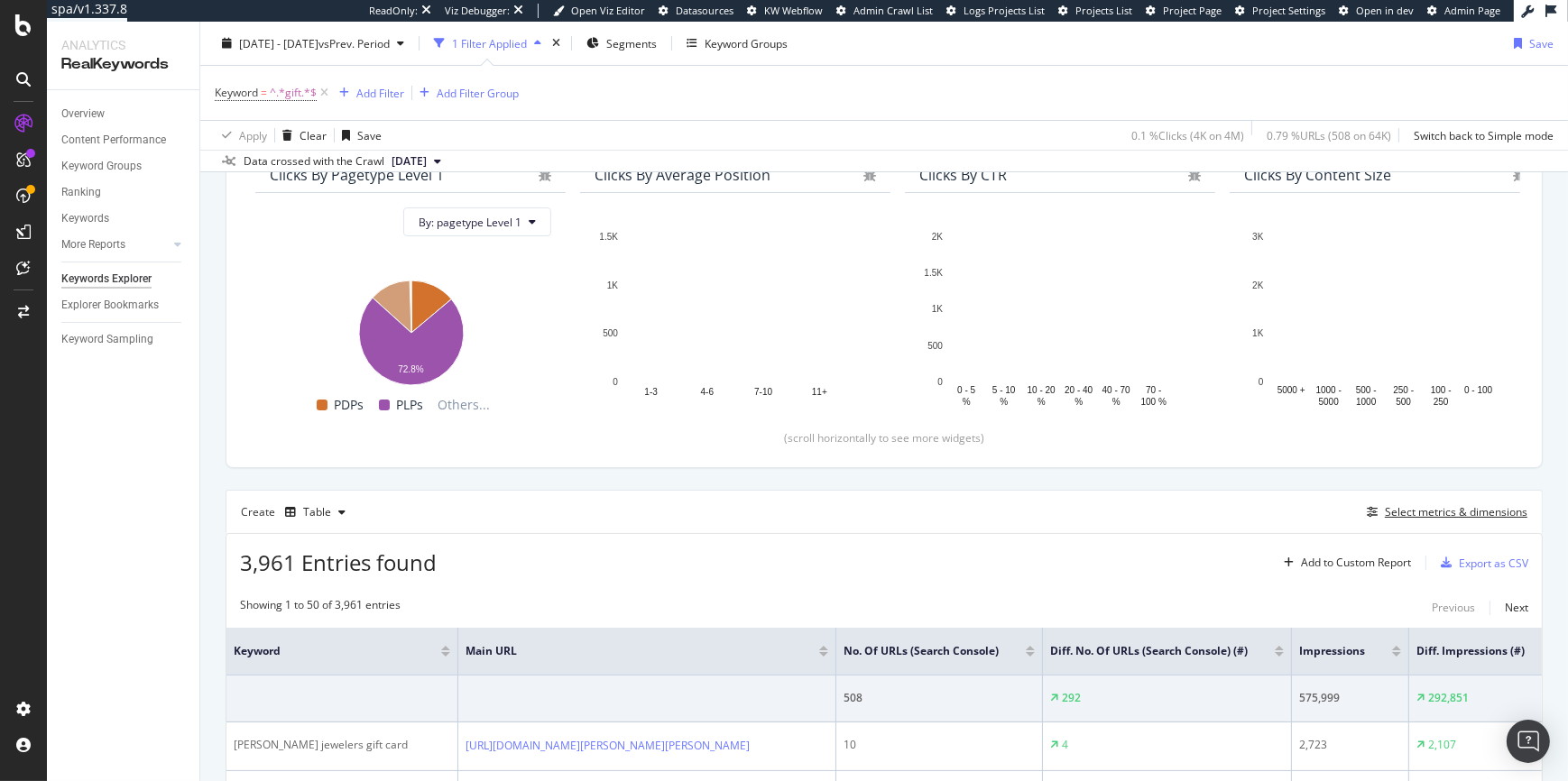
scroll to position [176, 0]
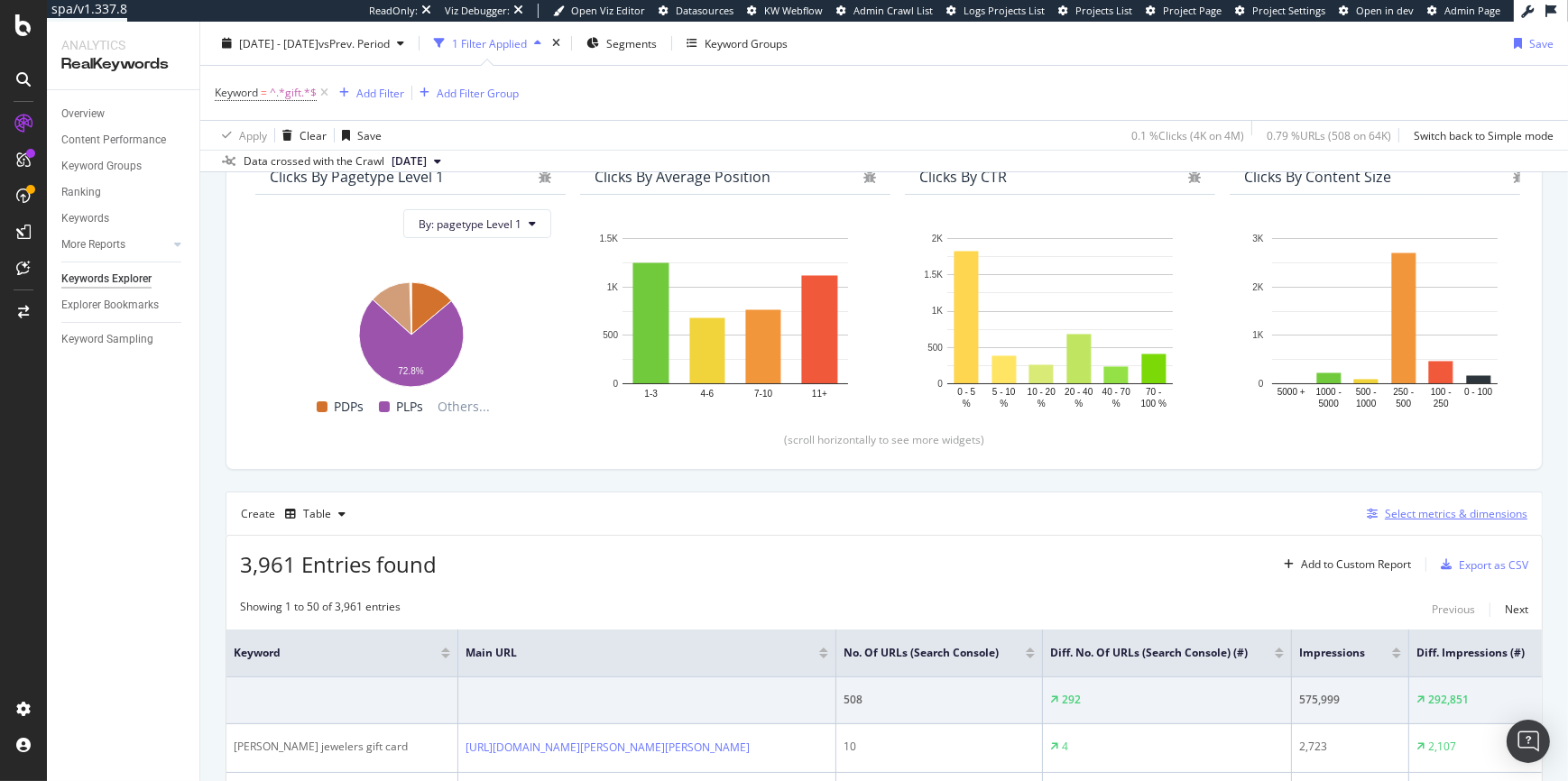
click at [1386, 510] on div "Select metrics & dimensions" at bounding box center [1456, 513] width 143 height 15
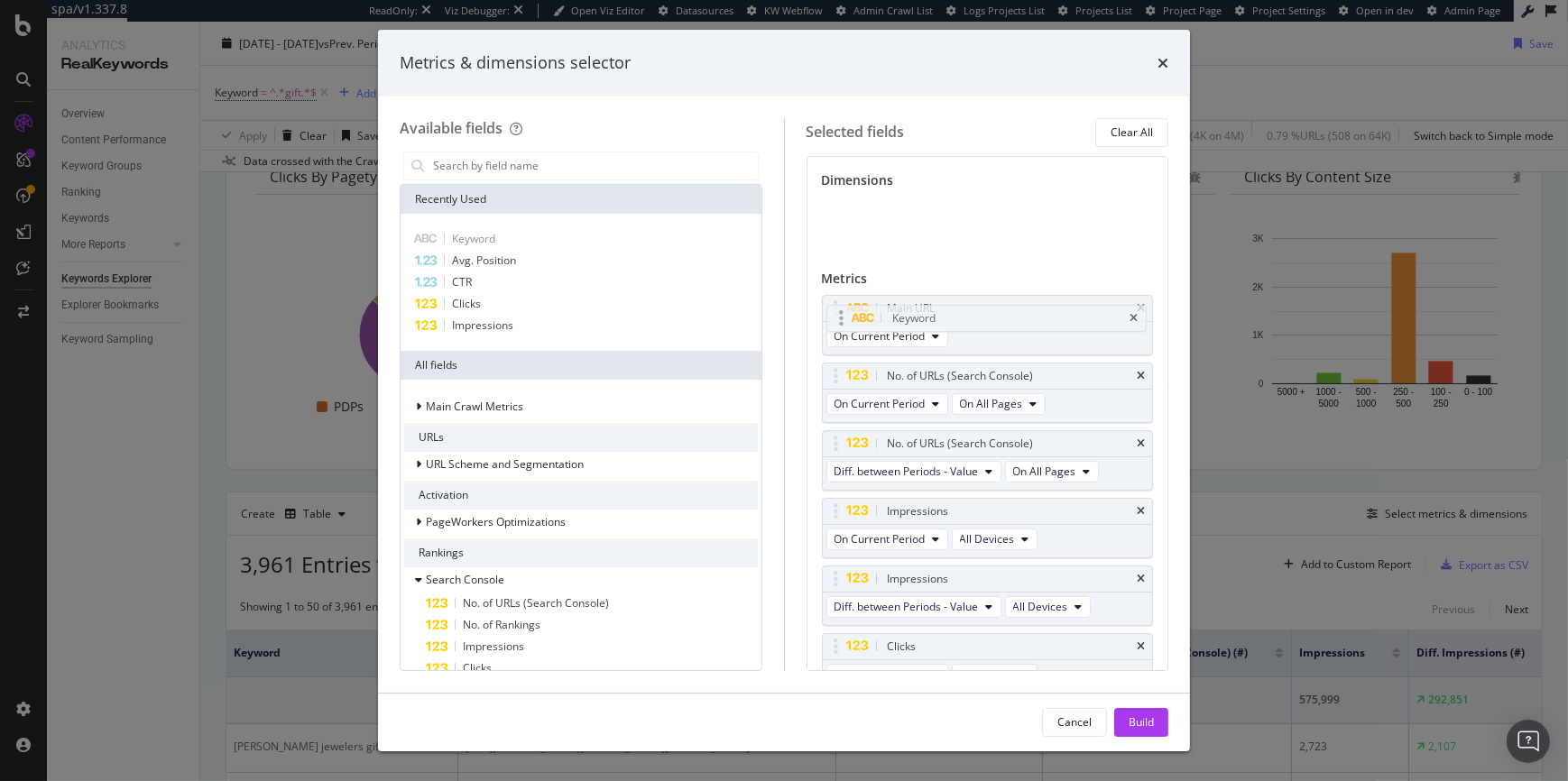
drag, startPoint x: 954, startPoint y: 211, endPoint x: 959, endPoint y: 318, distance: 107.1
click at [959, 318] on body "spa/v1.337.8 ReadOnly: Viz Debugger: Open Viz Editor Datasources KW Webflow Adm…" at bounding box center [784, 390] width 1568 height 781
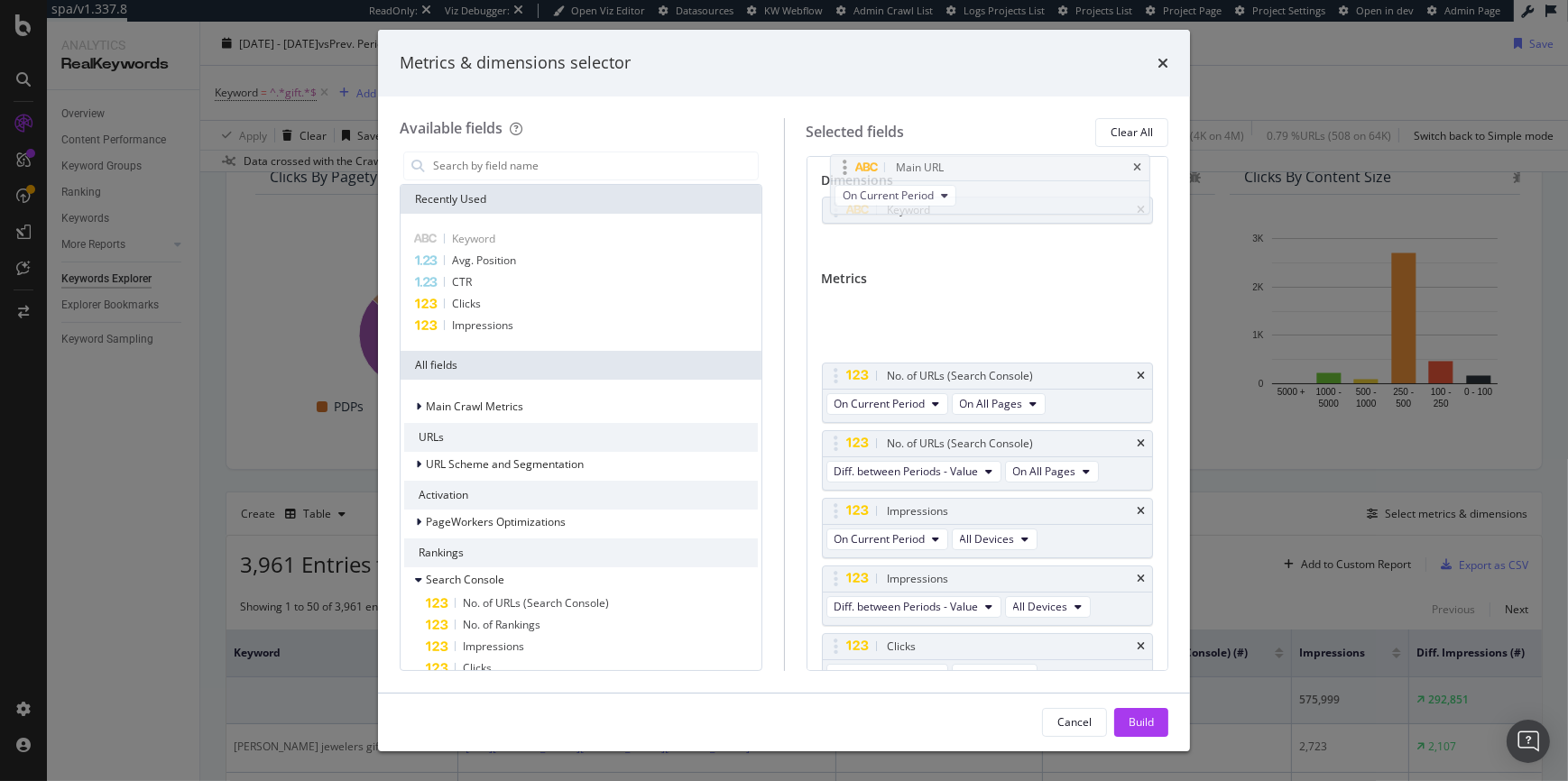
drag, startPoint x: 959, startPoint y: 317, endPoint x: 968, endPoint y: 174, distance: 143.3
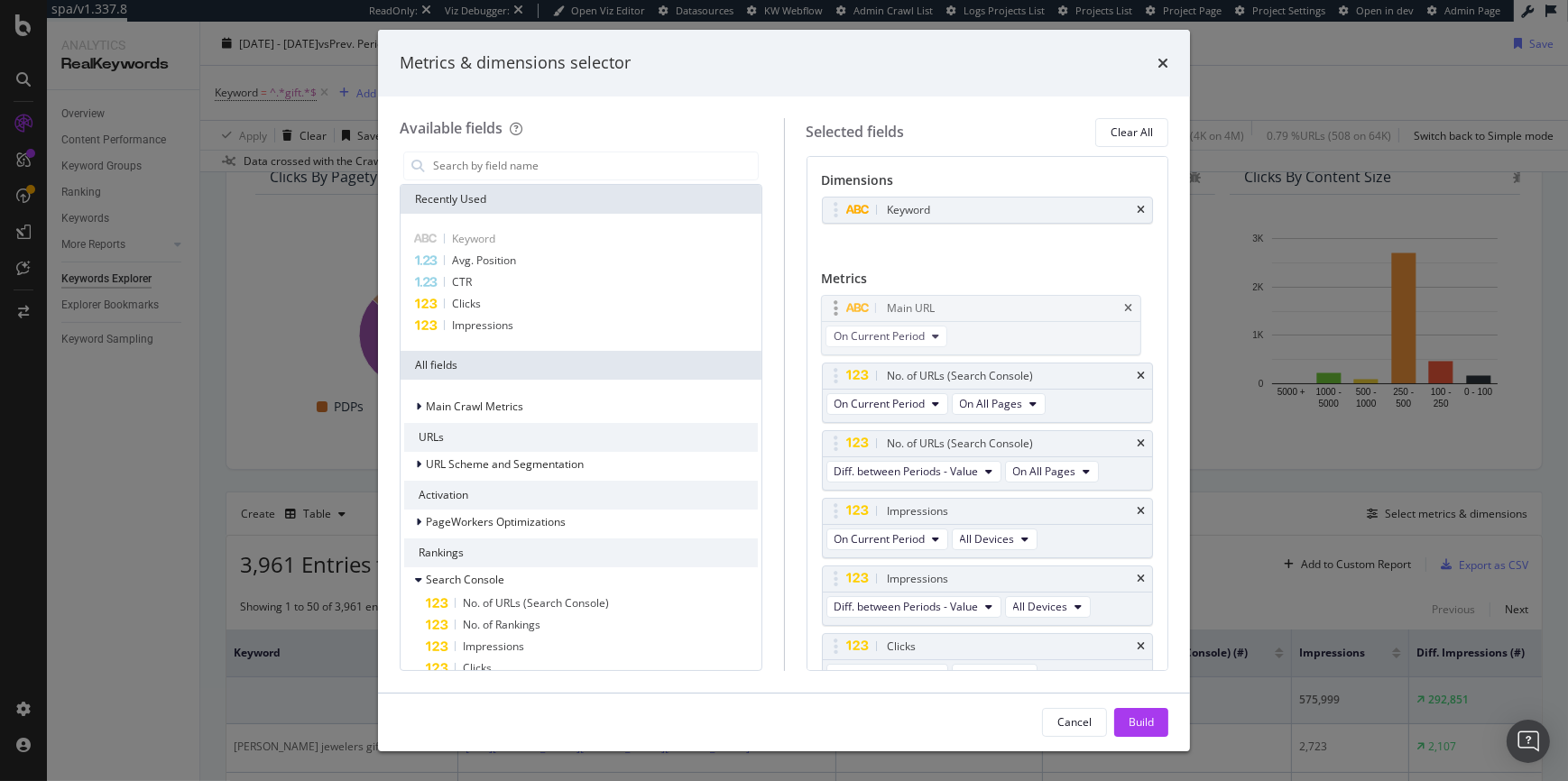
click at [968, 174] on body "spa/v1.337.8 ReadOnly: Viz Debugger: Open Viz Editor Datasources KW Webflow Adm…" at bounding box center [784, 390] width 1568 height 781
click at [1137, 209] on icon "times" at bounding box center [1141, 210] width 8 height 11
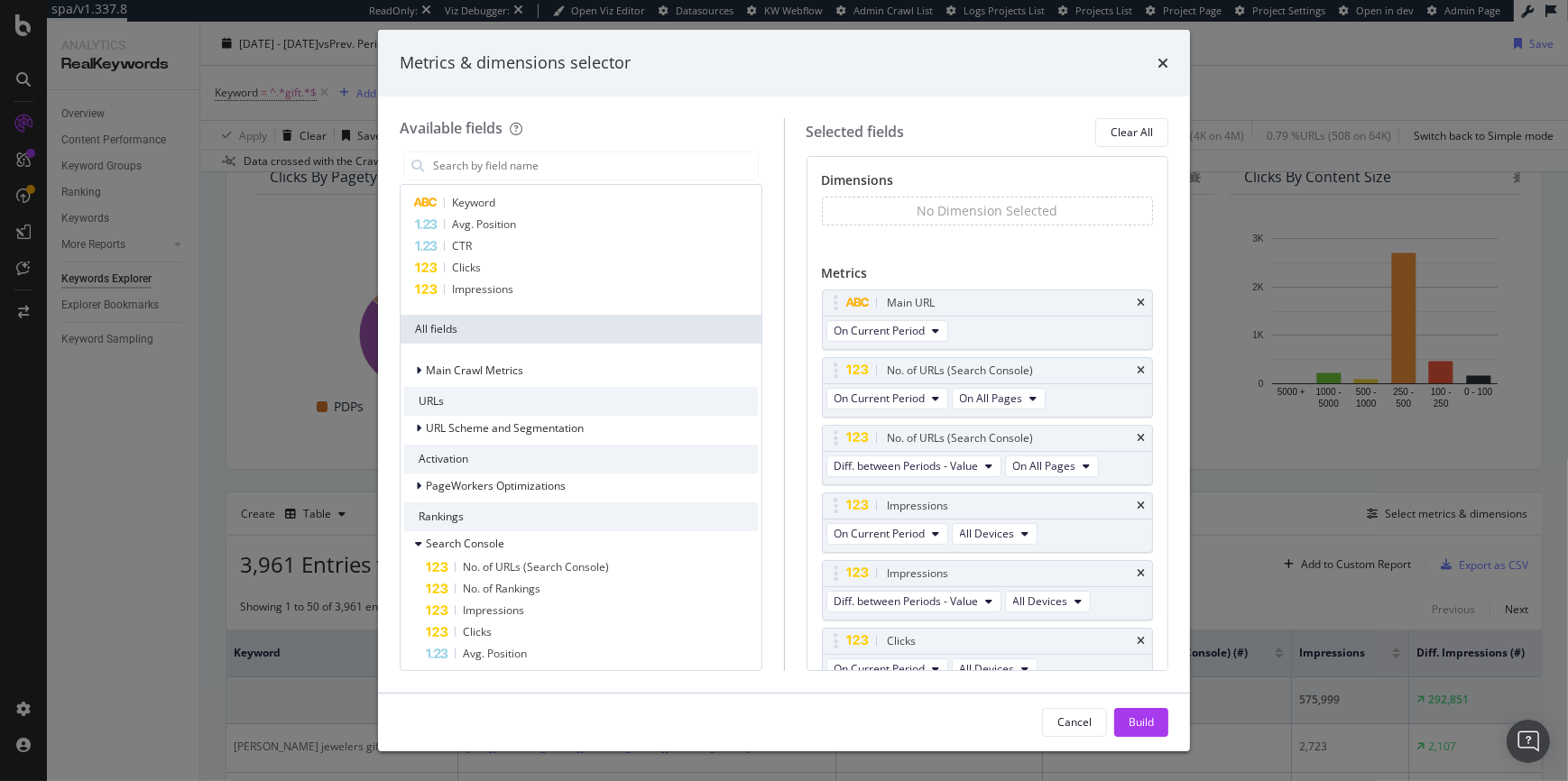
scroll to position [0, 0]
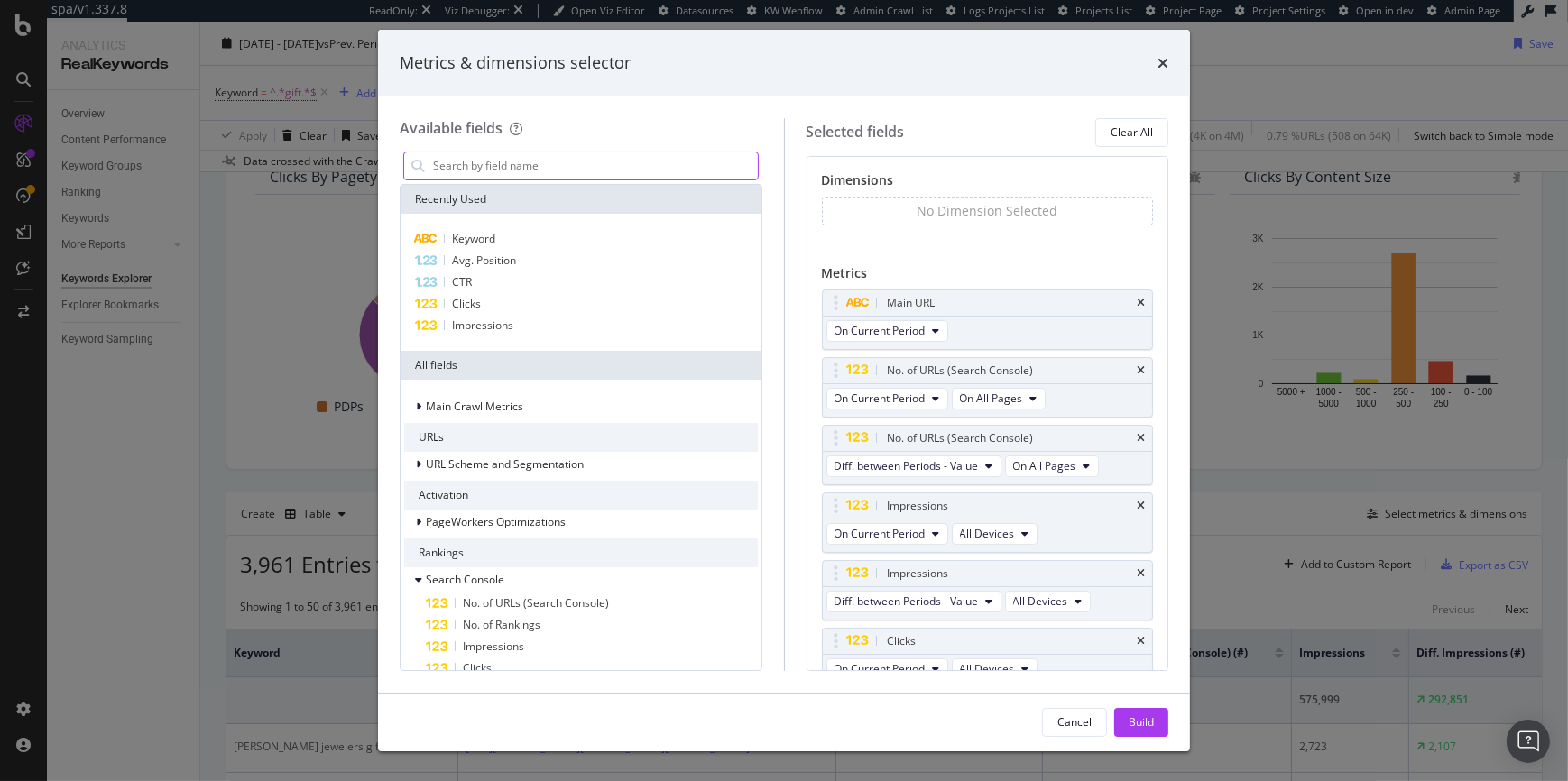
click at [564, 171] on input "modal" at bounding box center [595, 166] width 327 height 27
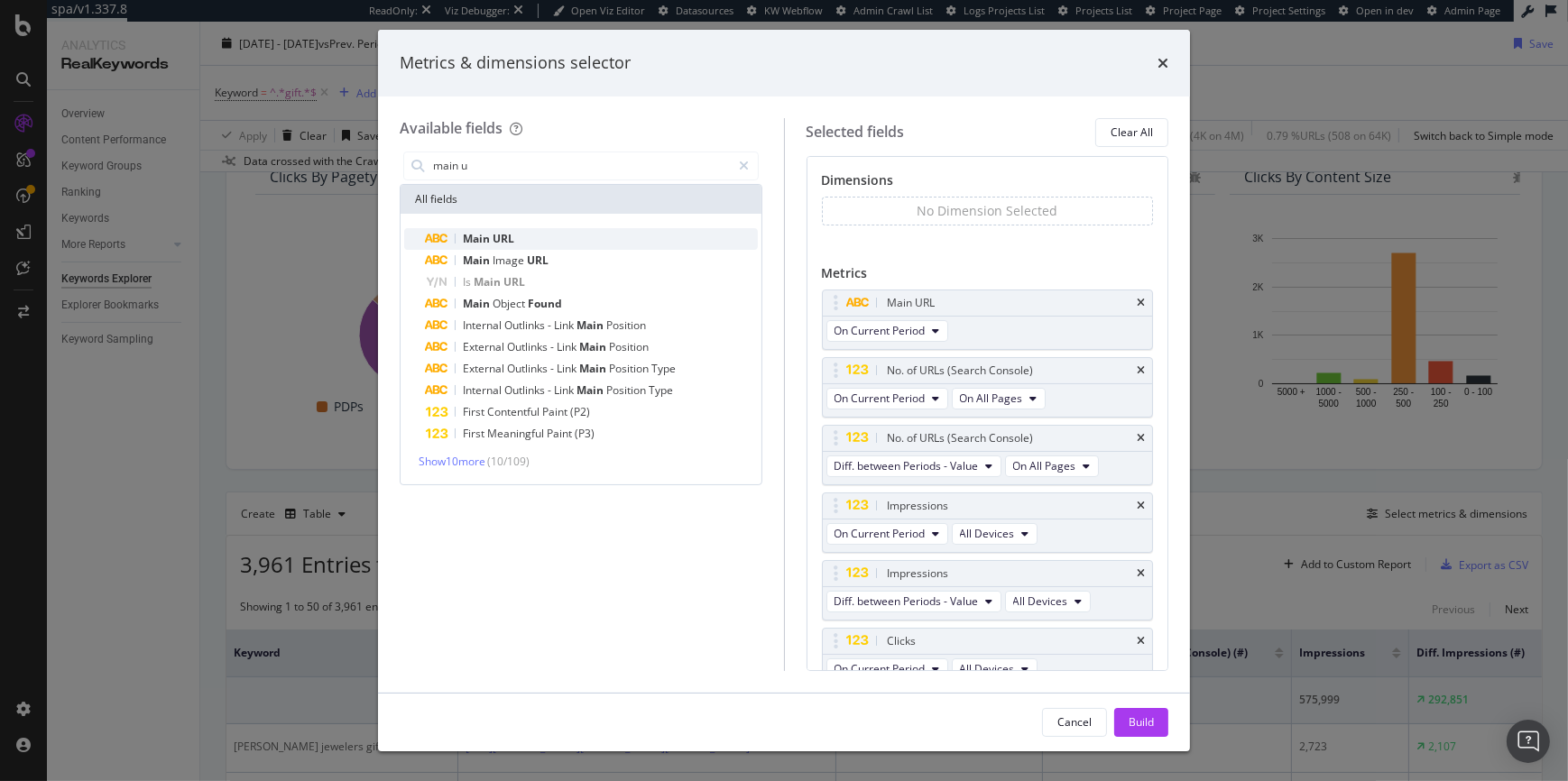
click at [524, 238] on div "Main URL" at bounding box center [592, 239] width 332 height 22
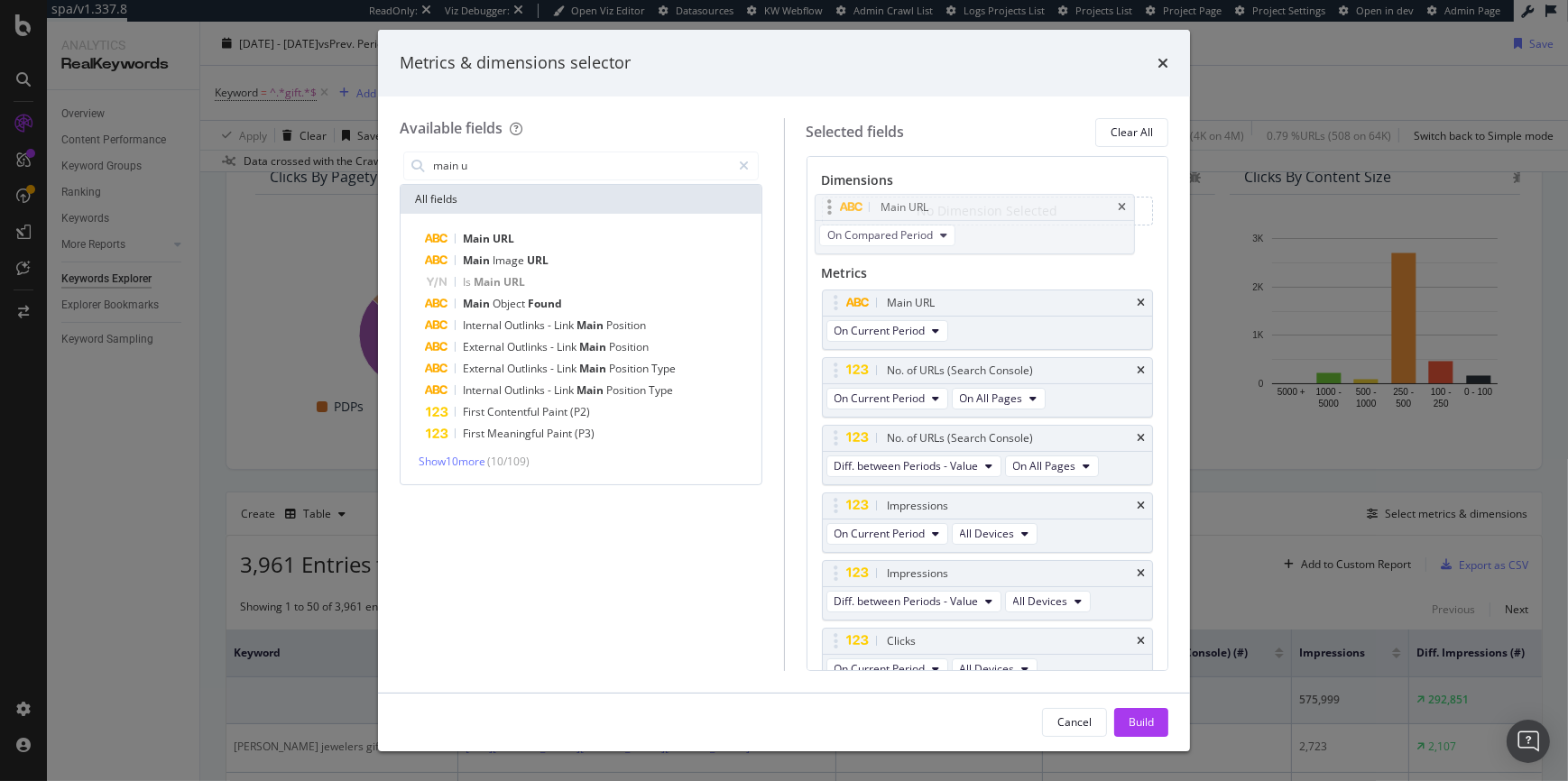
drag, startPoint x: 990, startPoint y: 632, endPoint x: 983, endPoint y: 215, distance: 417.1
click at [983, 215] on body "spa/v1.337.8 ReadOnly: Viz Debugger: Open Viz Editor Datasources KW Webflow Adm…" at bounding box center [784, 390] width 1568 height 781
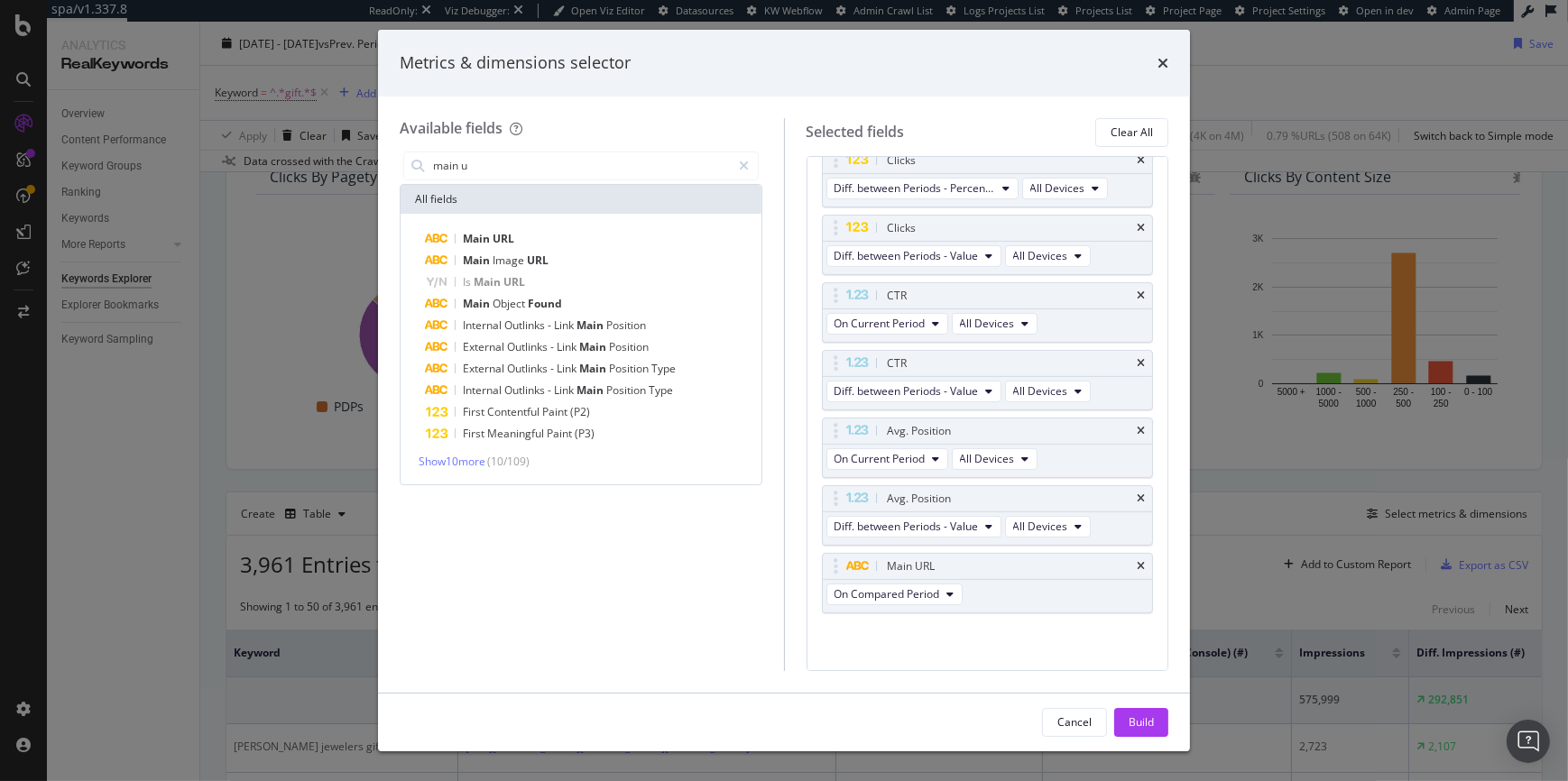
scroll to position [549, 0]
click at [1137, 565] on icon "times" at bounding box center [1141, 566] width 8 height 11
click at [504, 161] on input "main u" at bounding box center [582, 166] width 300 height 27
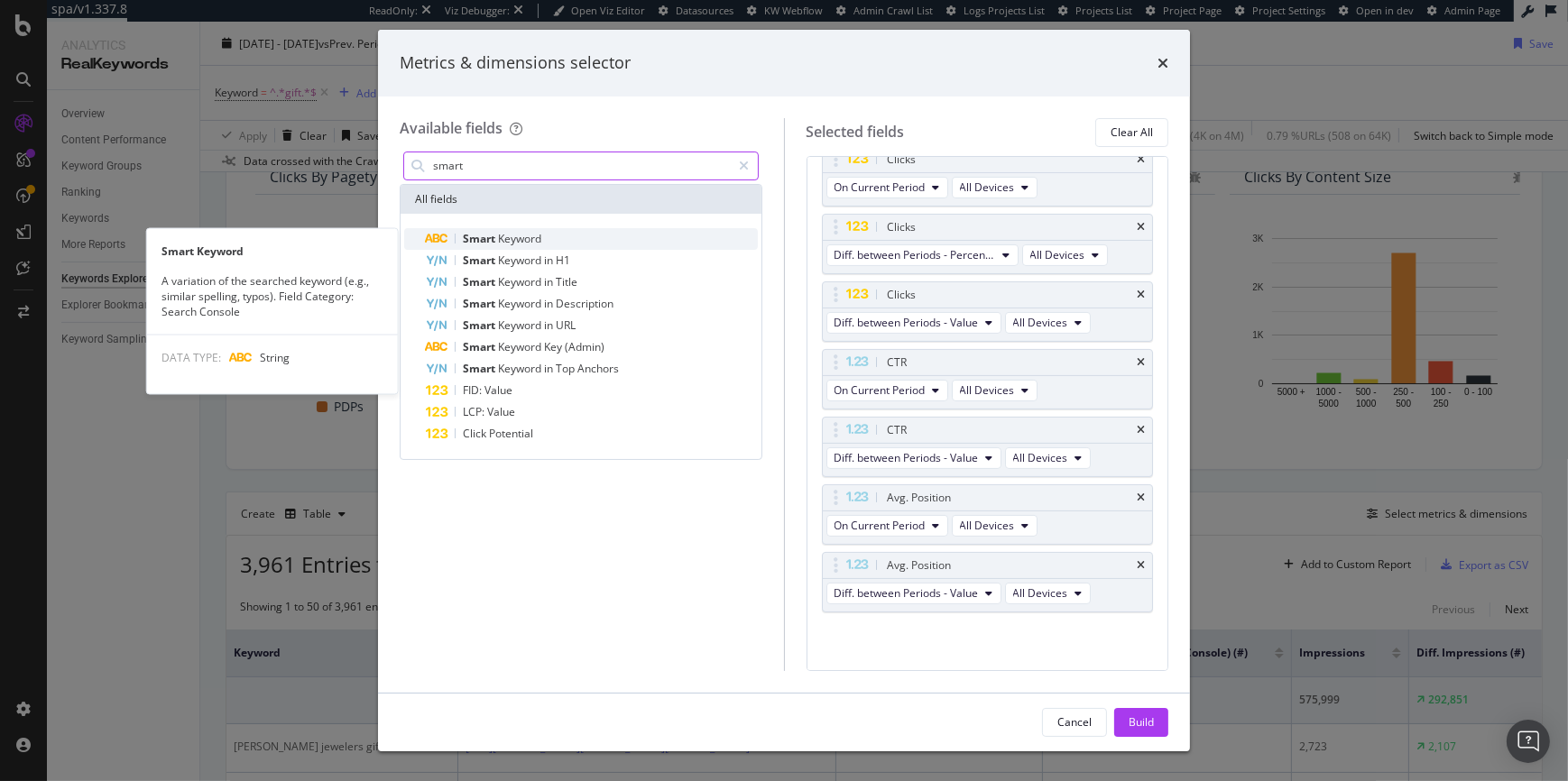
type input "smart"
click at [476, 246] on div "Smart Keyword" at bounding box center [592, 239] width 332 height 22
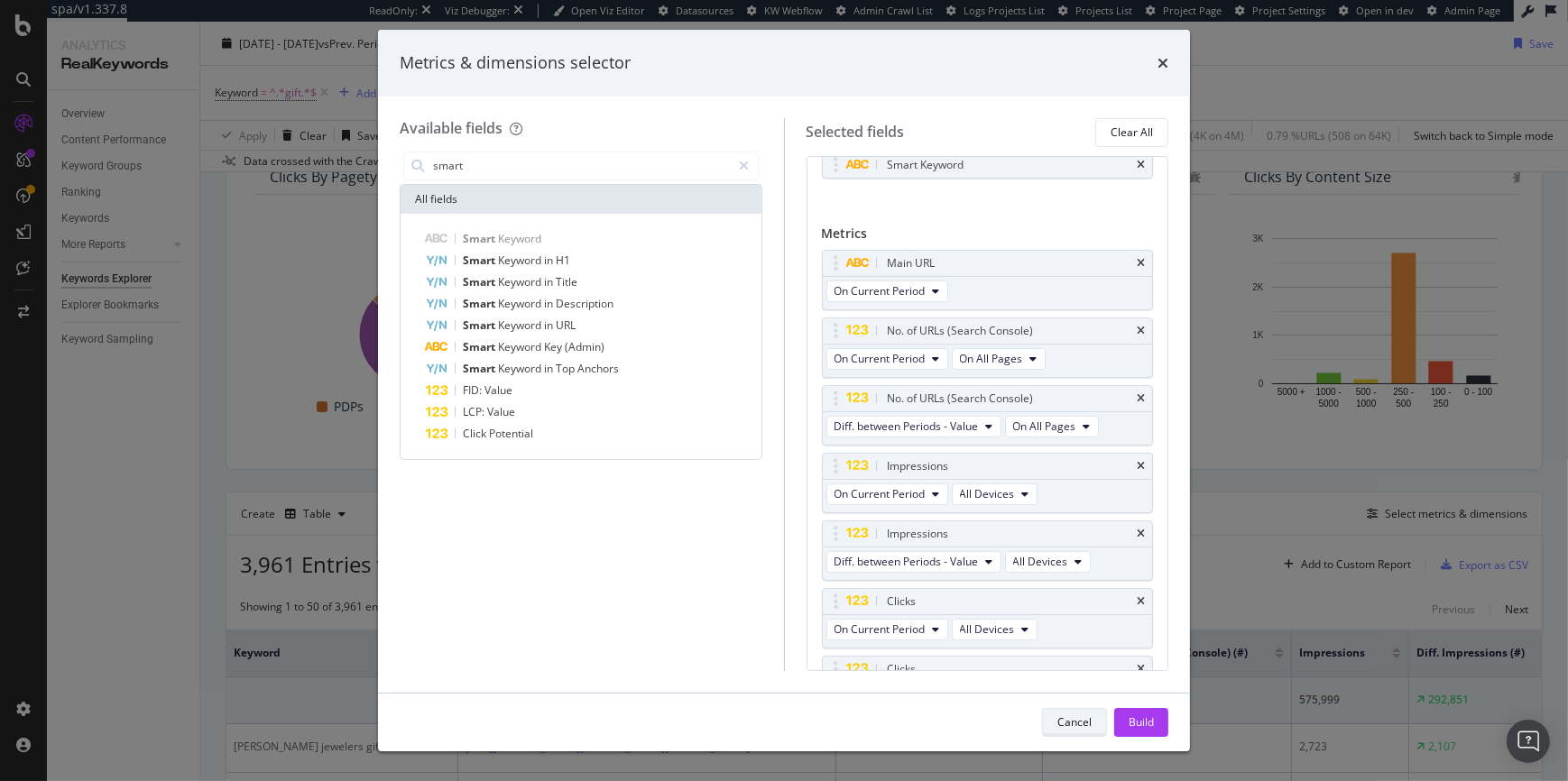
scroll to position [40, 0]
click at [1142, 712] on div "Build" at bounding box center [1142, 723] width 25 height 27
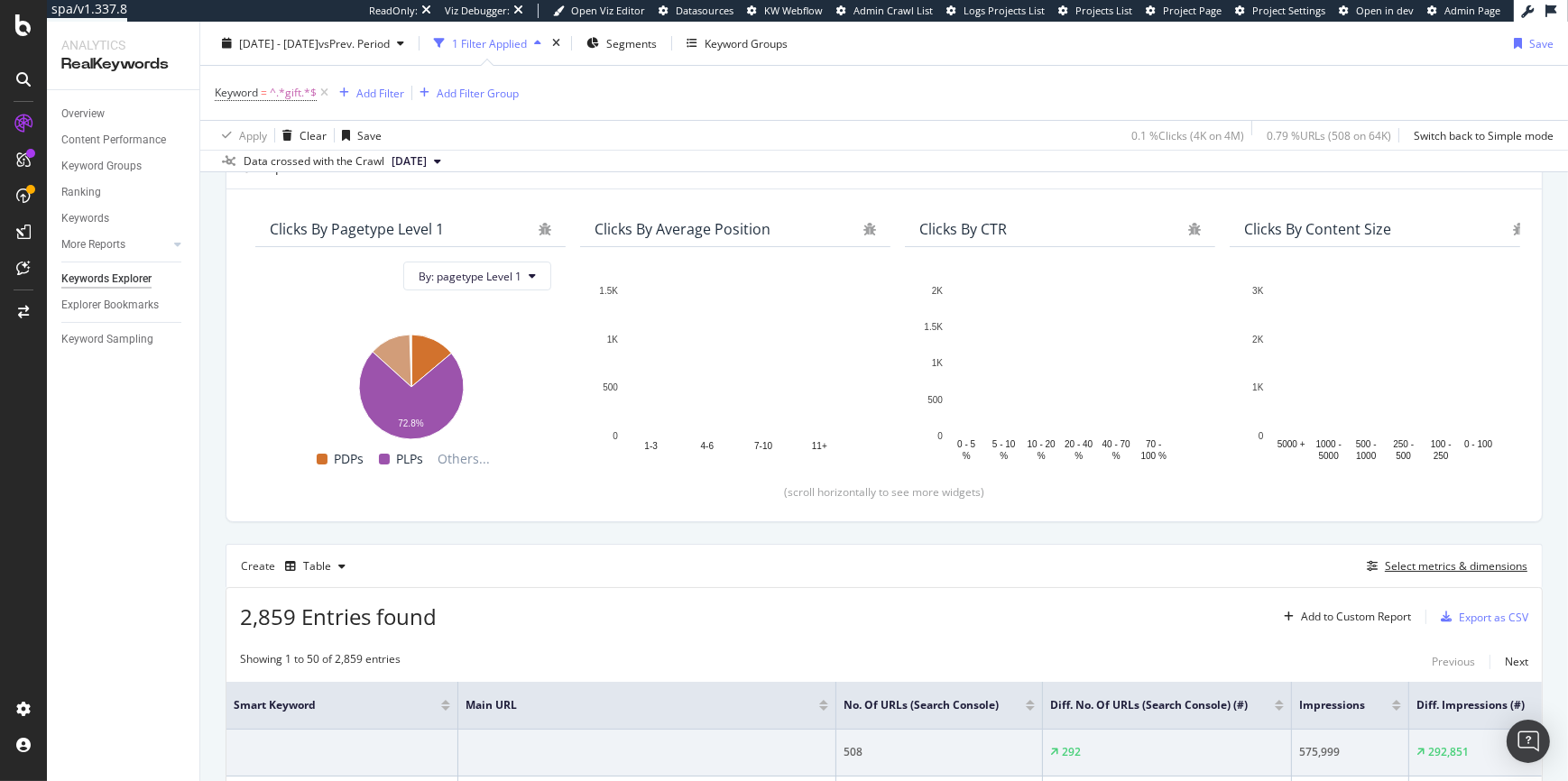
scroll to position [143, 0]
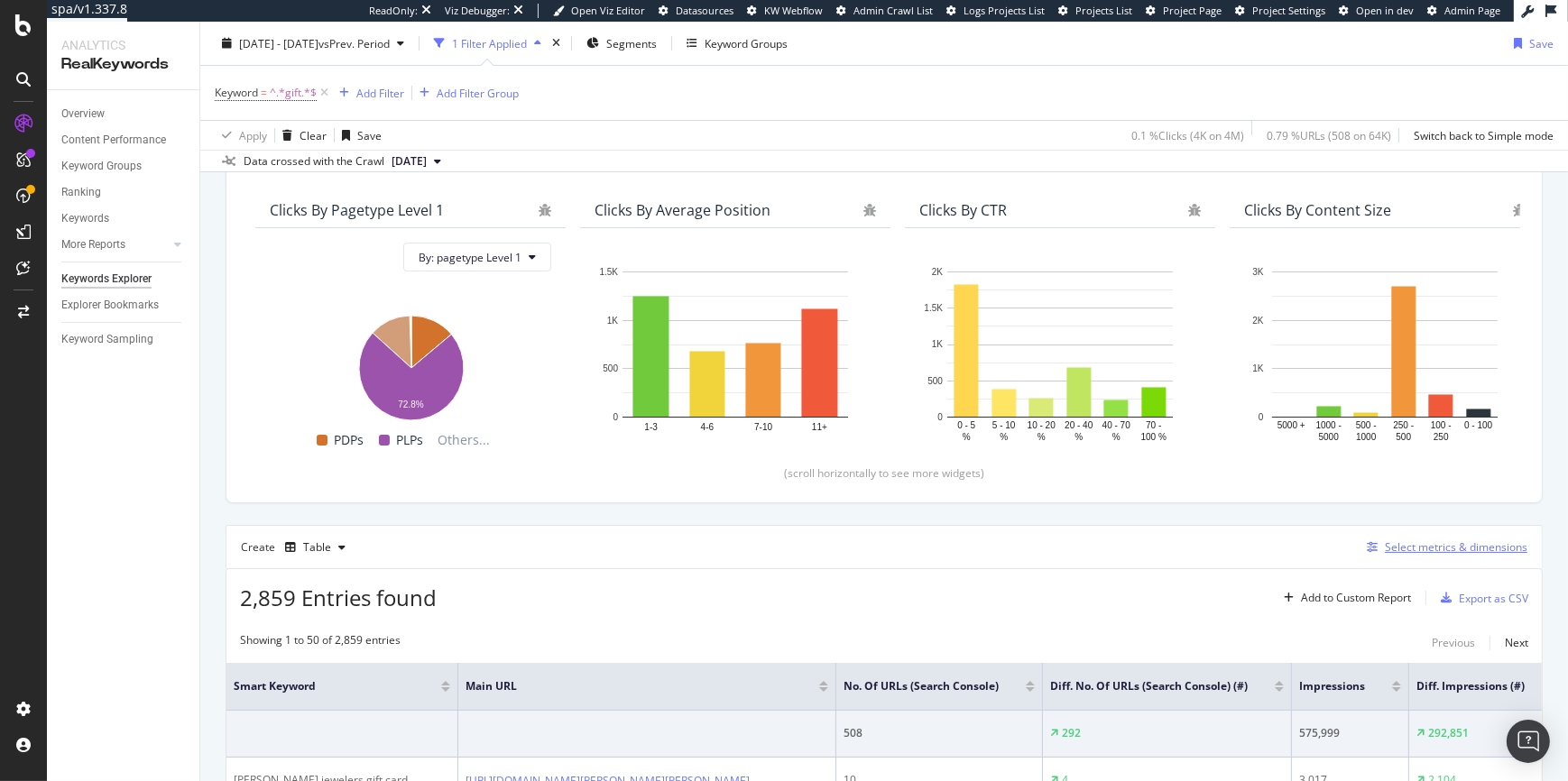
click at [1420, 546] on div "Select metrics & dimensions" at bounding box center [1456, 547] width 143 height 15
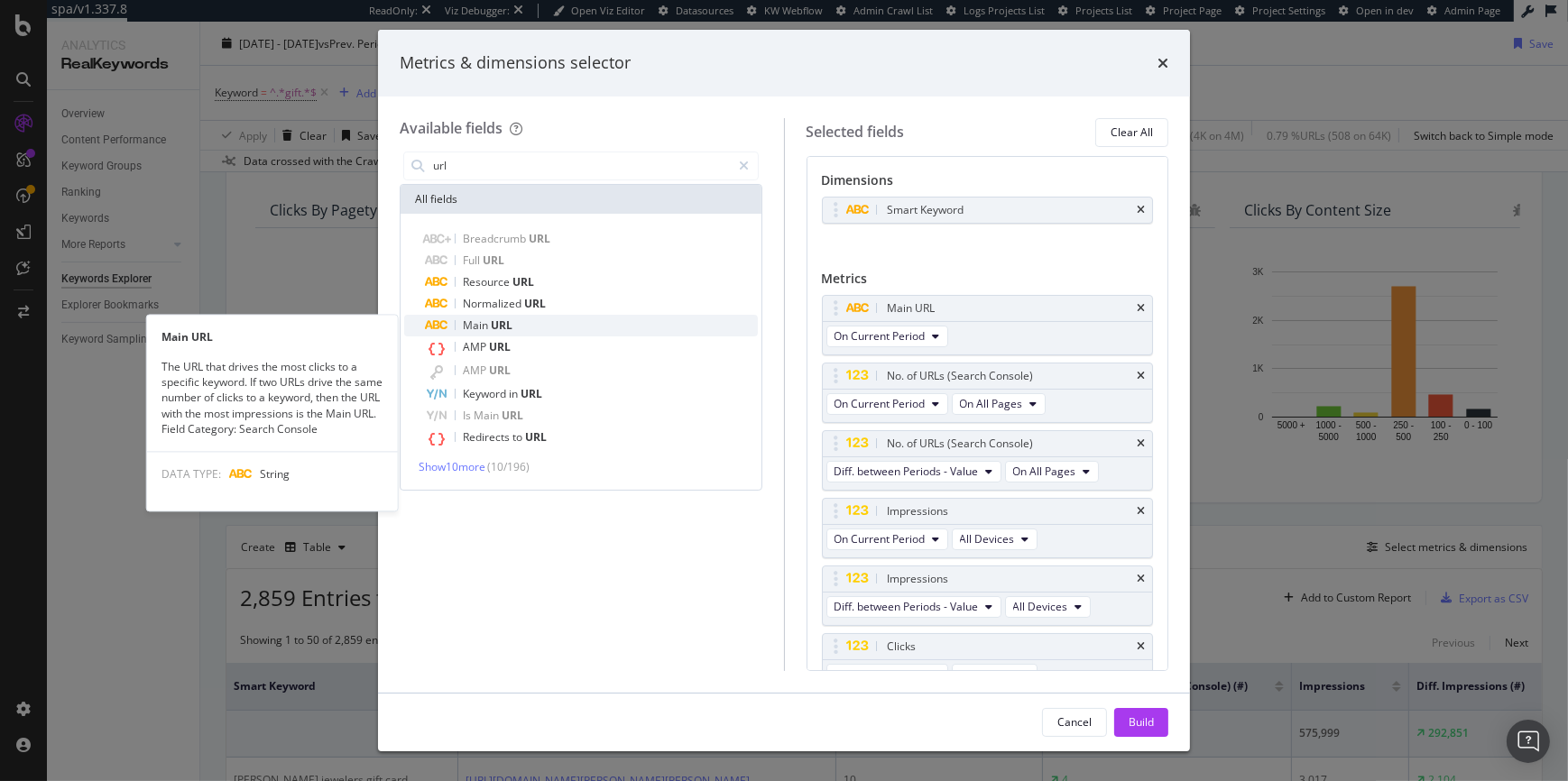
type input "url"
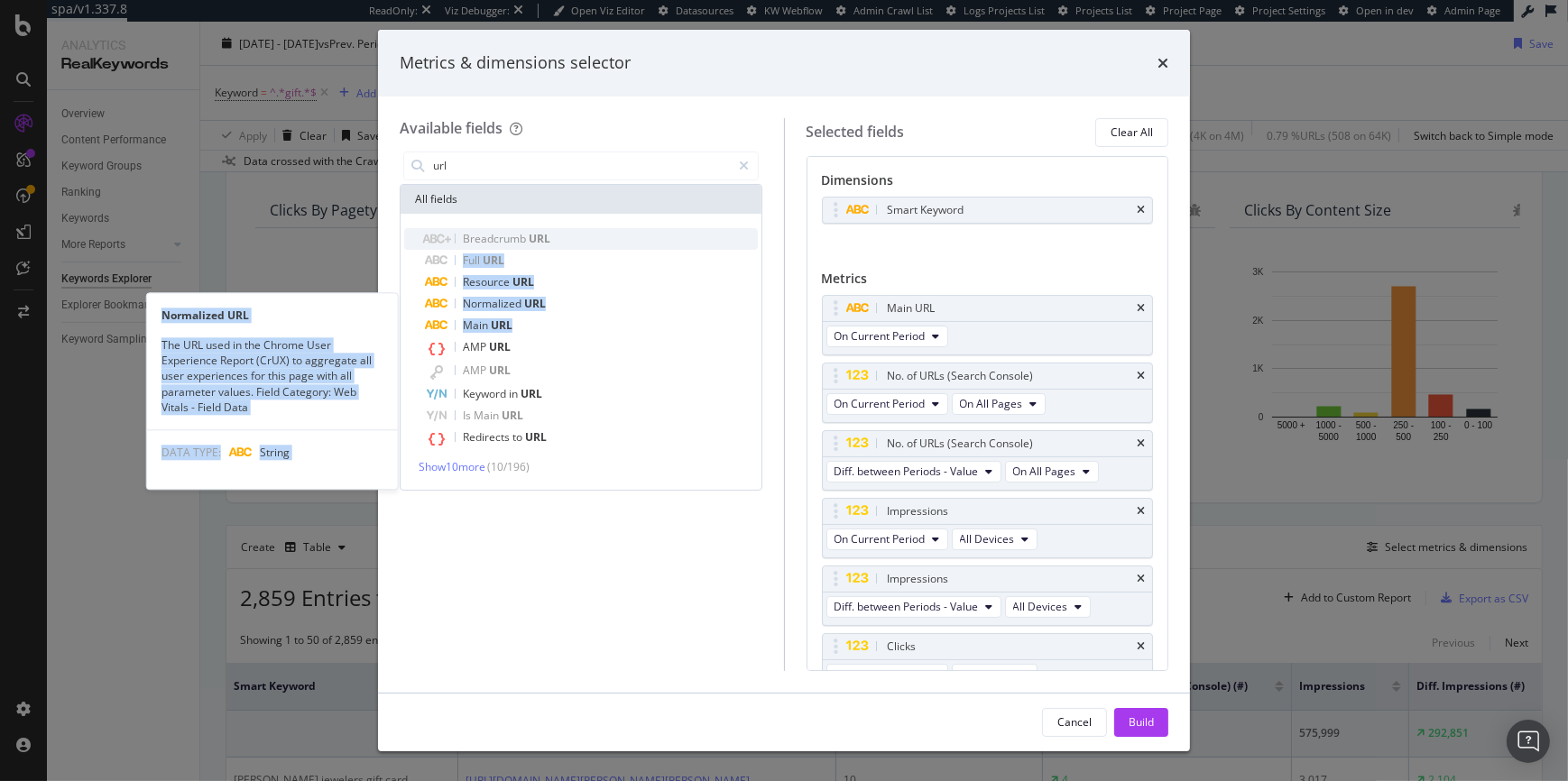
drag, startPoint x: 543, startPoint y: 320, endPoint x: 545, endPoint y: 243, distance: 77.0
click at [547, 241] on div "Breadcrumb URL Full URL Resource URL Normalized URL Normalized URL The URL used…" at bounding box center [581, 340] width 353 height 222
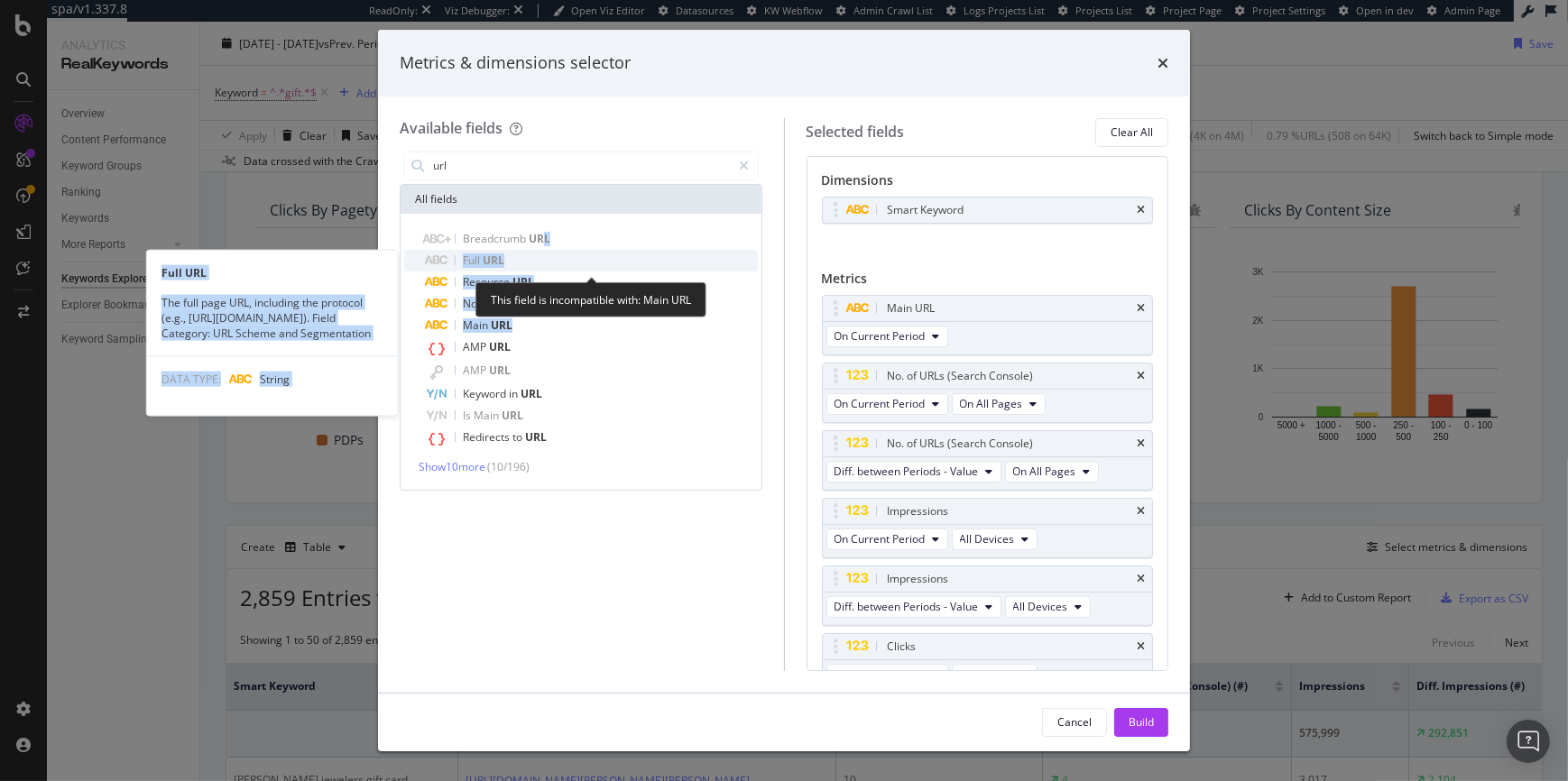
click at [493, 253] on span "URL" at bounding box center [494, 259] width 22 height 15
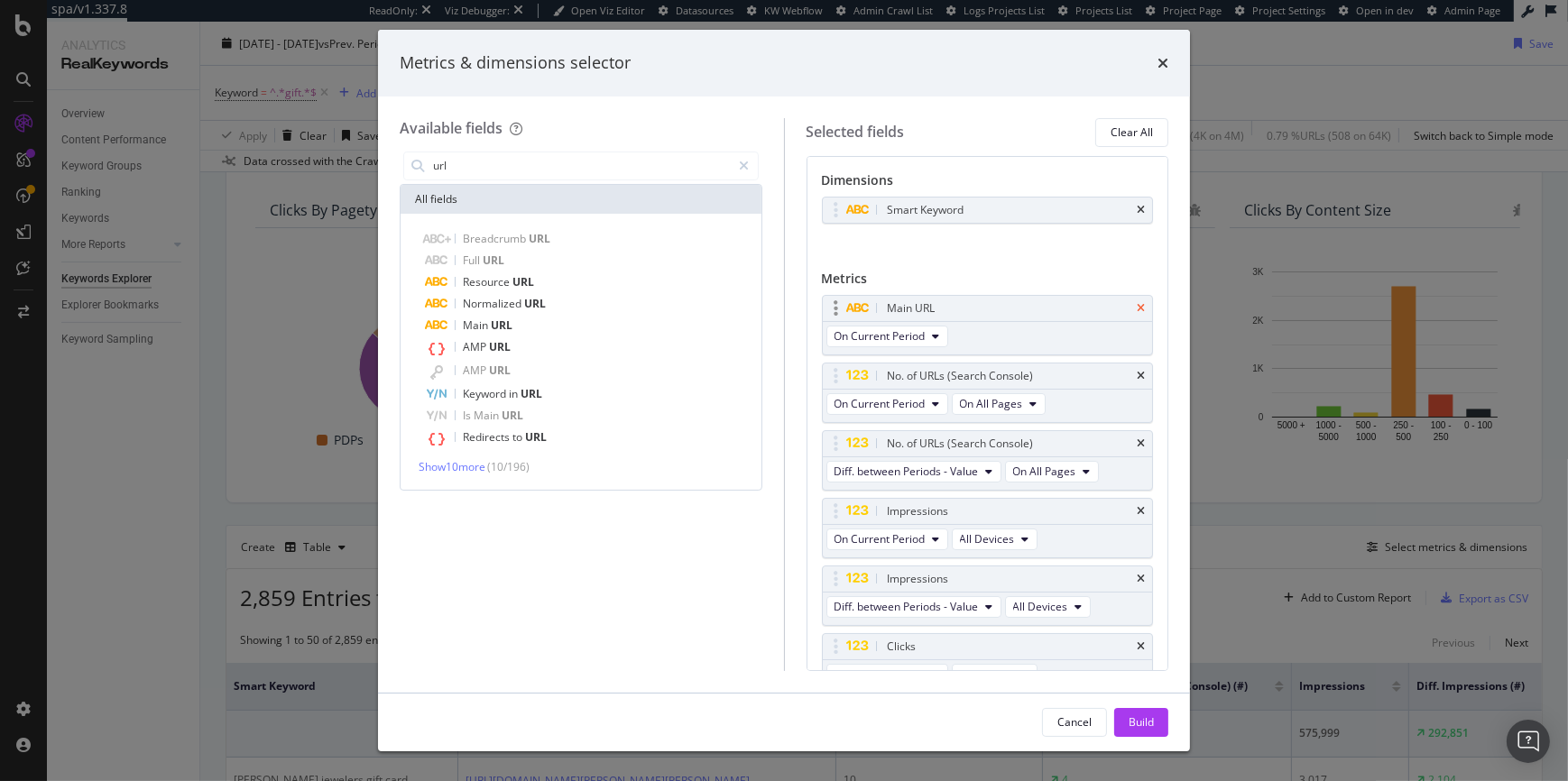
click at [1137, 309] on icon "times" at bounding box center [1141, 309] width 8 height 11
click at [1137, 215] on icon "times" at bounding box center [1141, 210] width 8 height 11
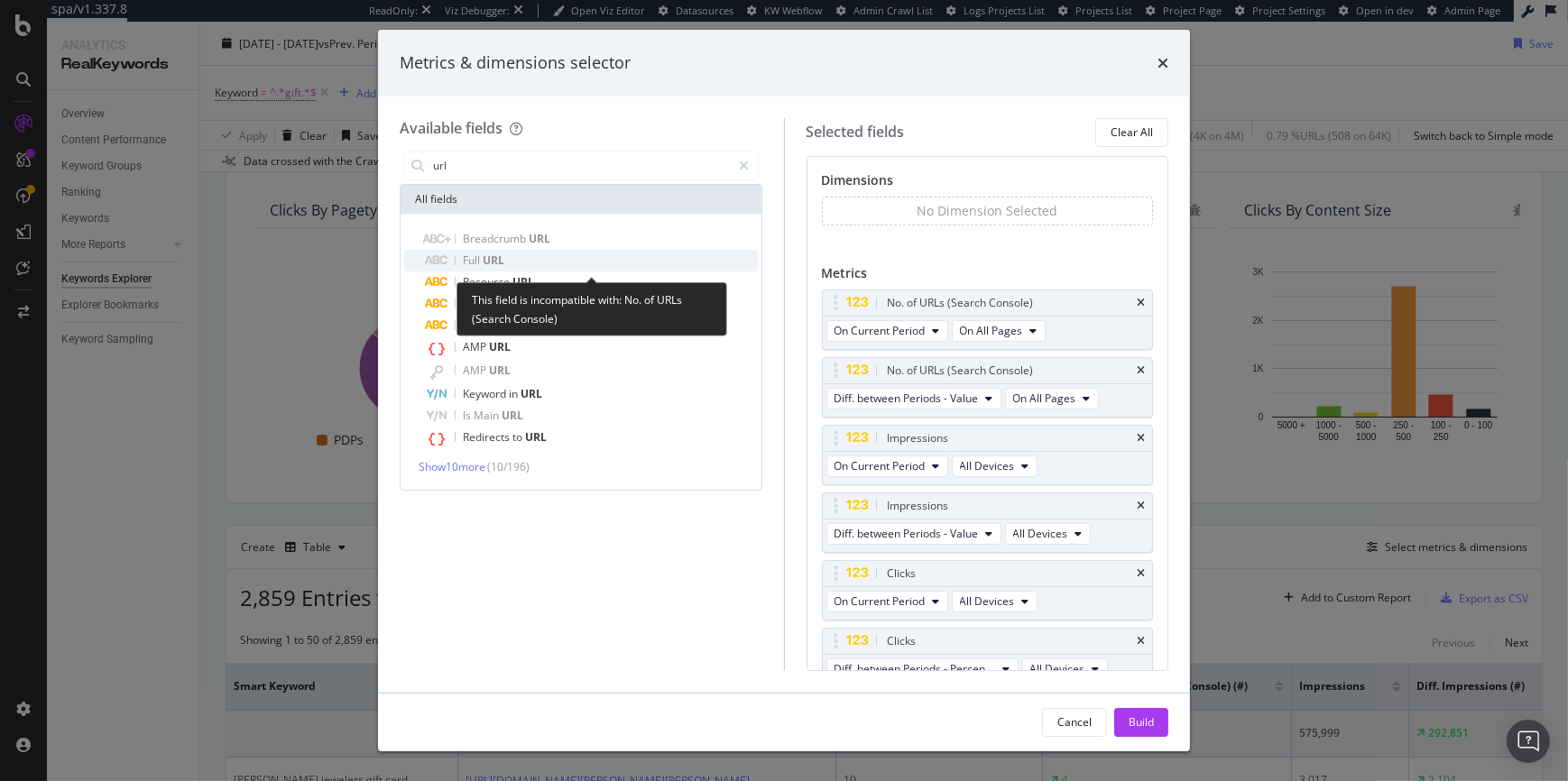
click at [481, 259] on span "Full" at bounding box center [473, 259] width 20 height 15
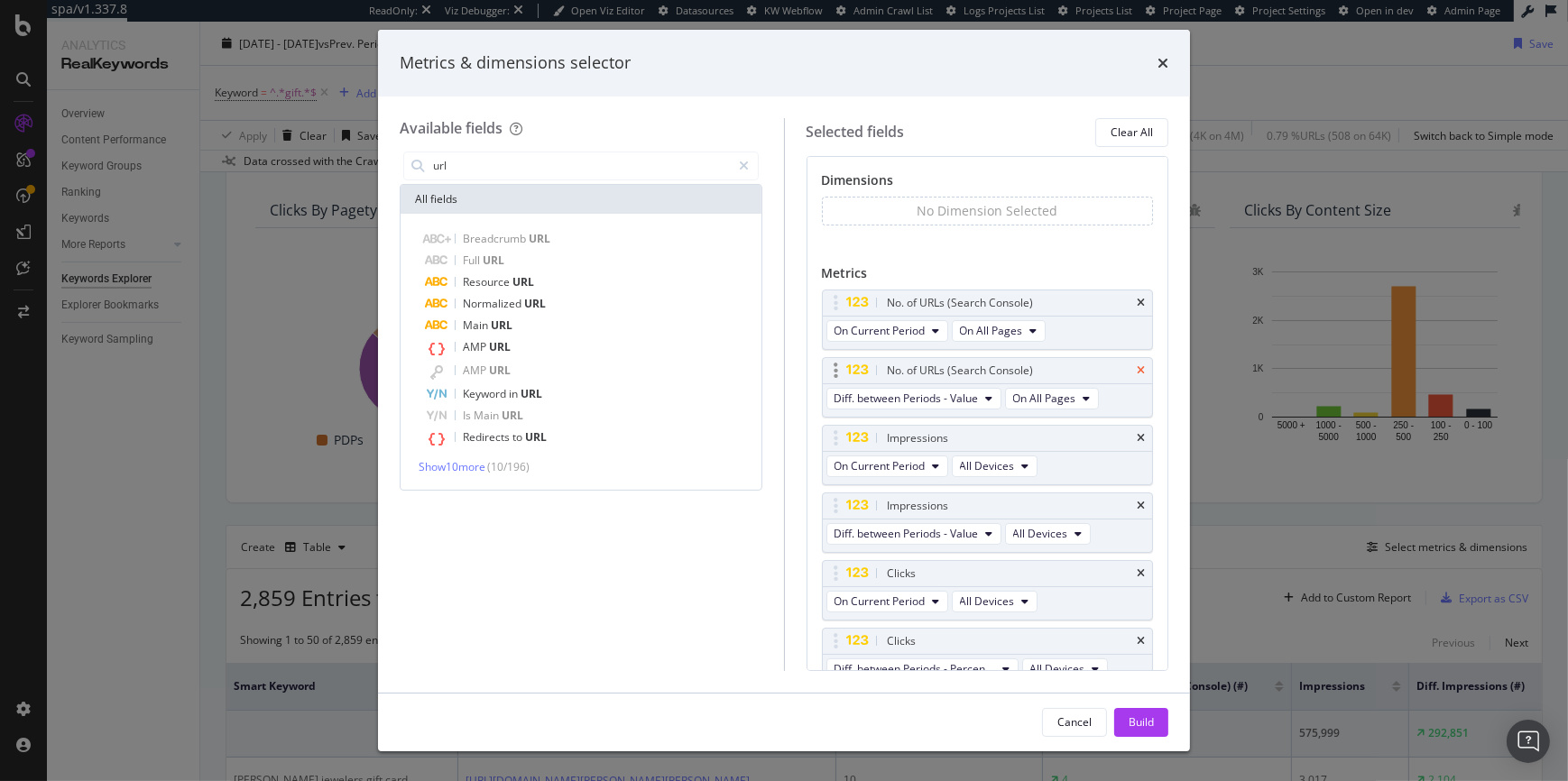
click at [1137, 302] on icon "times" at bounding box center [1141, 303] width 8 height 11
click at [1137, 301] on icon "times" at bounding box center [1141, 303] width 8 height 11
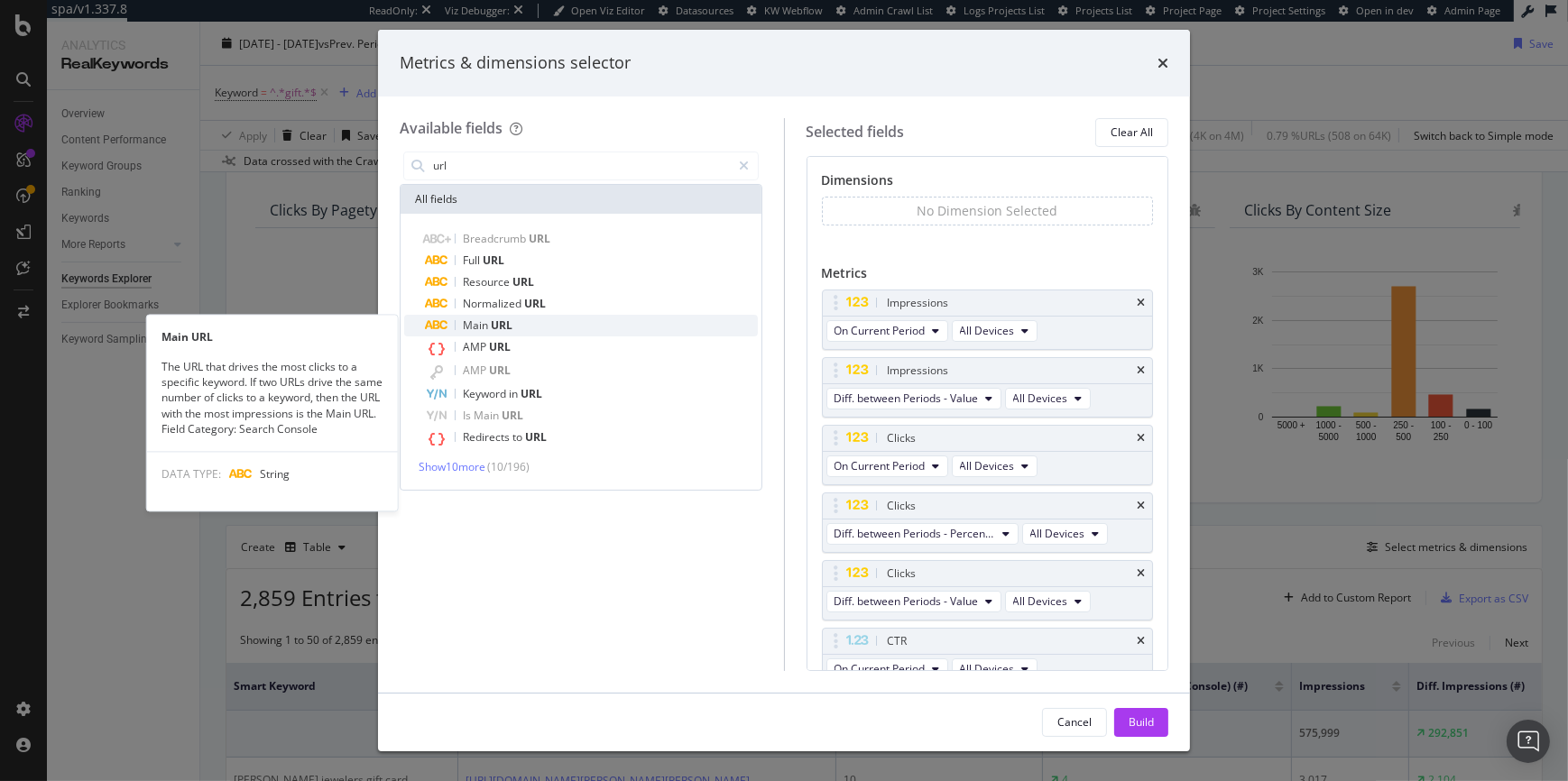
click at [521, 326] on div "Main URL" at bounding box center [592, 326] width 332 height 22
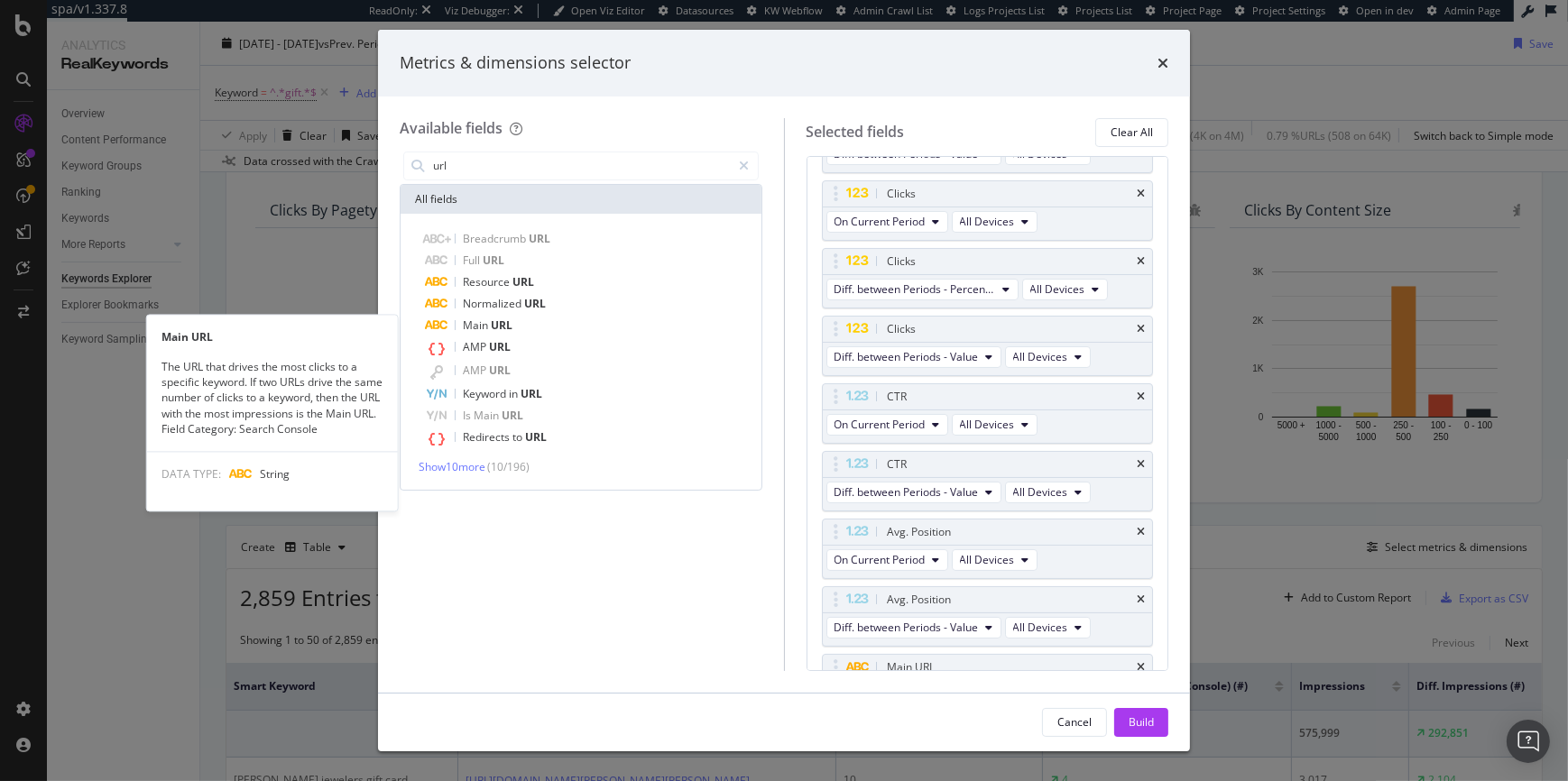
scroll to position [286, 0]
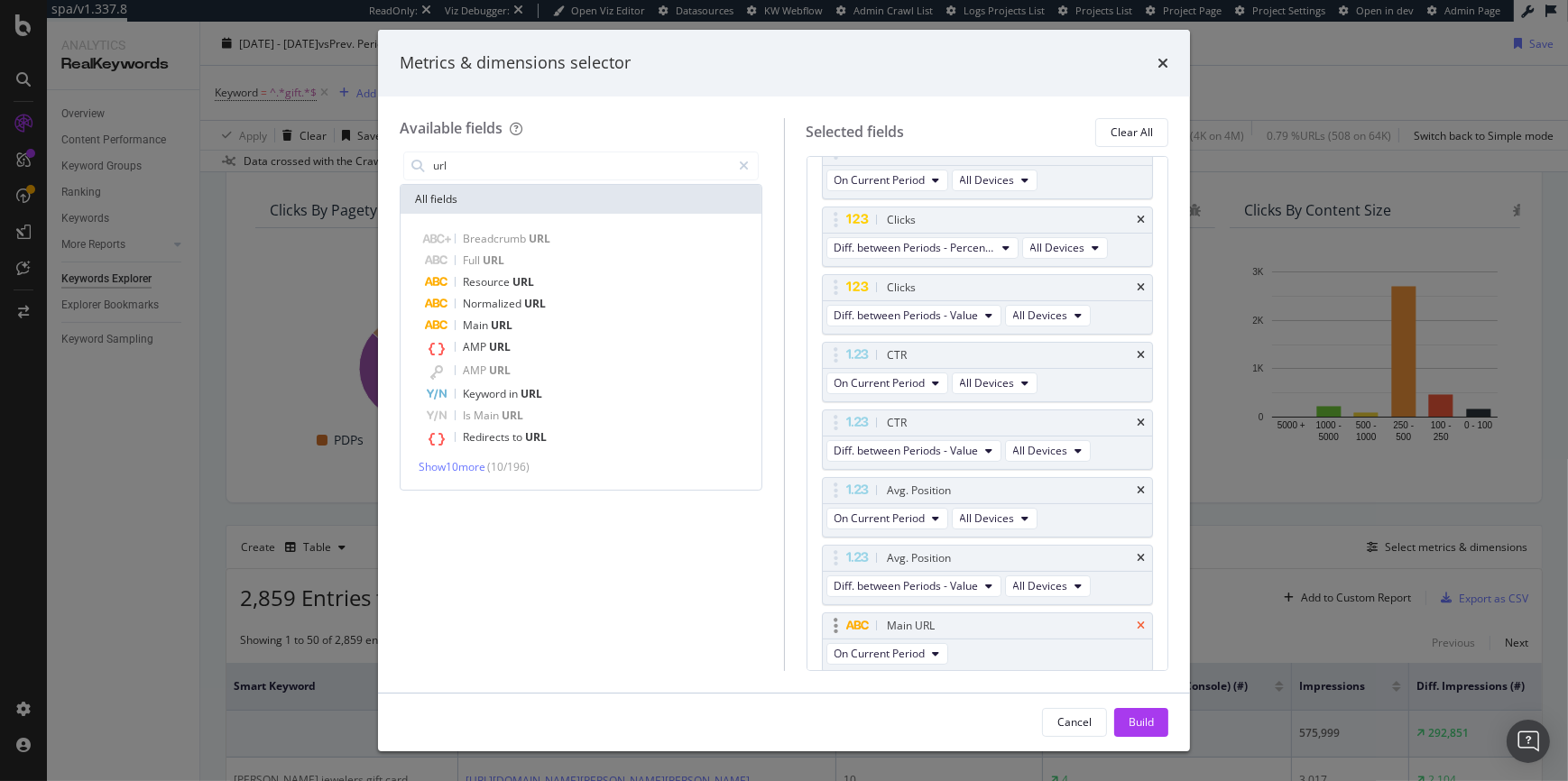
click at [1134, 622] on div "Main URL" at bounding box center [988, 626] width 331 height 25
click at [1135, 629] on div "Main URL" at bounding box center [988, 626] width 331 height 25
click at [1137, 624] on icon "times" at bounding box center [1141, 626] width 8 height 11
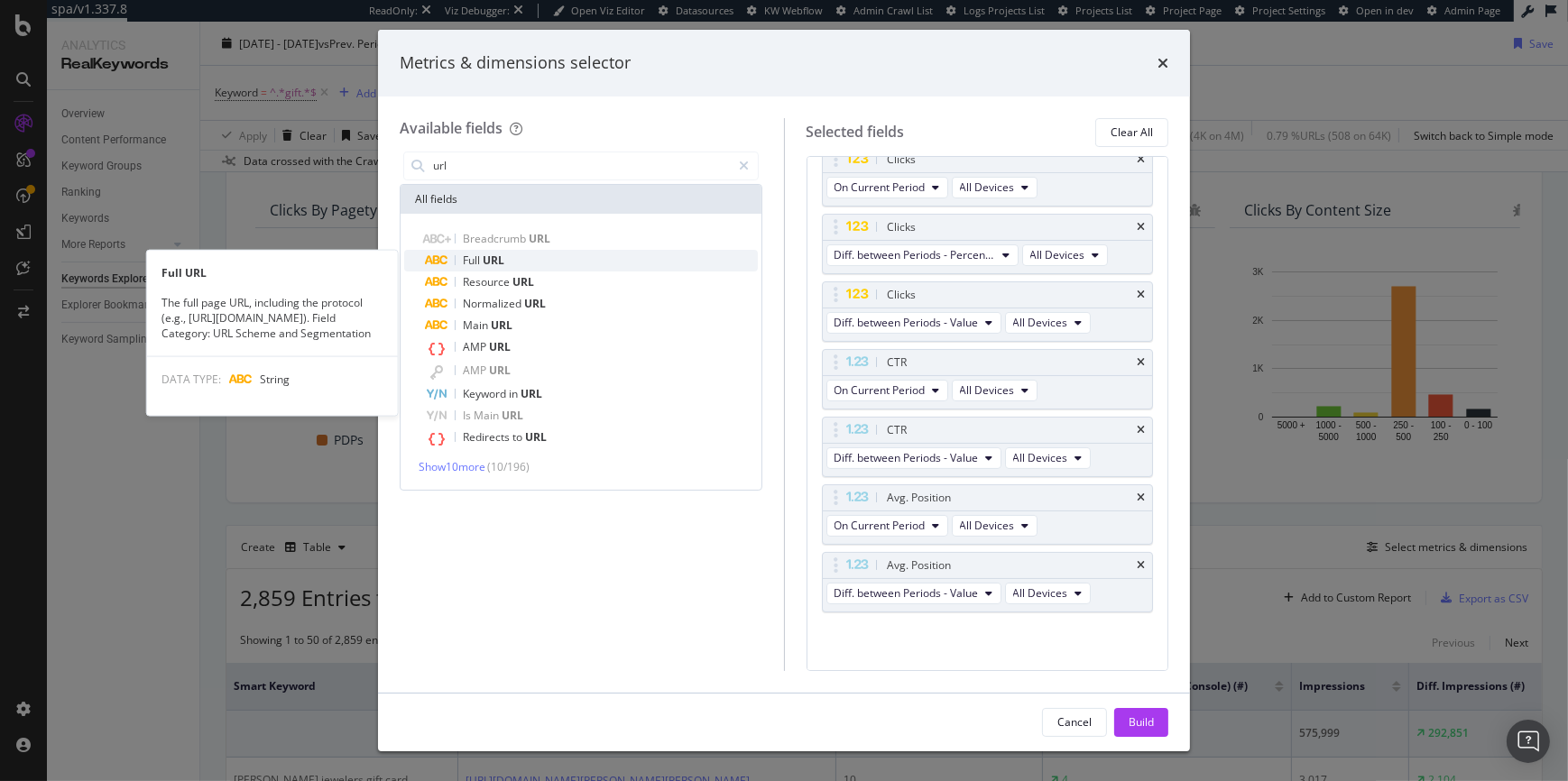
click at [458, 263] on div "Full URL" at bounding box center [592, 261] width 332 height 22
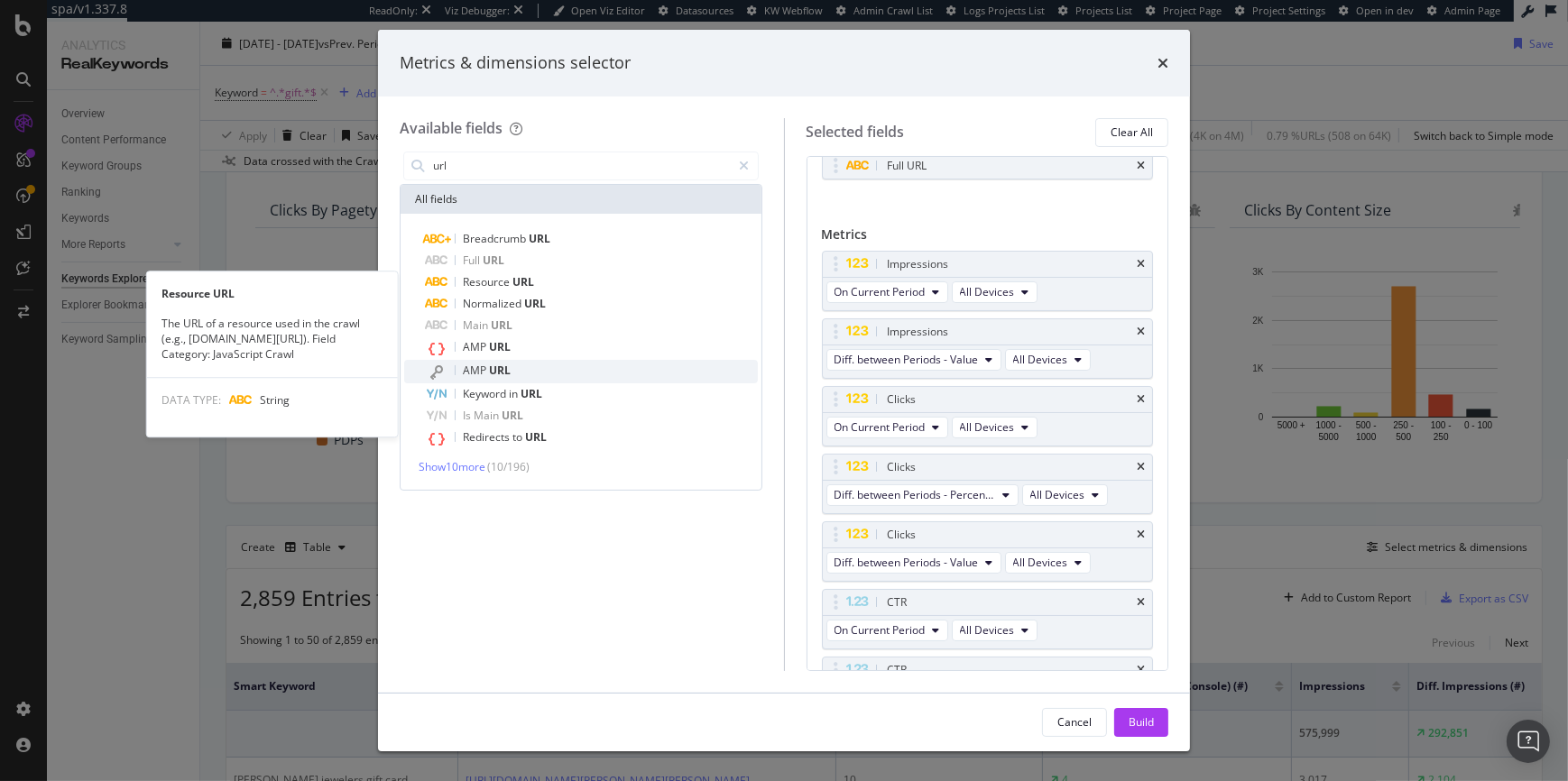
scroll to position [40, 0]
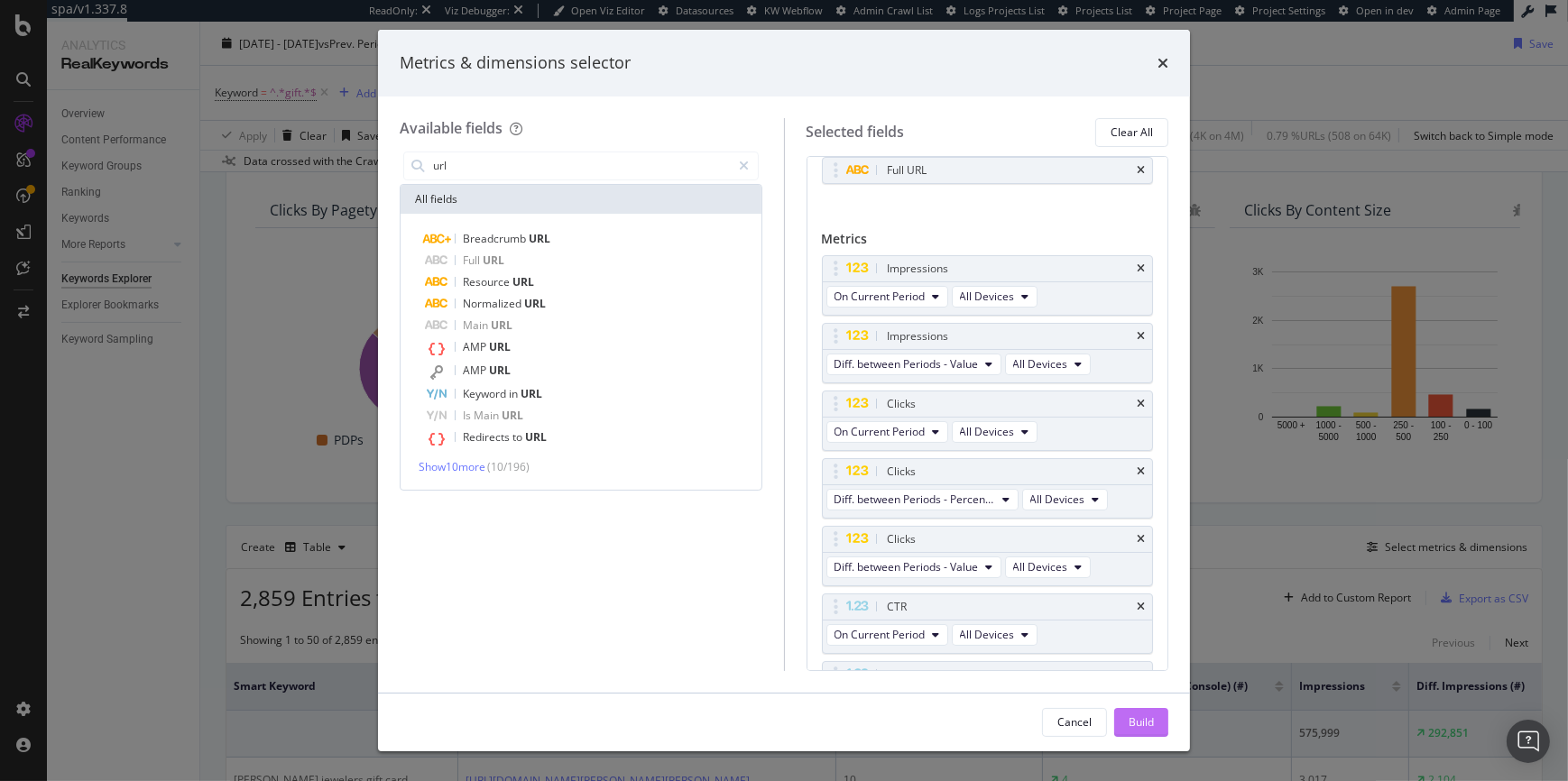
click at [1132, 722] on div "Build" at bounding box center [1142, 722] width 25 height 15
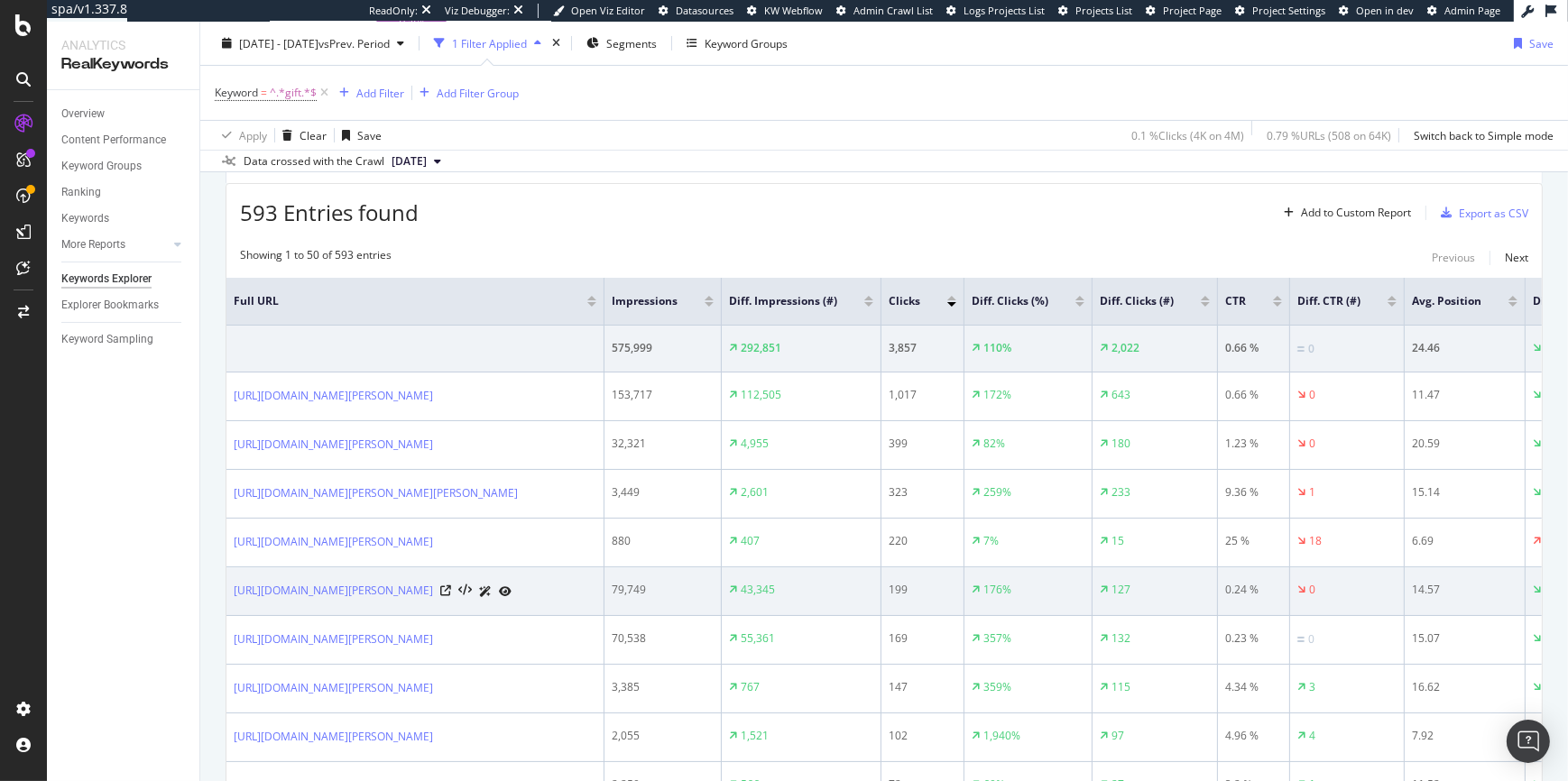
scroll to position [528, 0]
click at [451, 593] on icon at bounding box center [446, 591] width 11 height 11
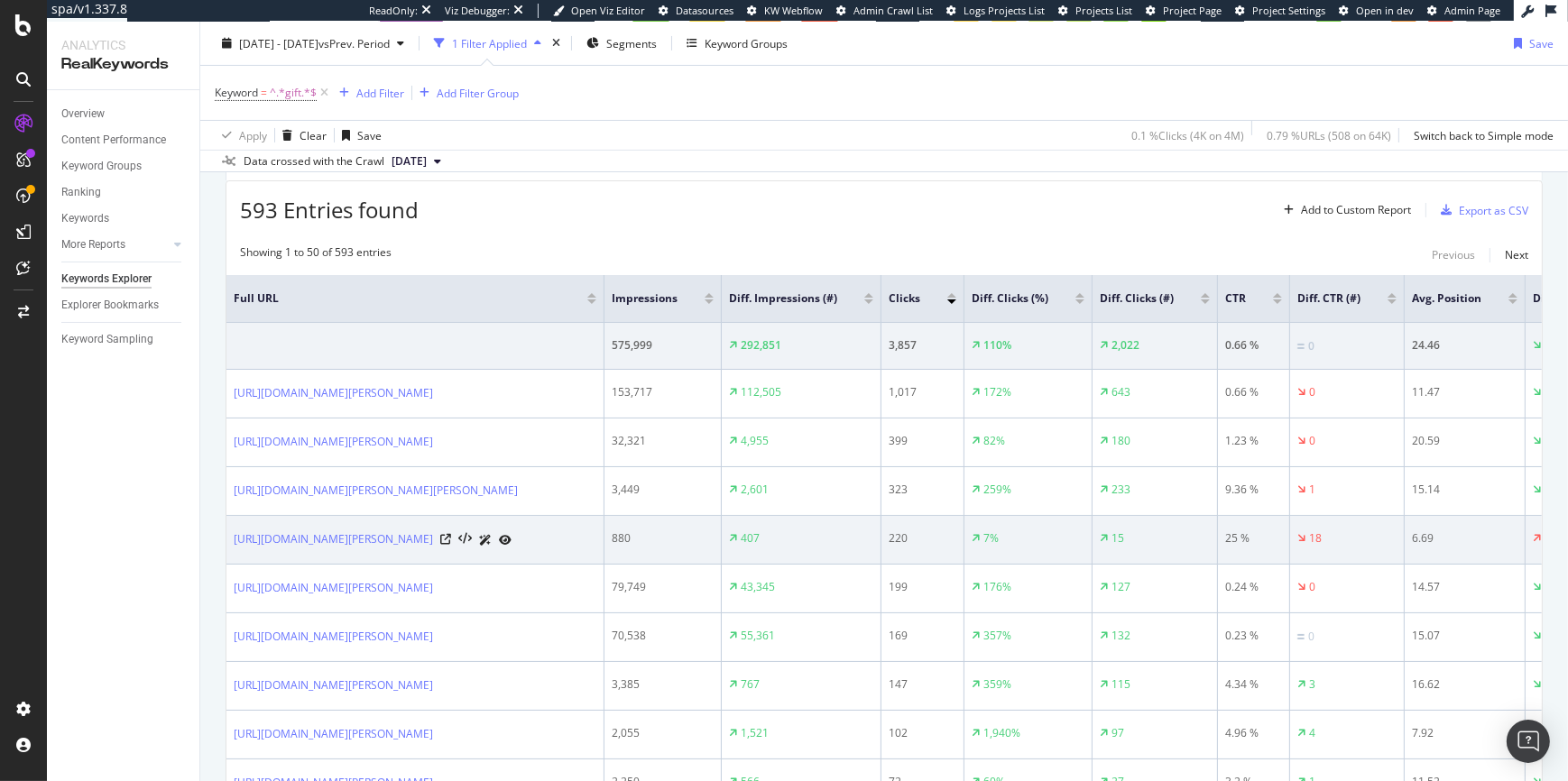
scroll to position [532, 0]
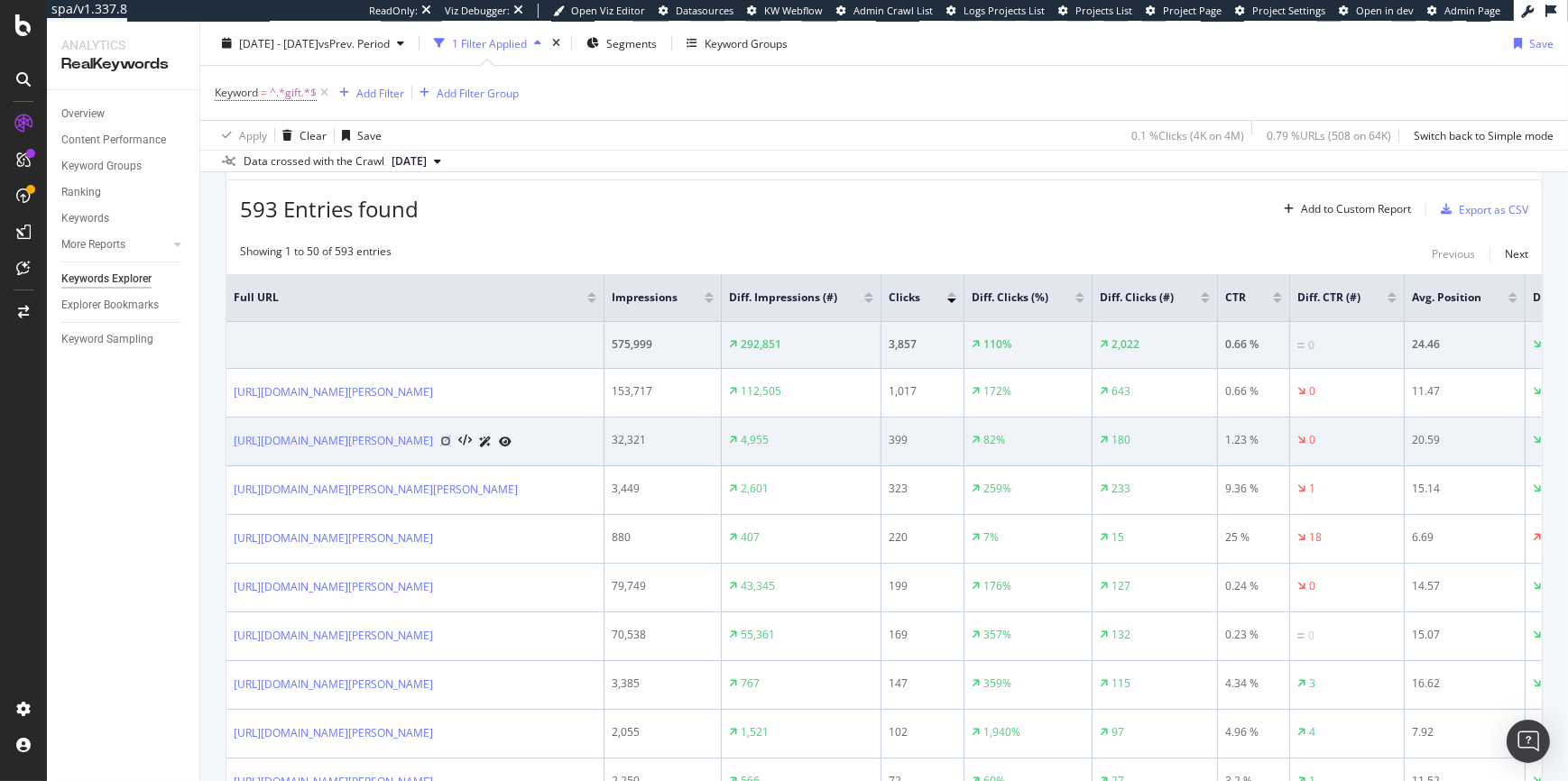
click at [451, 442] on icon at bounding box center [446, 441] width 11 height 11
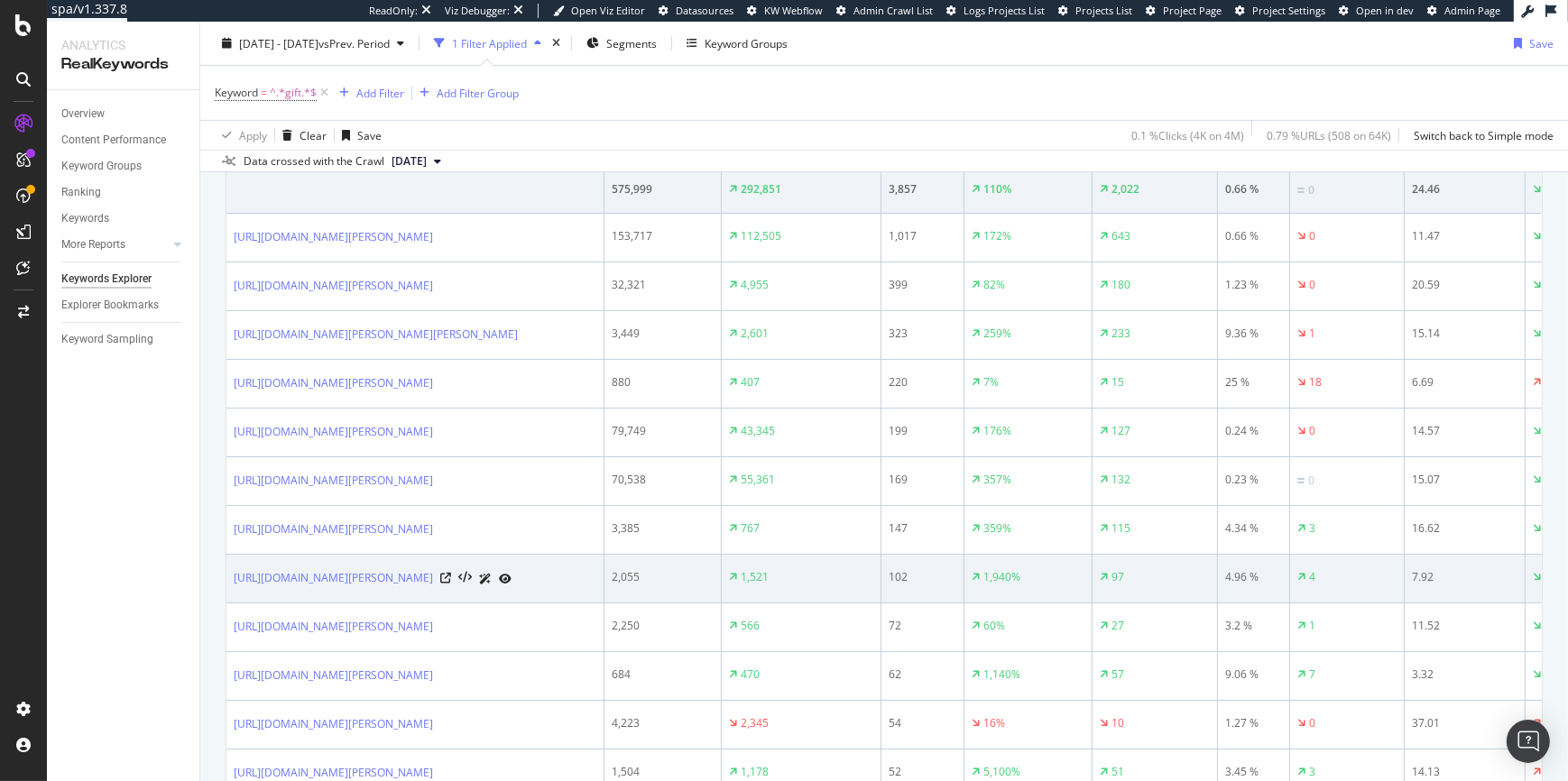
scroll to position [685, 0]
click at [451, 585] on icon at bounding box center [446, 580] width 11 height 11
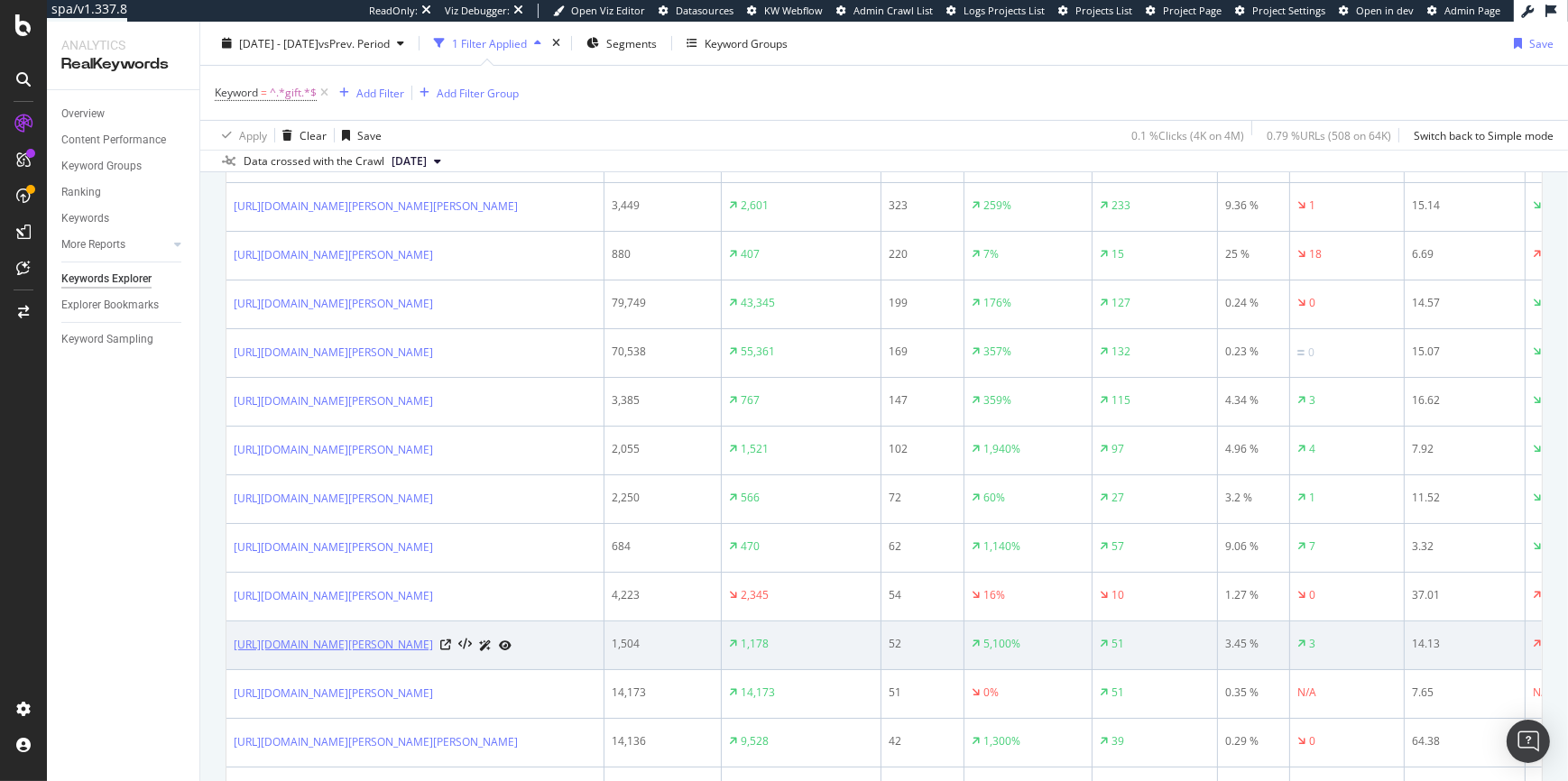
scroll to position [816, 0]
click at [451, 649] on icon at bounding box center [446, 644] width 11 height 11
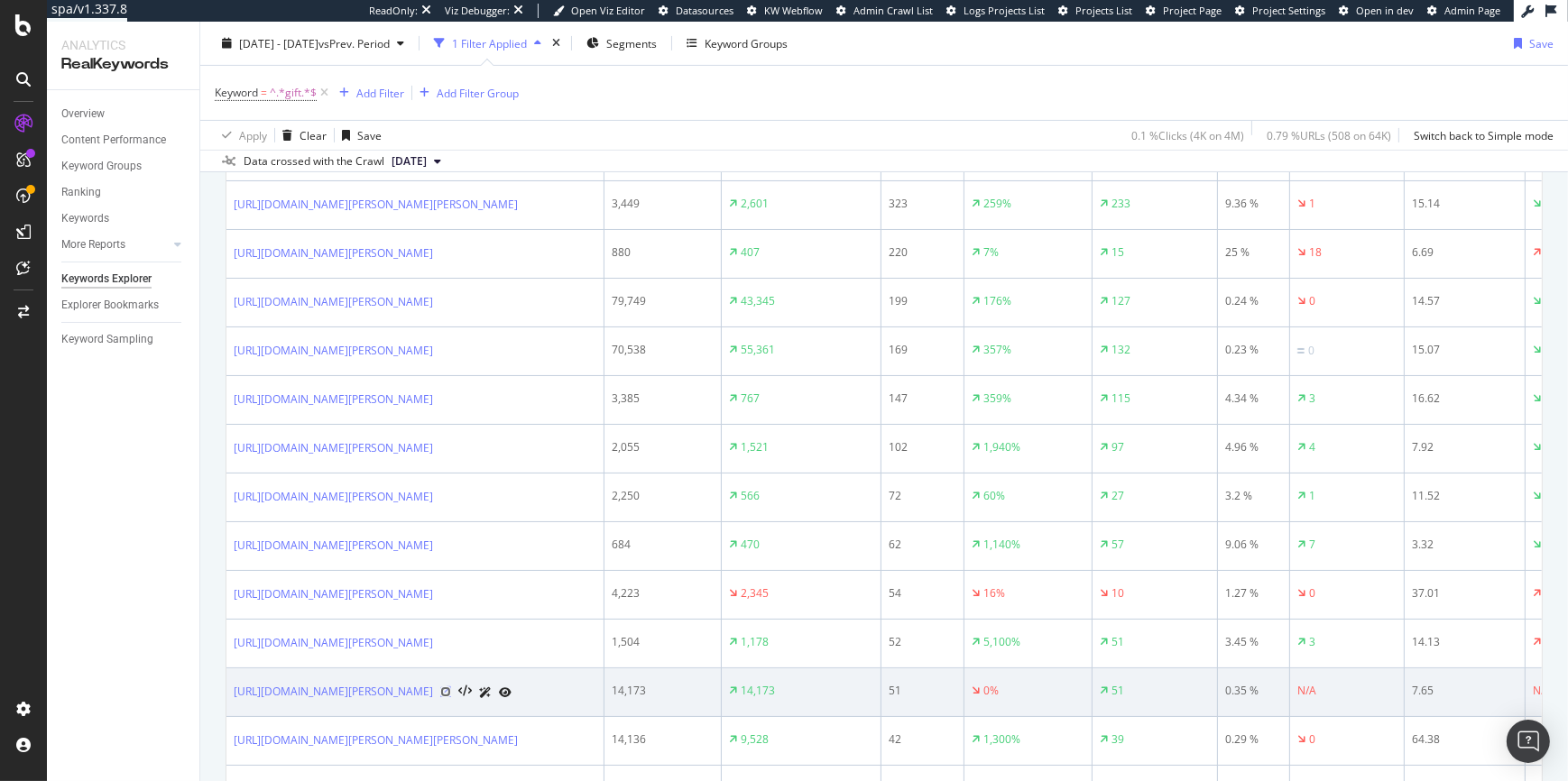
click at [451, 697] on icon at bounding box center [446, 692] width 11 height 11
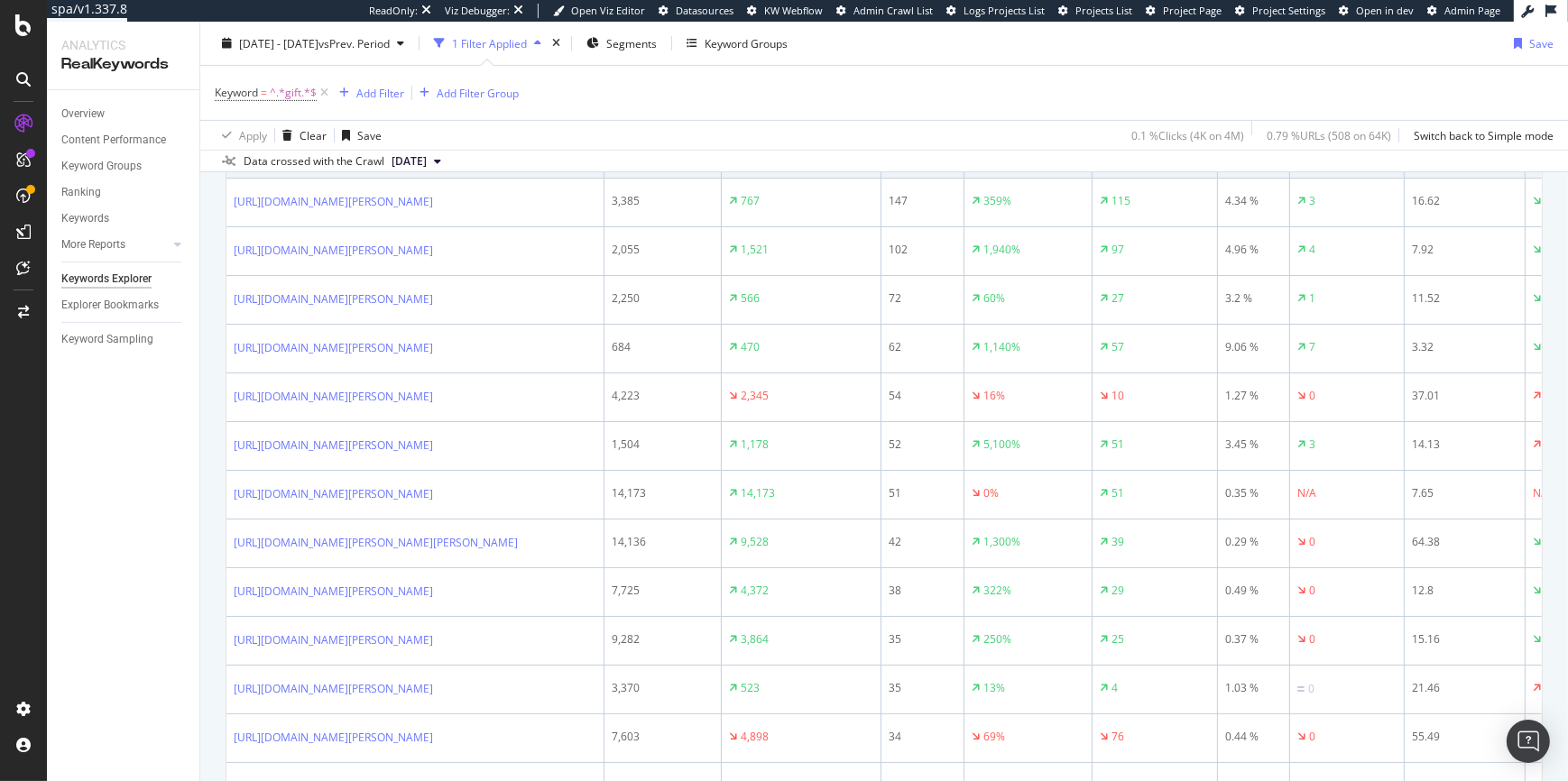
scroll to position [1182, 0]
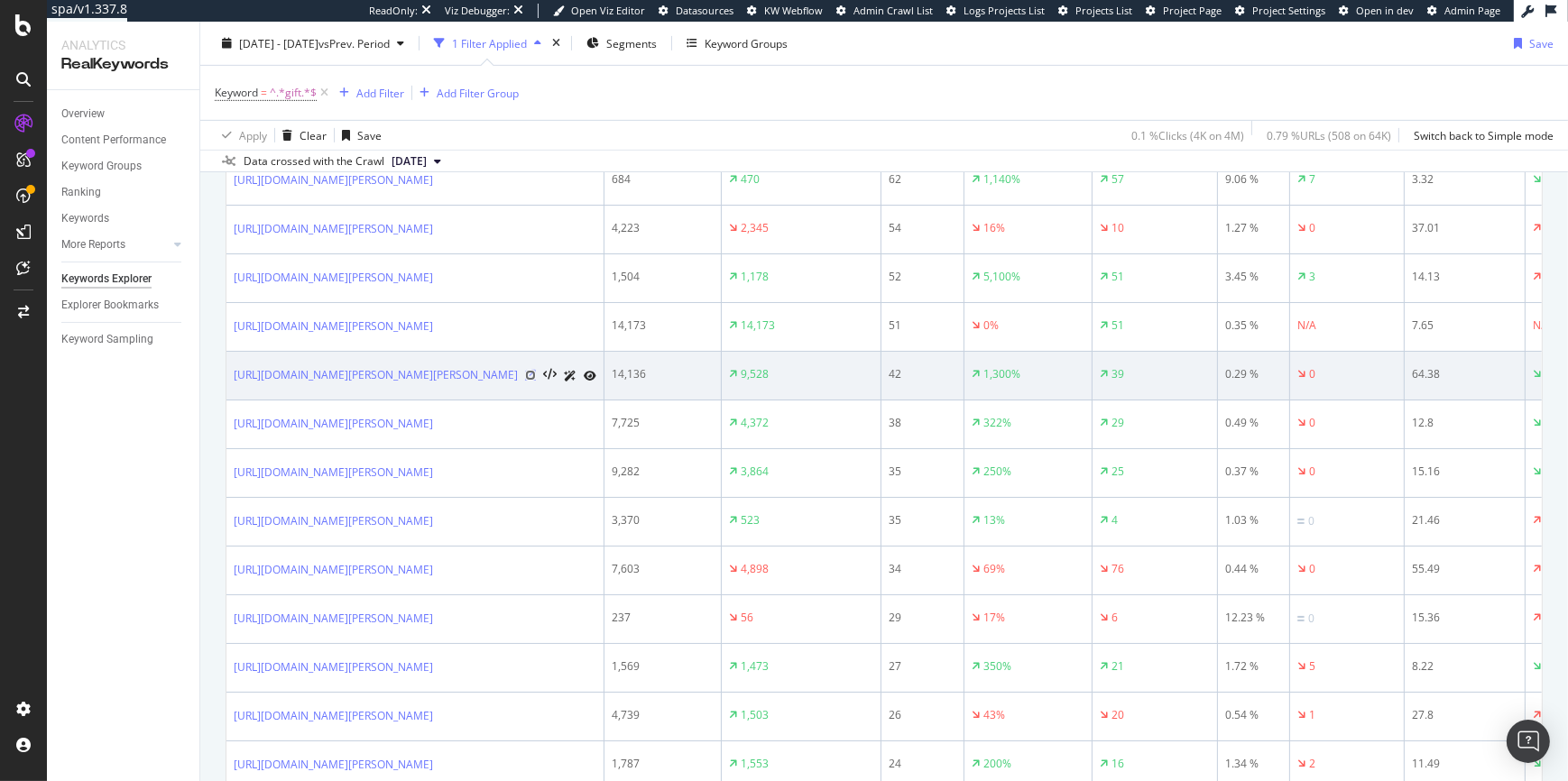
click at [525, 380] on icon at bounding box center [531, 375] width 11 height 11
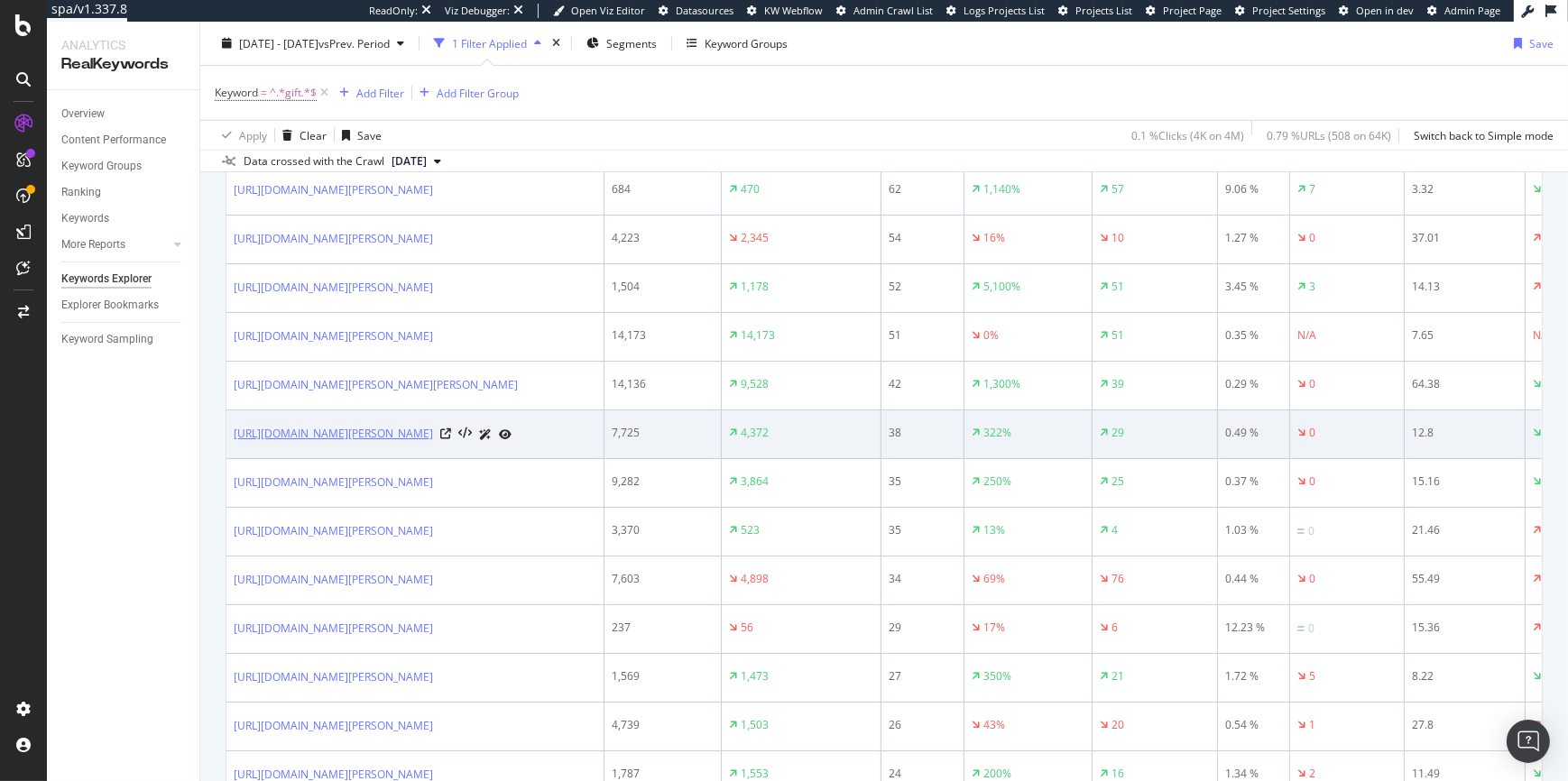
scroll to position [1168, 0]
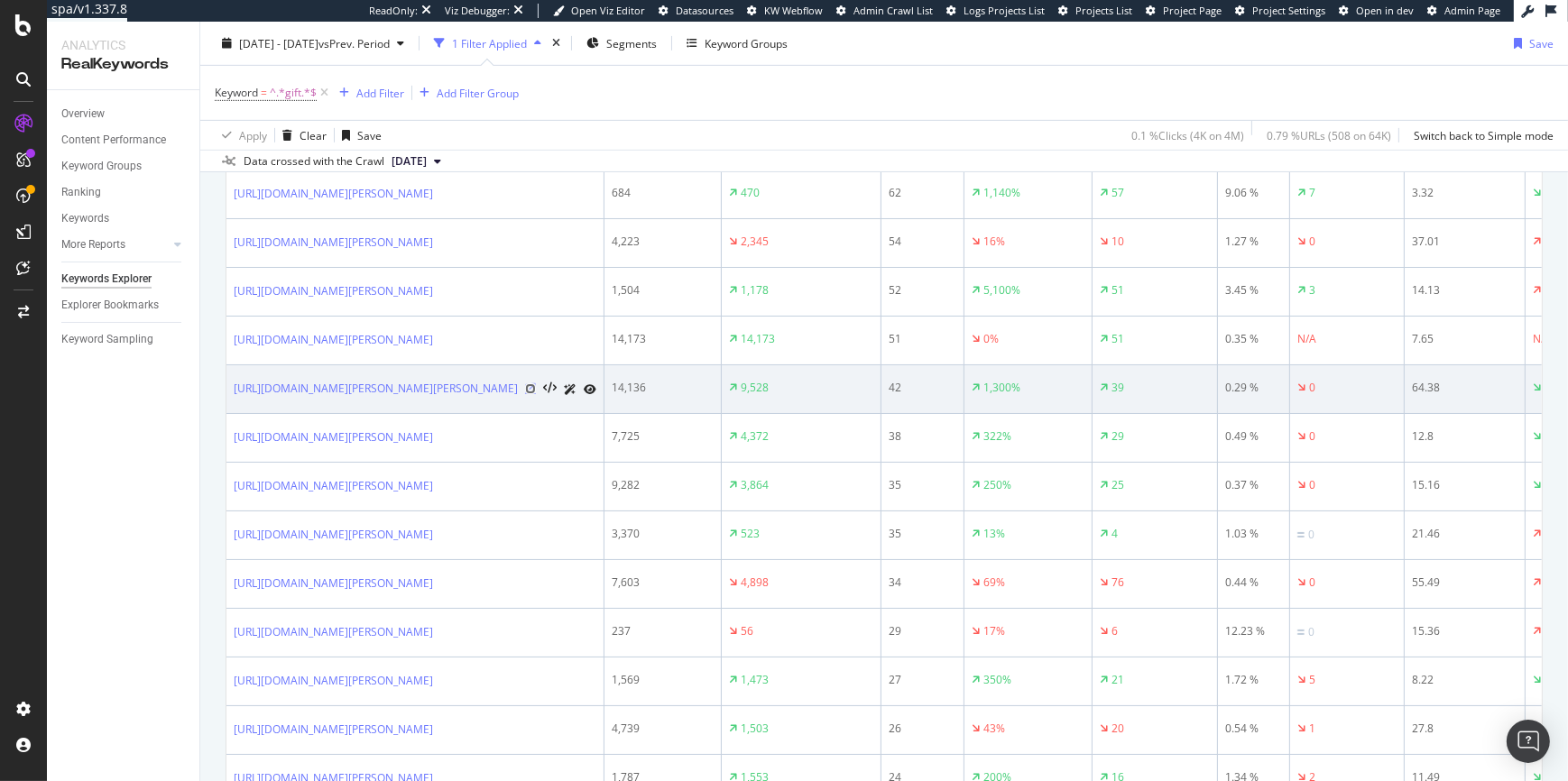
click at [525, 394] on icon at bounding box center [531, 389] width 11 height 11
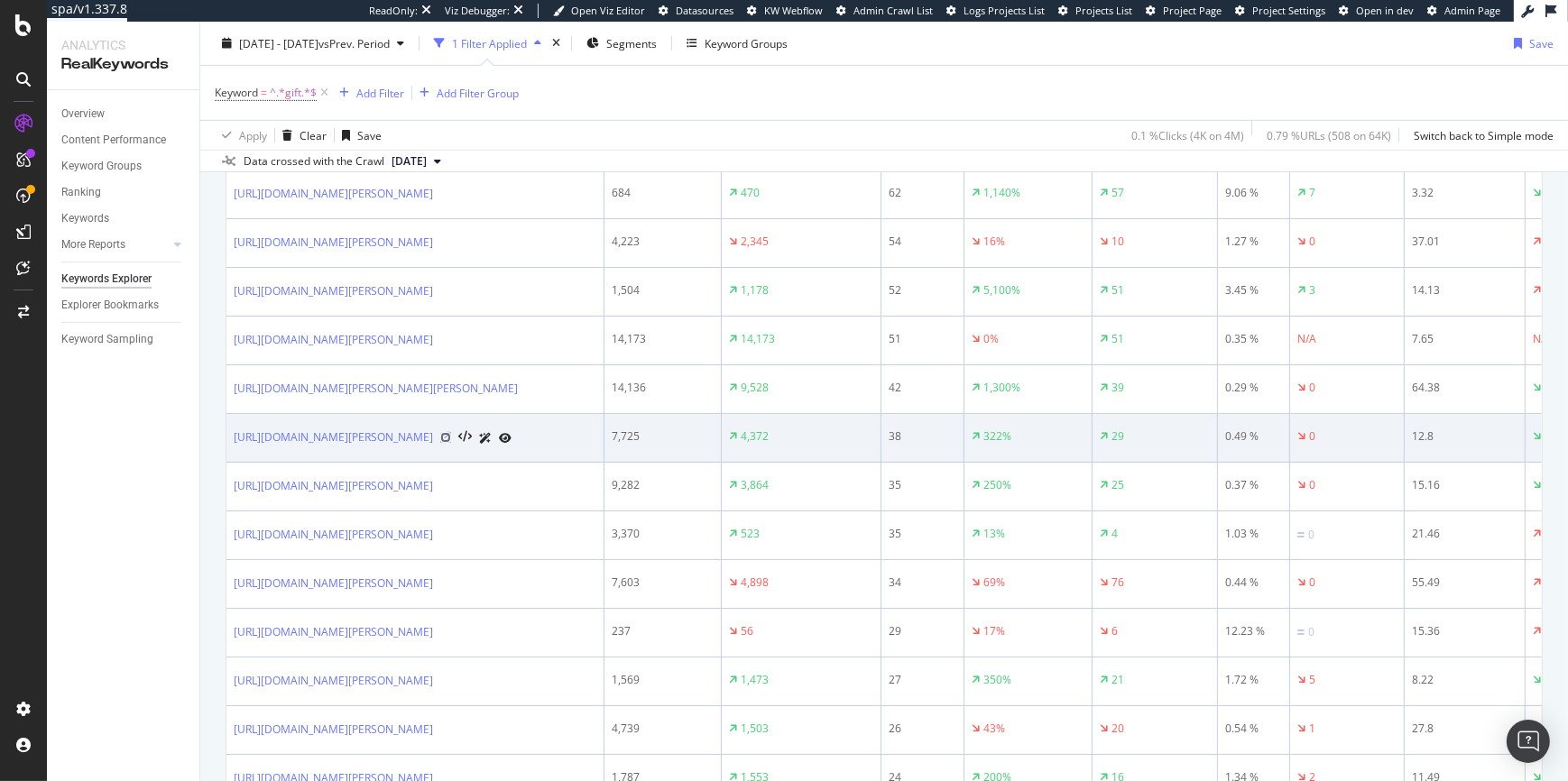
click at [451, 443] on icon at bounding box center [446, 438] width 11 height 11
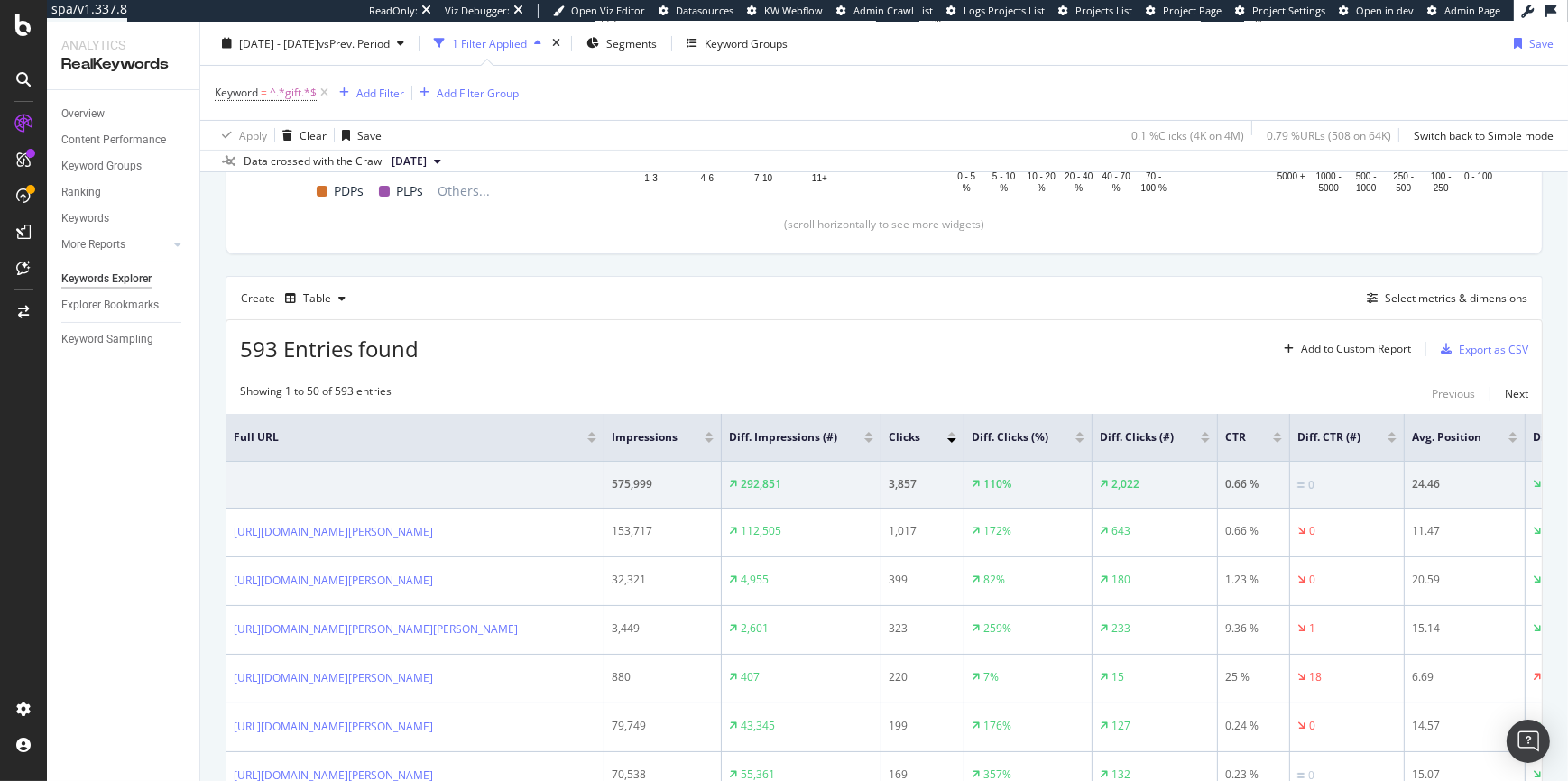
scroll to position [0, 0]
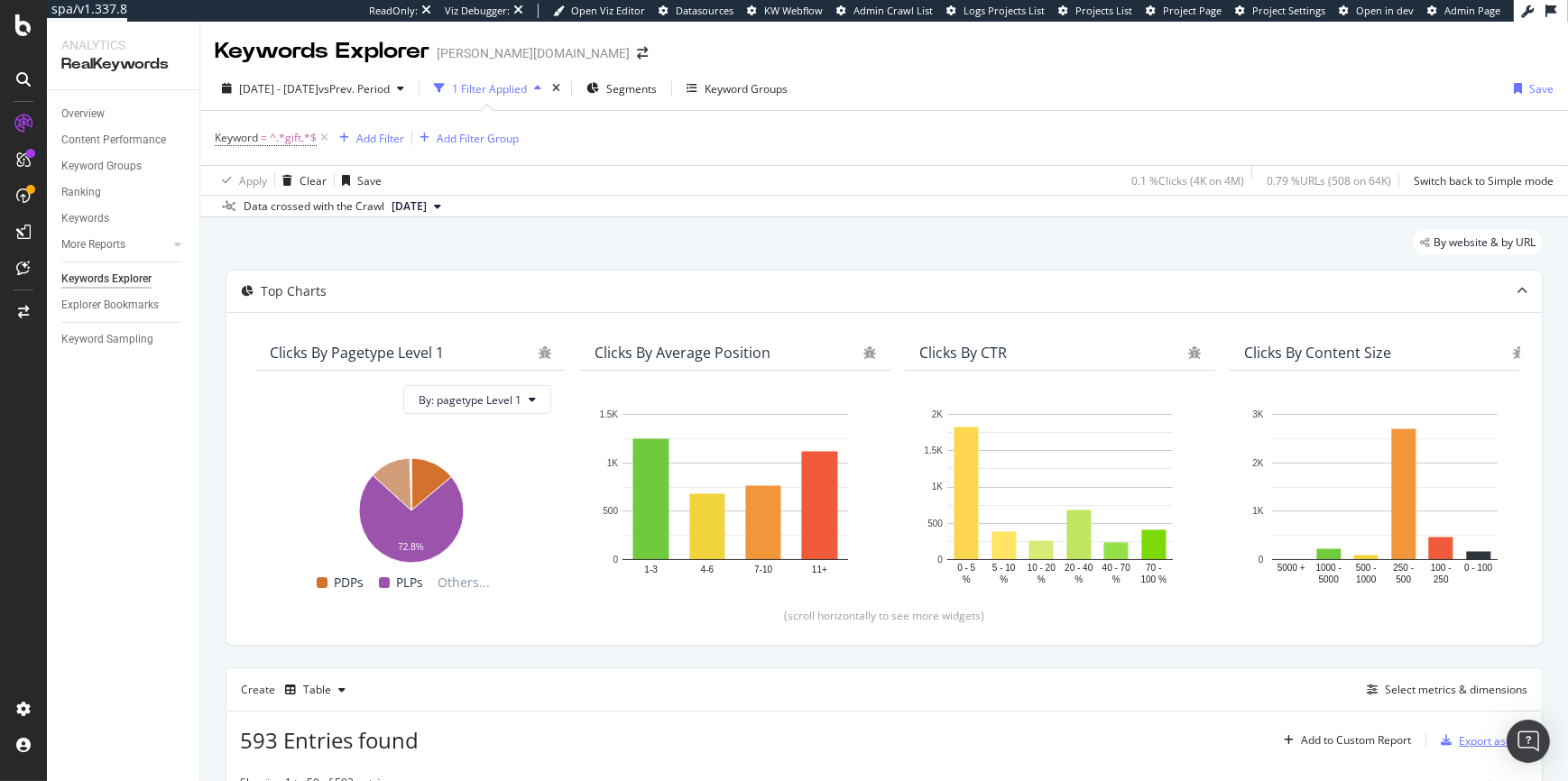
click at [1459, 737] on div "Export as CSV" at bounding box center [1493, 741] width 69 height 15
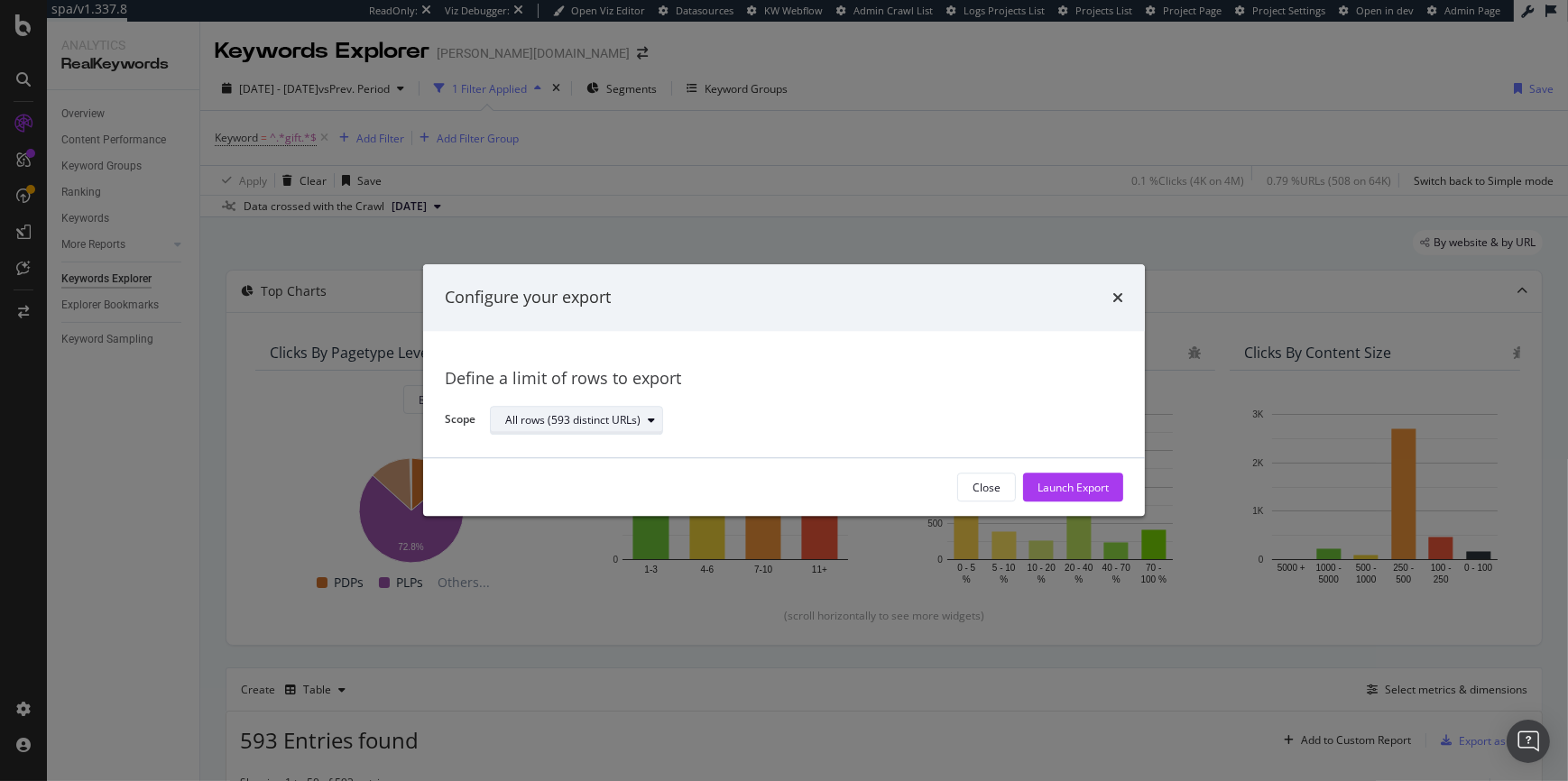
click at [558, 428] on div "All rows (593 distinct URLs)" at bounding box center [584, 421] width 157 height 25
click at [596, 429] on div "All rows (593 distinct URLs)" at bounding box center [584, 421] width 157 height 25
click at [585, 472] on div "Define a limit" at bounding box center [585, 480] width 174 height 23
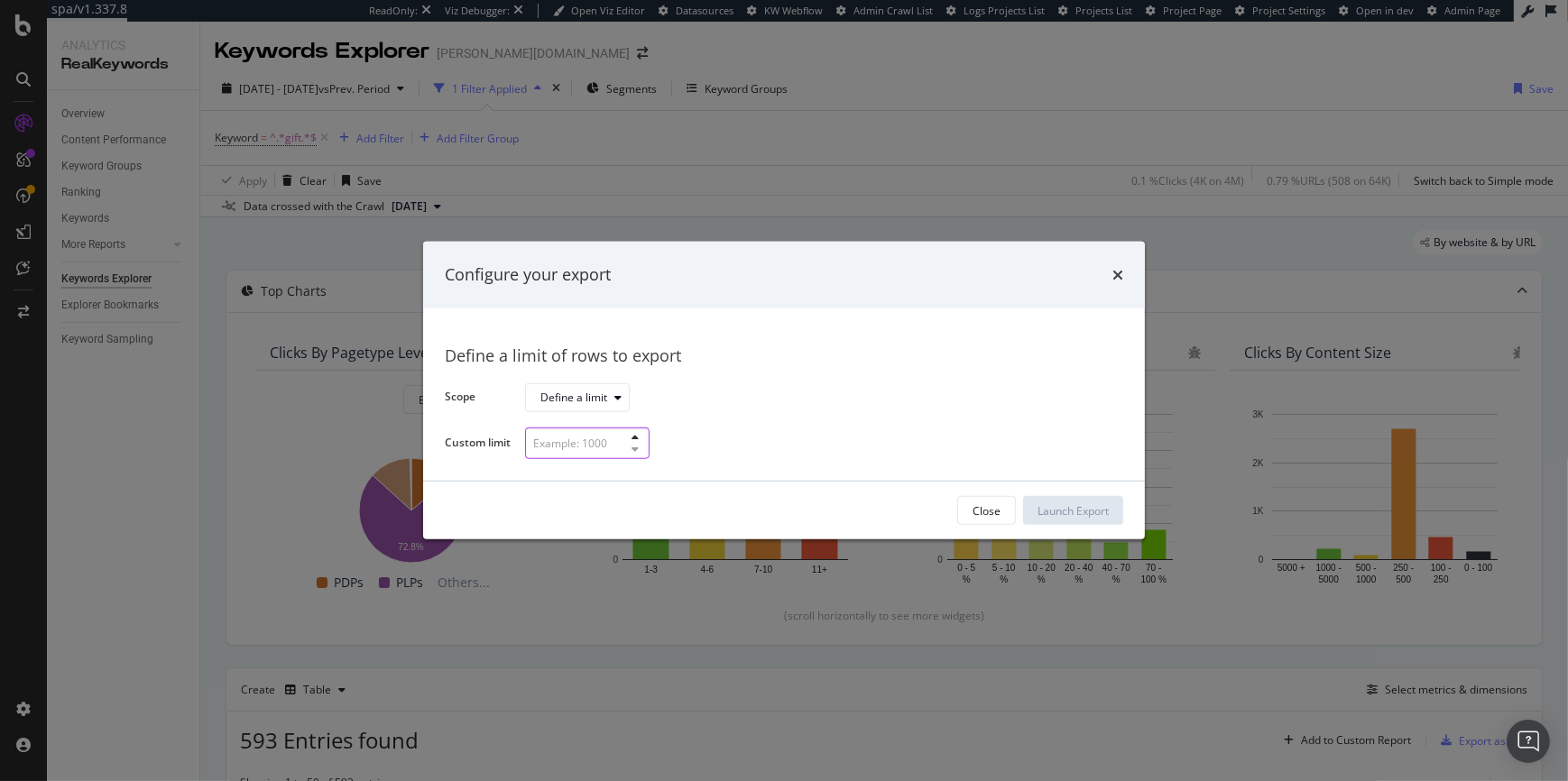
click at [575, 438] on input "modal" at bounding box center [587, 443] width 125 height 32
type input "100"
click at [1054, 514] on div "Launch Export" at bounding box center [1074, 511] width 71 height 15
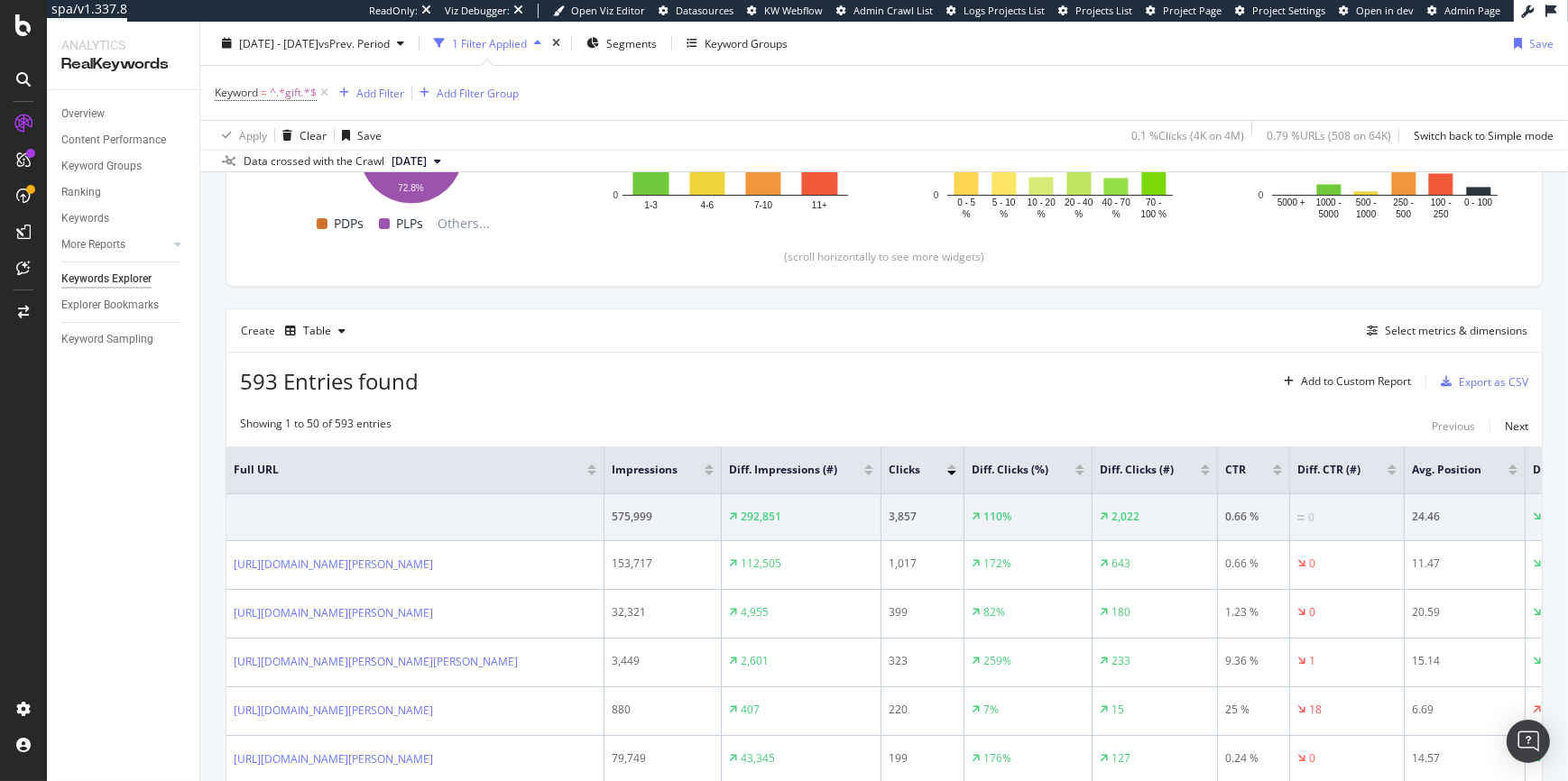
scroll to position [524, 0]
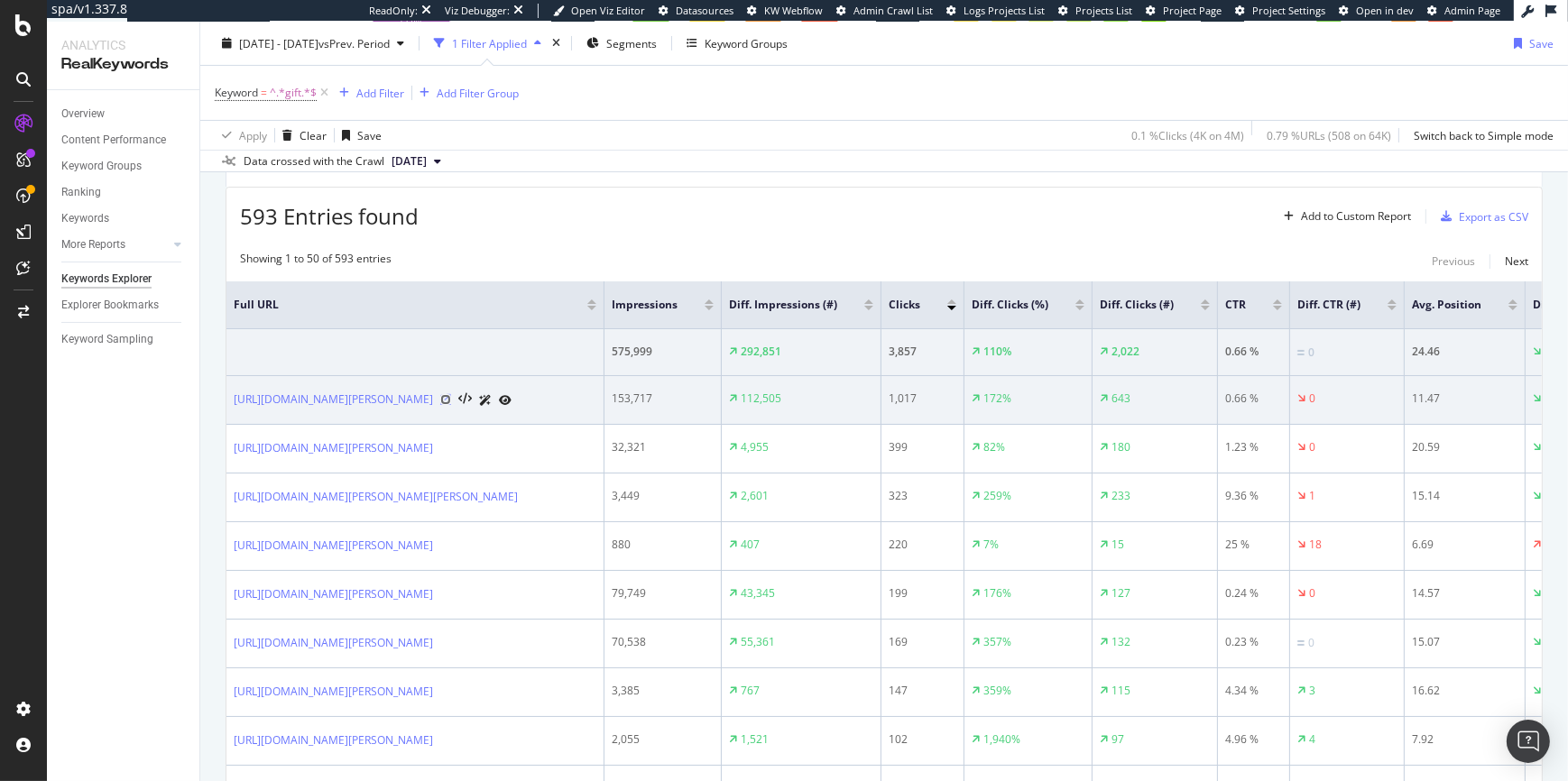
click at [451, 397] on icon at bounding box center [446, 400] width 11 height 11
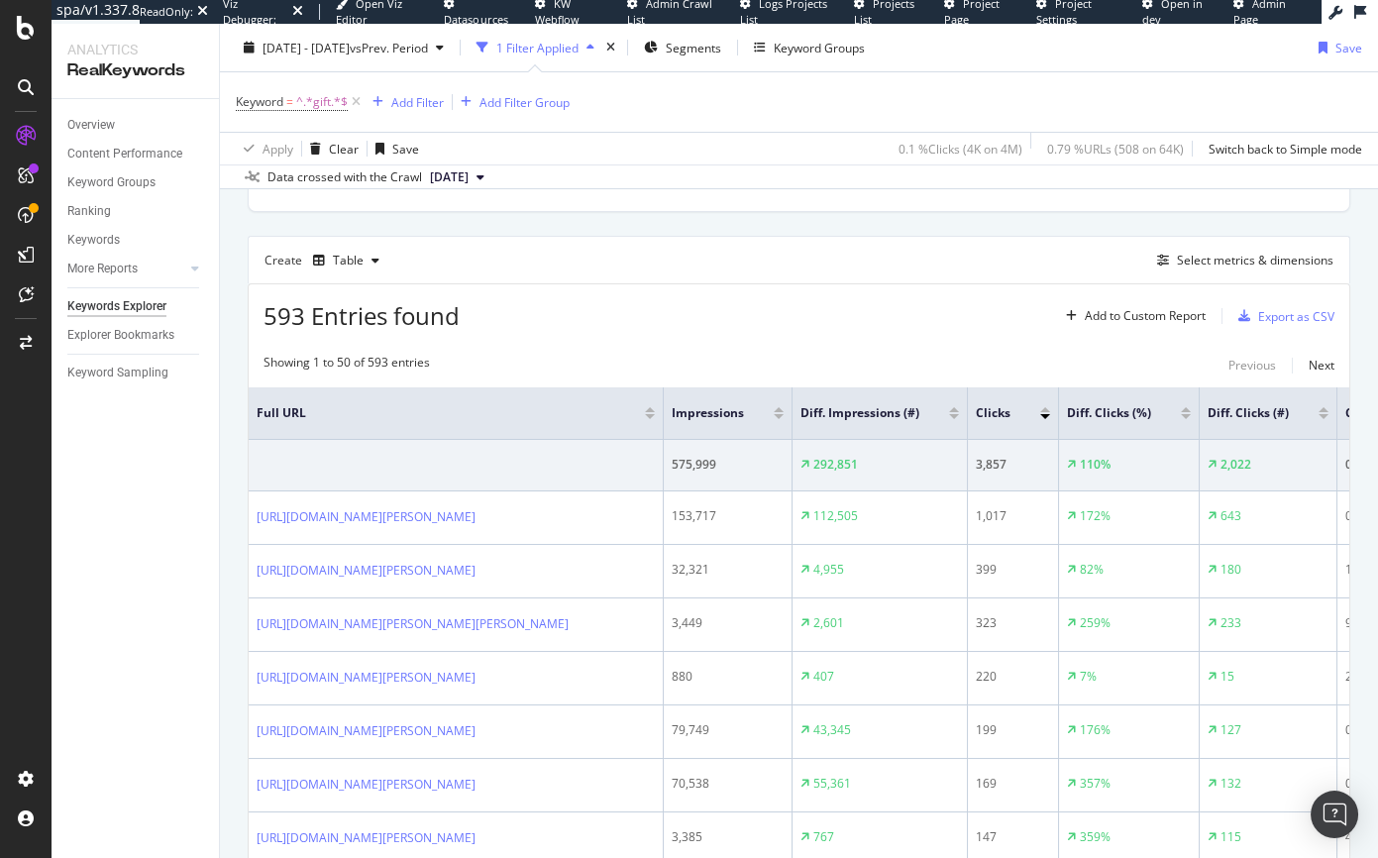
scroll to position [579, 0]
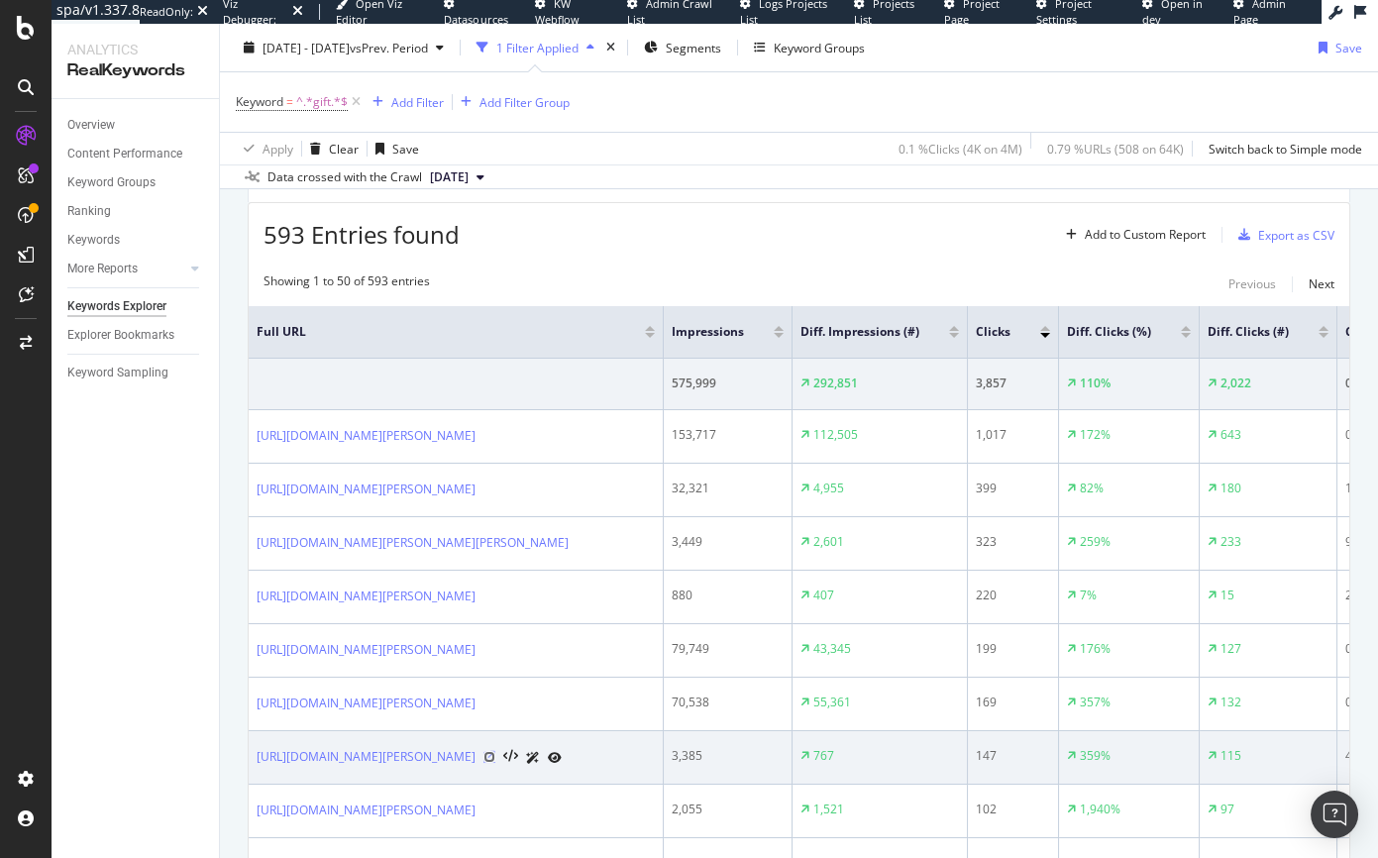
click at [495, 763] on icon at bounding box center [490, 757] width 12 height 12
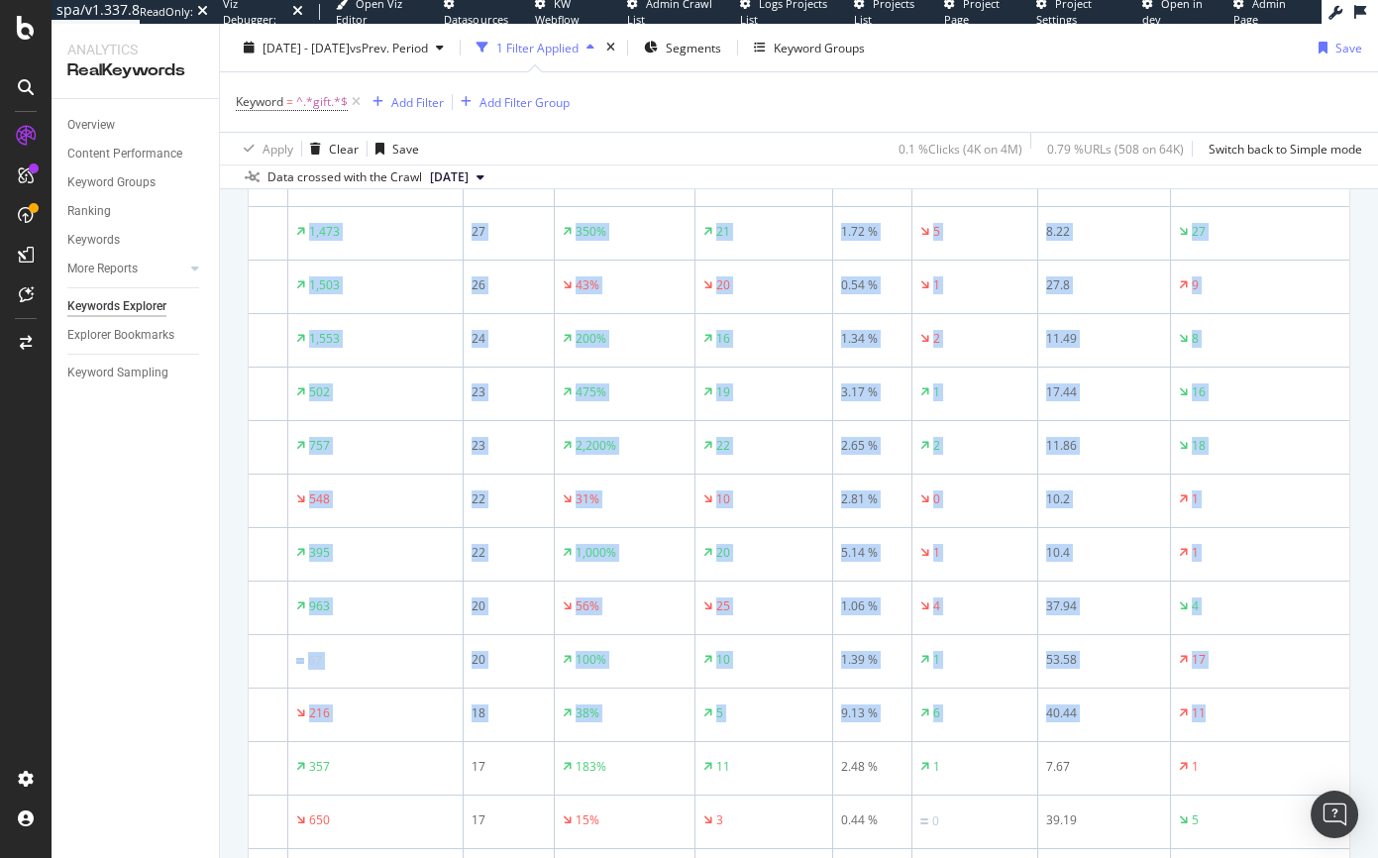
scroll to position [1827, 0]
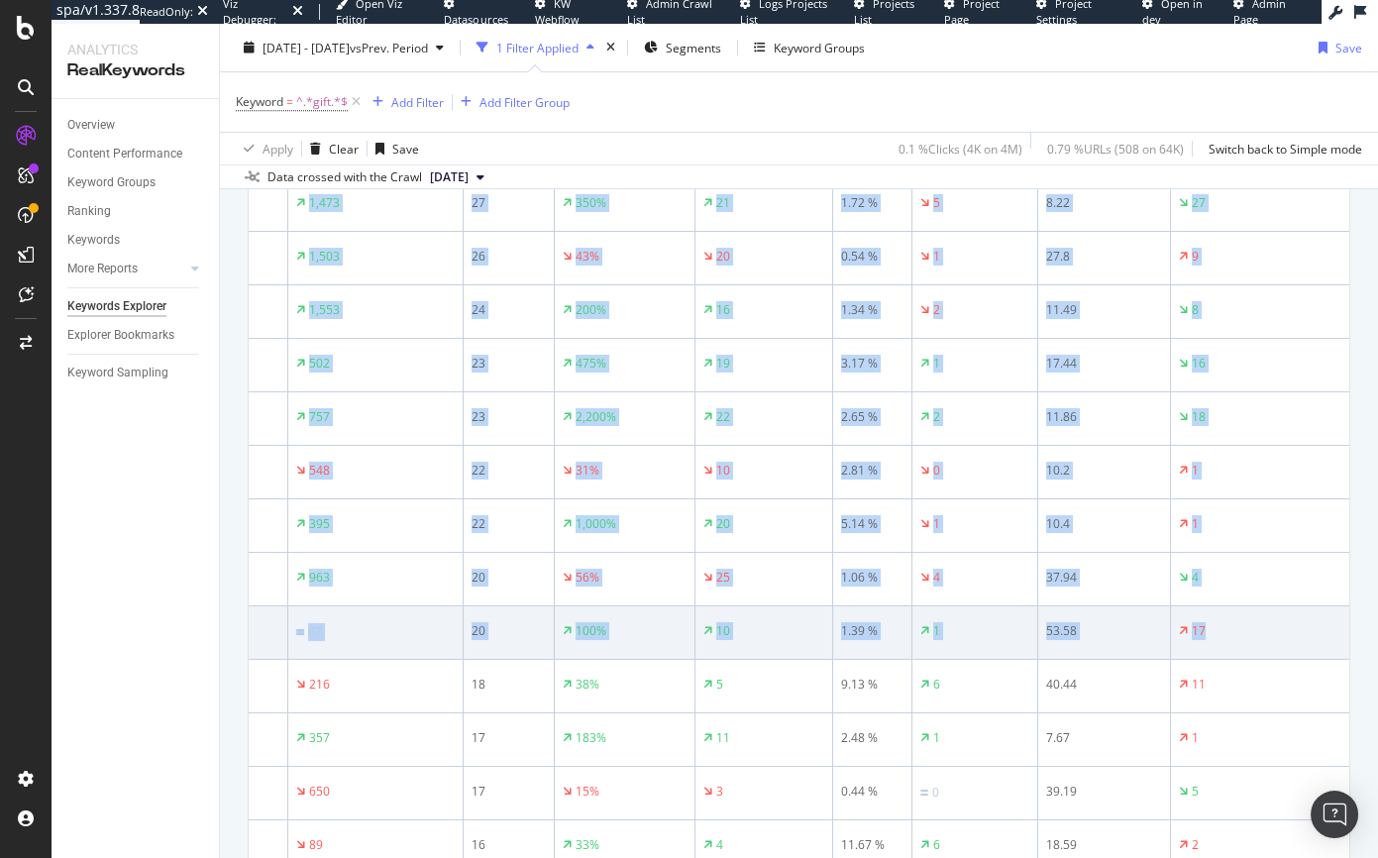
drag, startPoint x: 253, startPoint y: 320, endPoint x: 1231, endPoint y: 753, distance: 1069.7
click at [1231, 753] on table "Full URL Impressions Diff. Impressions (#) Clicks Diff. Clicks (%) Diff. Clicks…" at bounding box center [546, 448] width 1605 height 2780
copy table "Full URL Impressions Diff. Impressions (#) Clicks Diff. Clicks (%) Diff. Clicks…"
